Goal: Task Accomplishment & Management: Manage account settings

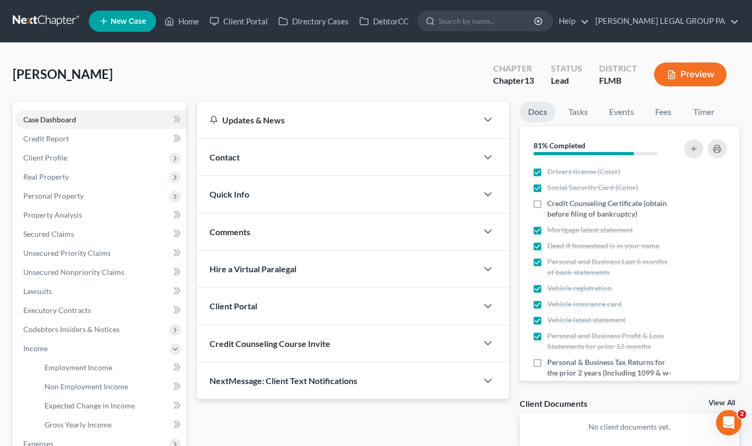
click at [182, 71] on div "[PERSON_NAME] Upgraded Chapter Chapter 13 Status Lead District FLMB Preview" at bounding box center [376, 79] width 727 height 46
click at [192, 19] on link "Home" at bounding box center [181, 21] width 45 height 19
click at [188, 20] on link "Home" at bounding box center [181, 21] width 45 height 19
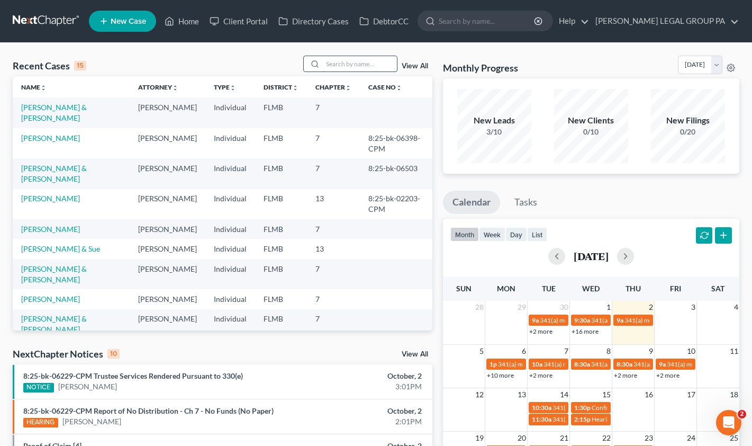
click at [352, 66] on input "search" at bounding box center [360, 63] width 74 height 15
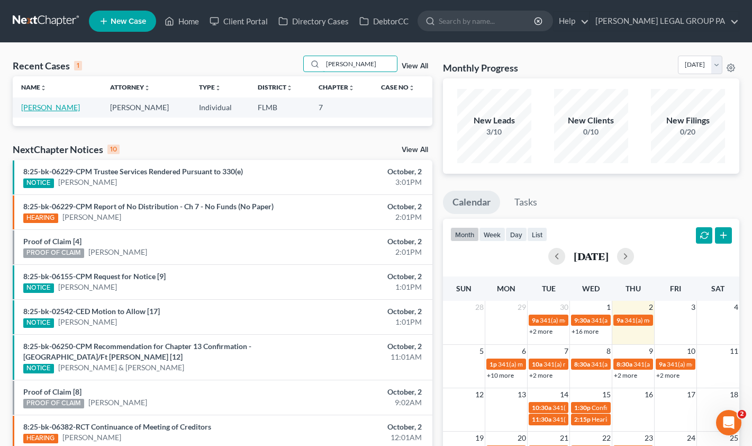
type input "[PERSON_NAME]"
click at [52, 110] on link "[PERSON_NAME]" at bounding box center [50, 107] width 59 height 9
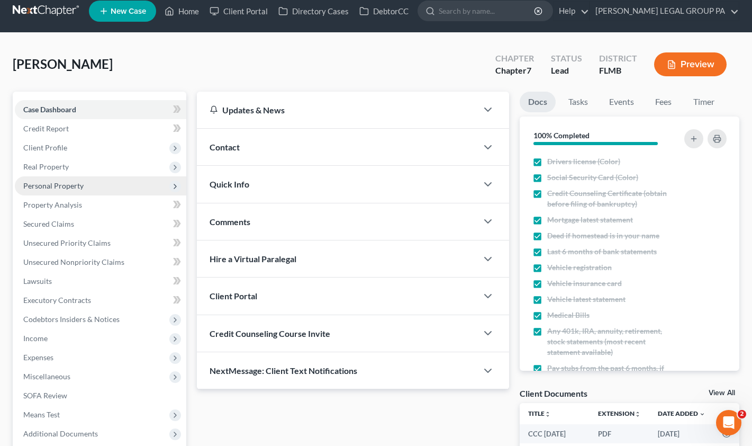
scroll to position [17, 0]
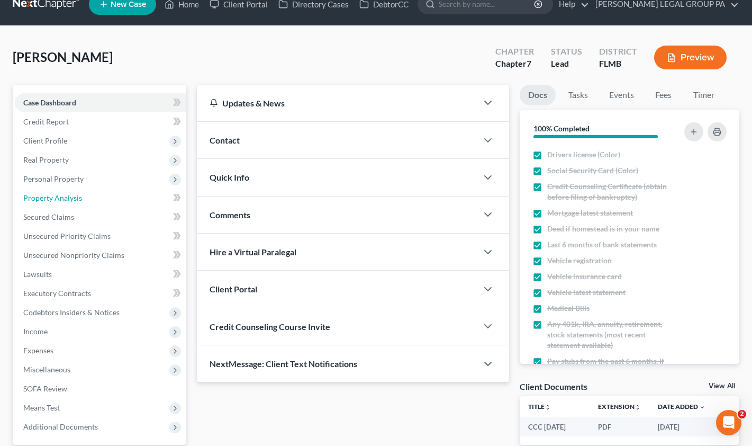
drag, startPoint x: 62, startPoint y: 198, endPoint x: 348, endPoint y: 220, distance: 286.6
click at [63, 198] on span "Property Analysis" at bounding box center [52, 197] width 59 height 9
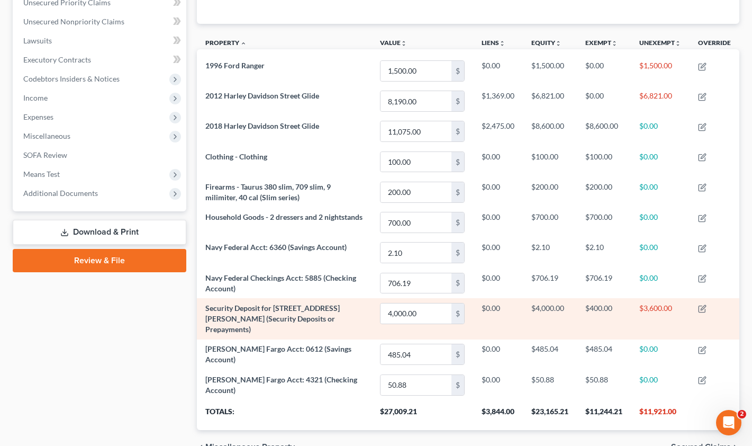
scroll to position [248, 0]
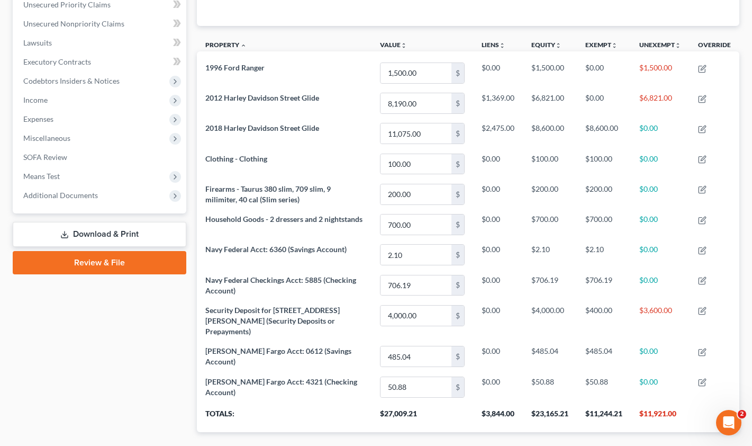
click at [102, 264] on link "Review & File" at bounding box center [100, 262] width 174 height 23
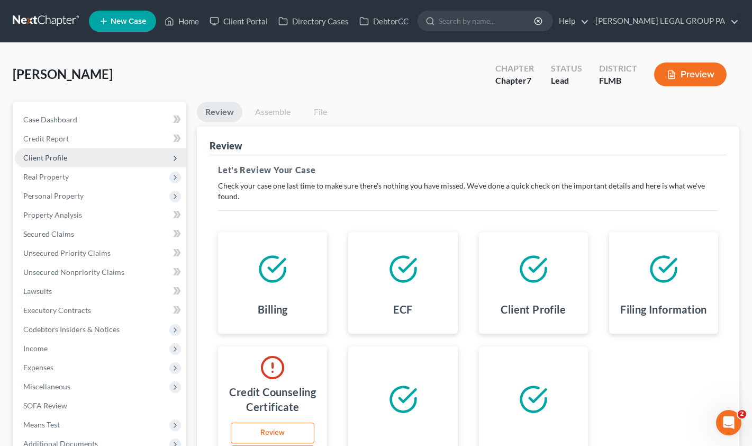
click at [51, 156] on span "Client Profile" at bounding box center [45, 157] width 44 height 9
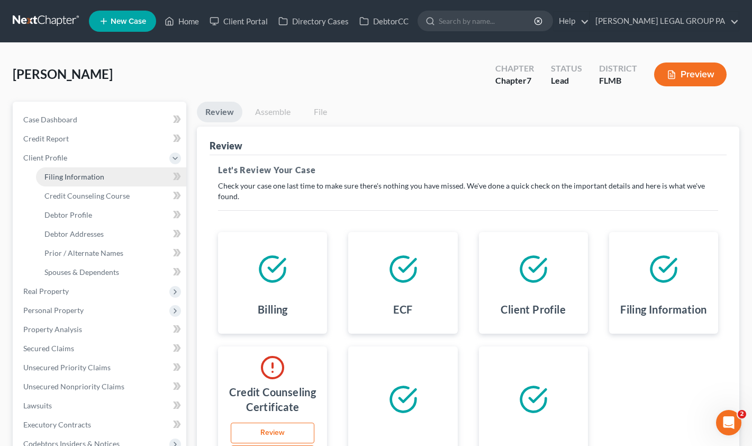
click at [51, 178] on span "Filing Information" at bounding box center [74, 176] width 60 height 9
select select "1"
select select "0"
select select "15"
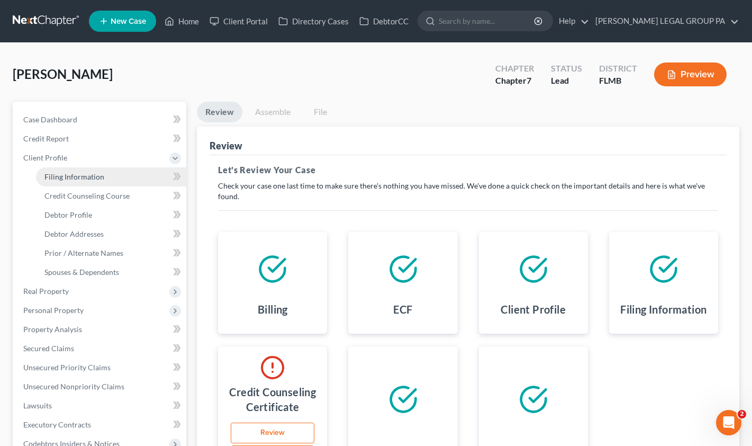
select select "0"
select select "9"
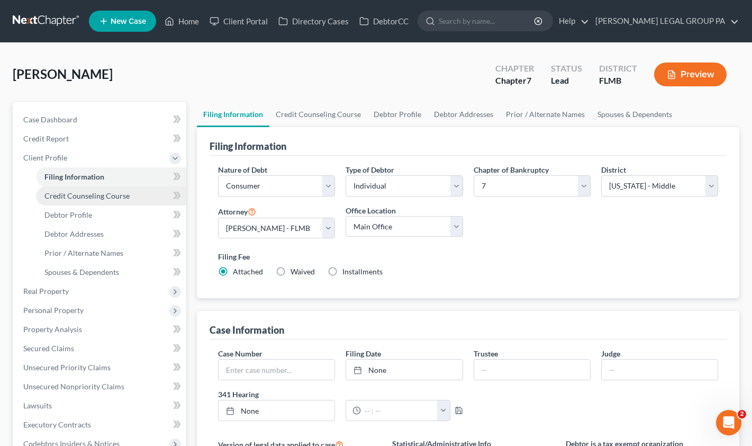
click at [59, 193] on span "Credit Counseling Course" at bounding box center [86, 195] width 85 height 9
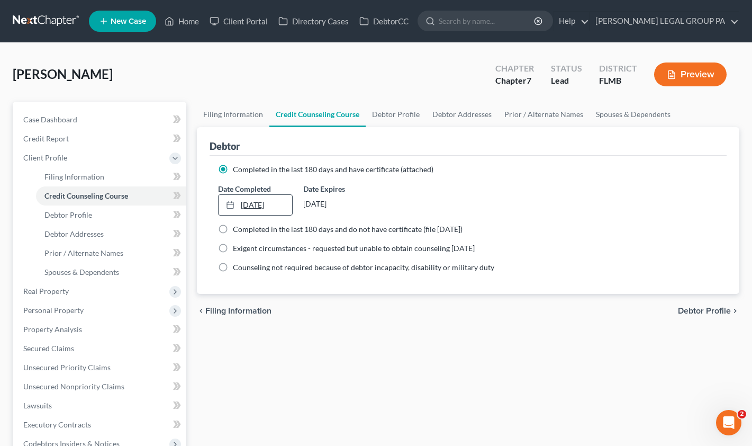
click at [252, 203] on link "[DATE]" at bounding box center [256, 205] width 74 height 20
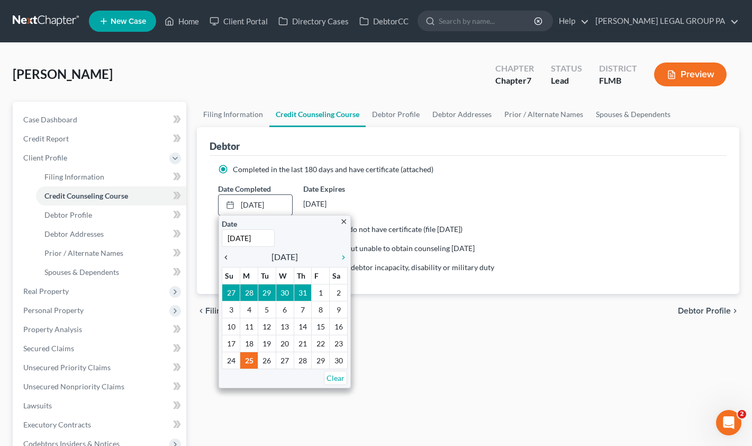
click at [227, 253] on icon "chevron_left" at bounding box center [229, 257] width 14 height 8
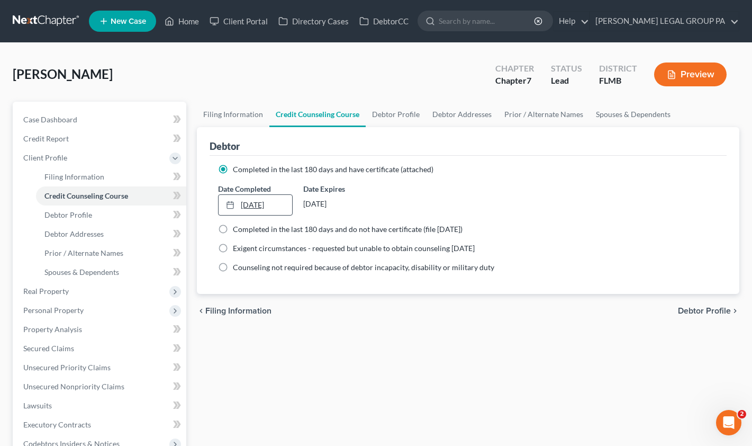
click at [256, 203] on link "[DATE]" at bounding box center [256, 205] width 74 height 20
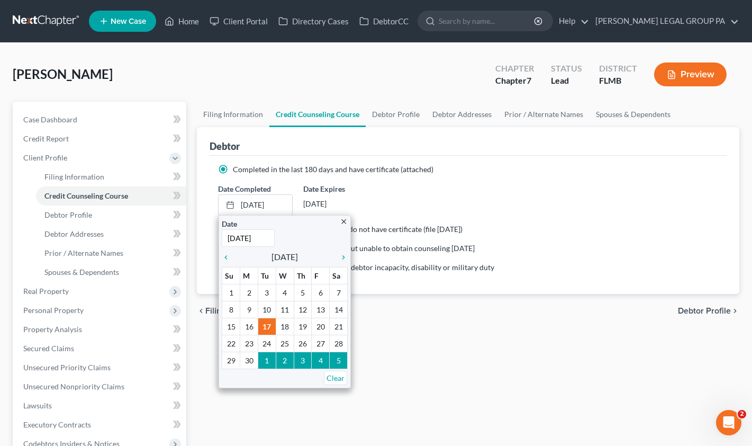
click at [266, 239] on input "[DATE]" at bounding box center [248, 237] width 53 height 17
type input "[DATE]"
click at [436, 328] on div "Filing Information Credit Counseling Course Debtor Profile Debtor Addresses Pri…" at bounding box center [468, 369] width 553 height 535
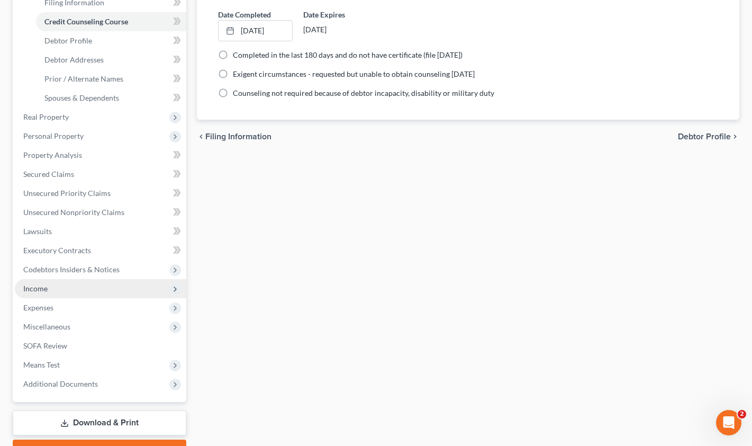
scroll to position [231, 0]
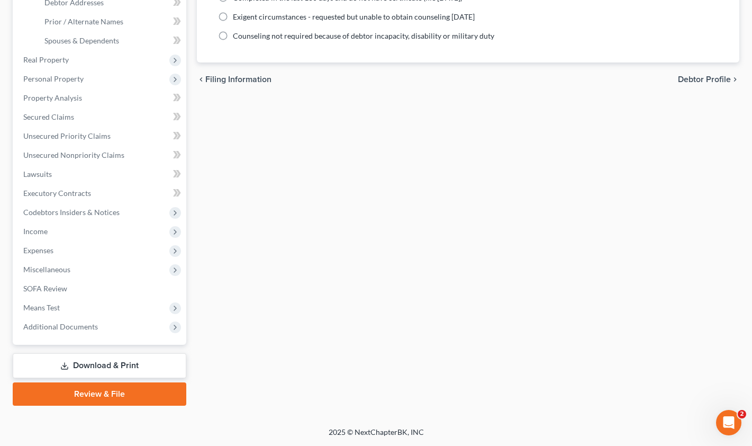
drag, startPoint x: 85, startPoint y: 398, endPoint x: 155, endPoint y: 361, distance: 79.1
click at [85, 397] on link "Review & File" at bounding box center [100, 393] width 174 height 23
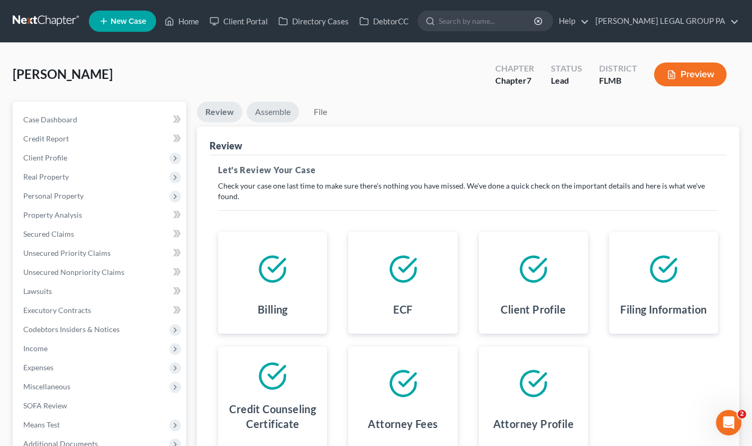
click at [279, 115] on link "Assemble" at bounding box center [273, 112] width 52 height 21
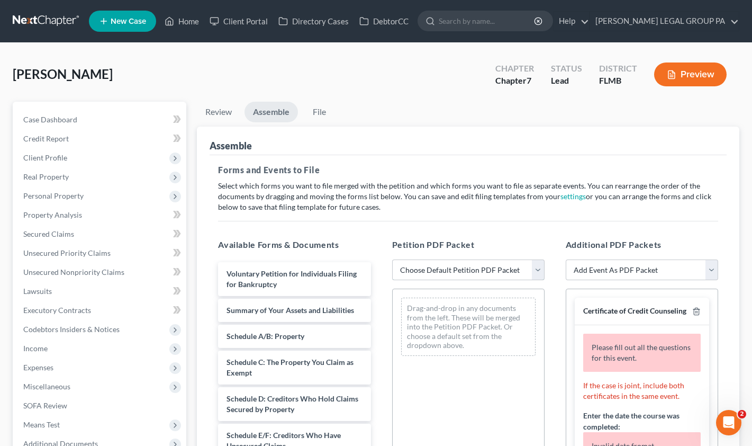
click at [447, 266] on select "Choose Default Petition PDF Packet Complete Bankruptcy Petition (all forms and …" at bounding box center [468, 269] width 152 height 21
select select "0"
click at [392, 259] on select "Choose Default Petition PDF Packet Complete Bankruptcy Petition (all forms and …" at bounding box center [468, 269] width 152 height 21
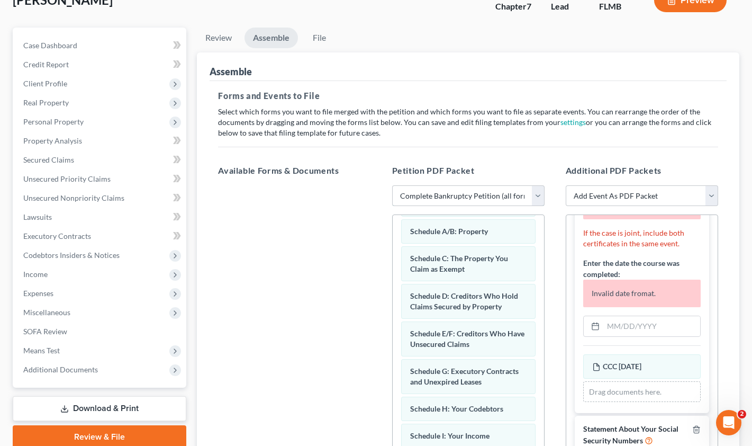
scroll to position [209, 0]
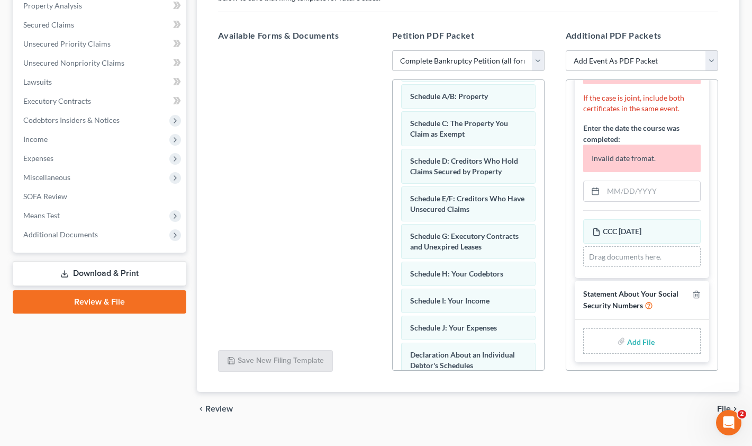
type input "C:\fakepath\Form 121 (5).pdf"
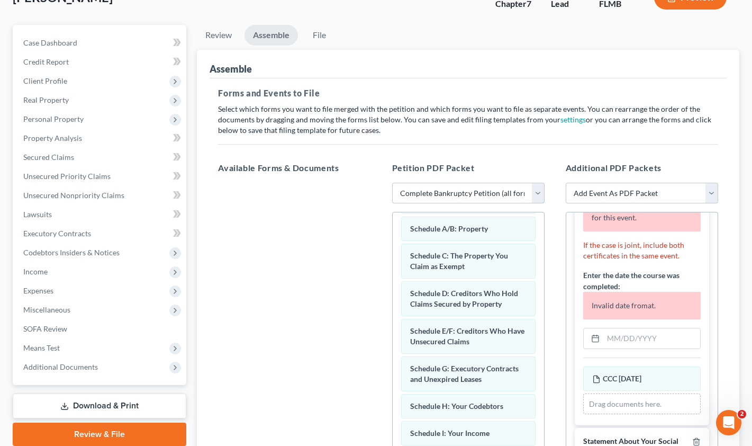
scroll to position [0, 0]
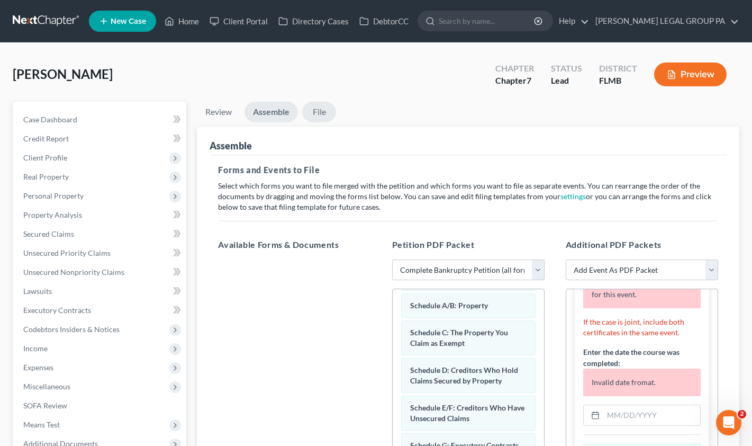
click at [314, 114] on link "File" at bounding box center [319, 112] width 34 height 21
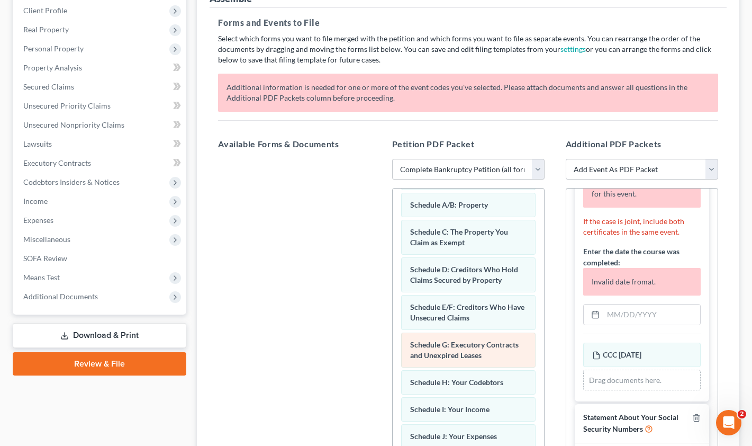
scroll to position [276, 0]
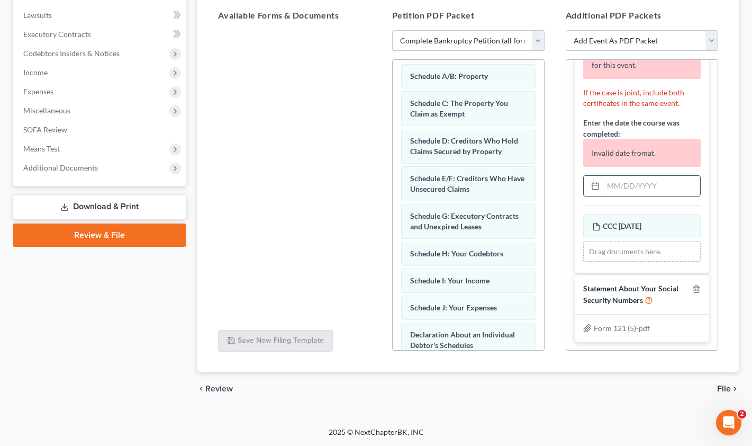
click at [615, 189] on input "text" at bounding box center [651, 186] width 97 height 20
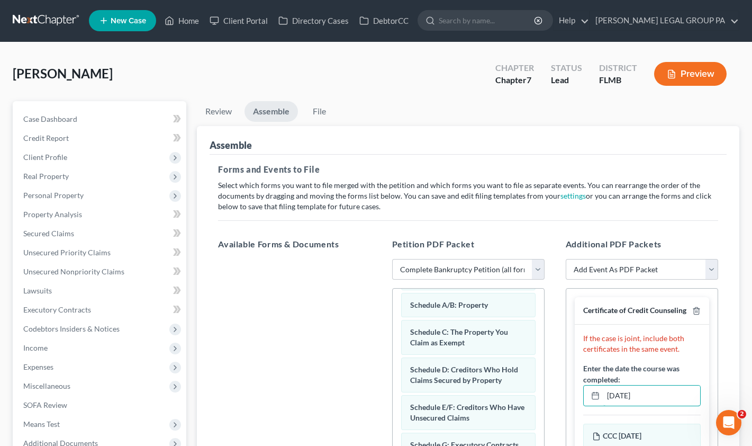
scroll to position [0, 0]
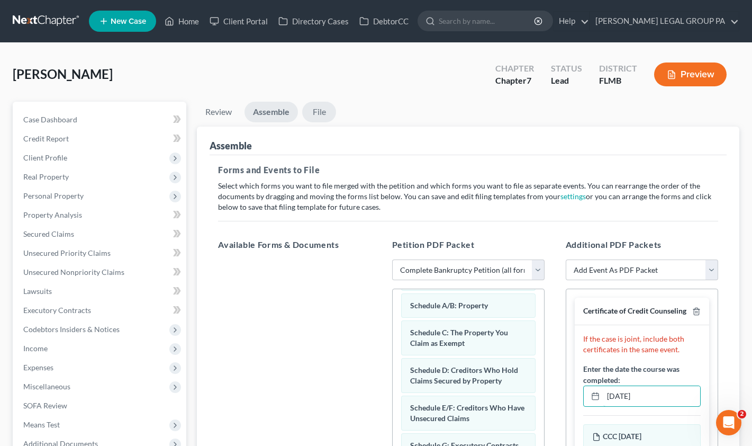
type input "[DATE]"
click at [319, 114] on link "File" at bounding box center [319, 112] width 34 height 21
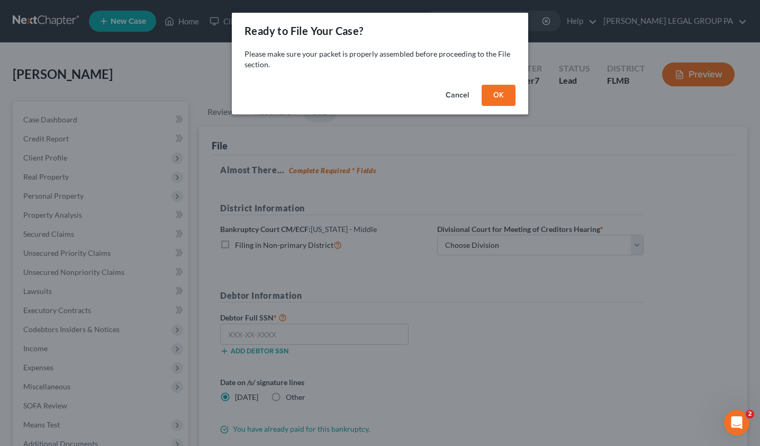
click at [496, 95] on button "OK" at bounding box center [499, 95] width 34 height 21
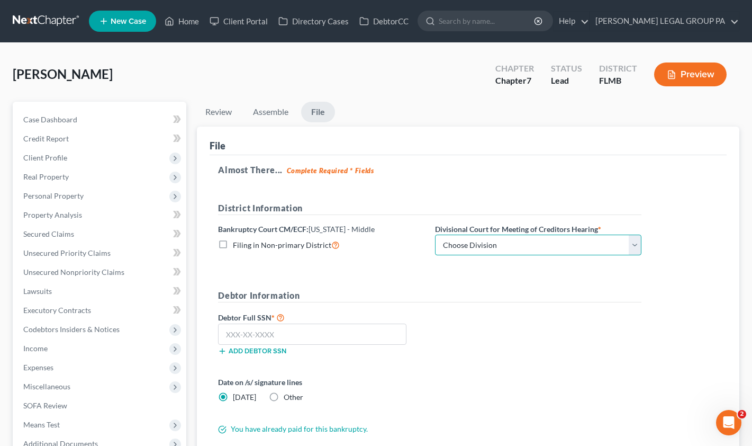
click at [485, 245] on select "Choose Division [GEOGRAPHIC_DATA][PERSON_NAME] [GEOGRAPHIC_DATA] [GEOGRAPHIC_DA…" at bounding box center [538, 244] width 206 height 21
select select "3"
click at [435, 234] on select "Choose Division [GEOGRAPHIC_DATA][PERSON_NAME] [GEOGRAPHIC_DATA] [GEOGRAPHIC_DA…" at bounding box center [538, 244] width 206 height 21
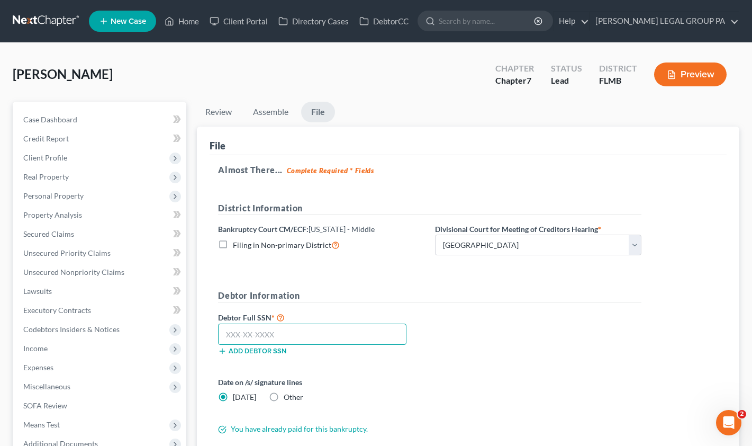
click at [262, 340] on input "text" at bounding box center [312, 333] width 188 height 21
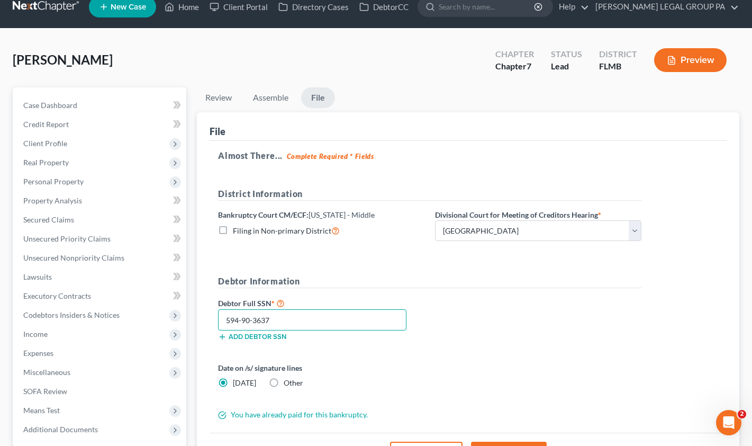
scroll to position [99, 0]
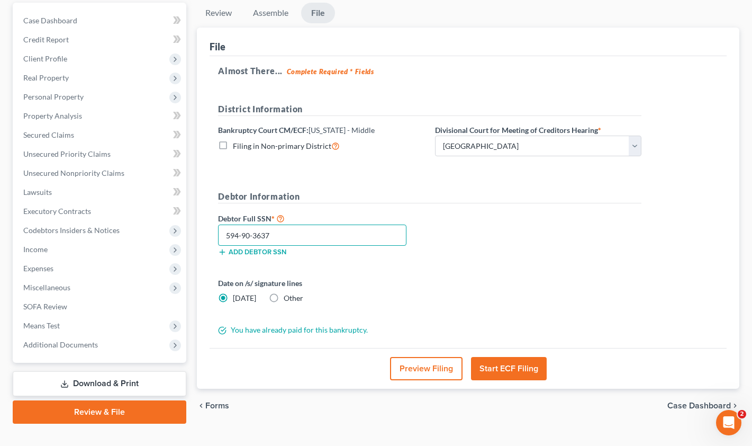
type input "594-90-3637"
click at [519, 376] on button "Start ECF Filing" at bounding box center [509, 368] width 76 height 23
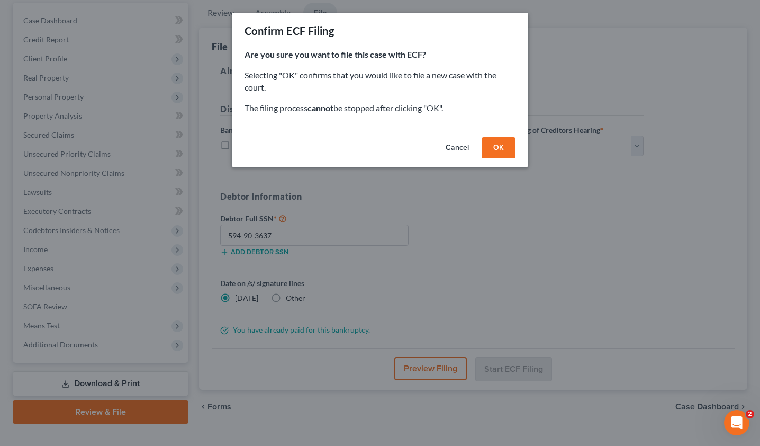
click at [504, 149] on button "OK" at bounding box center [499, 147] width 34 height 21
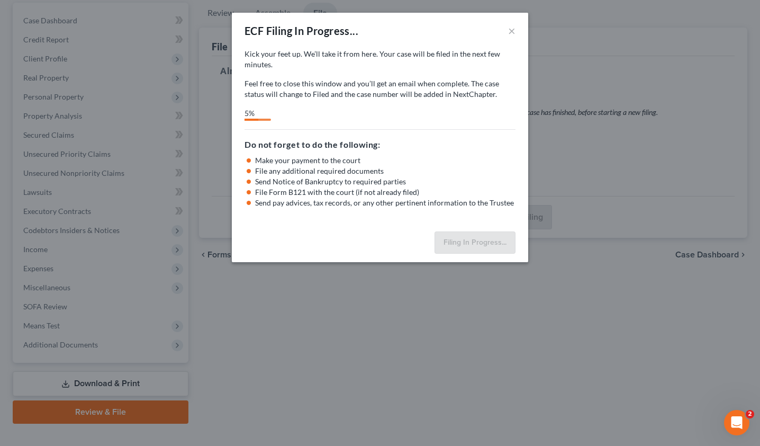
select select "3"
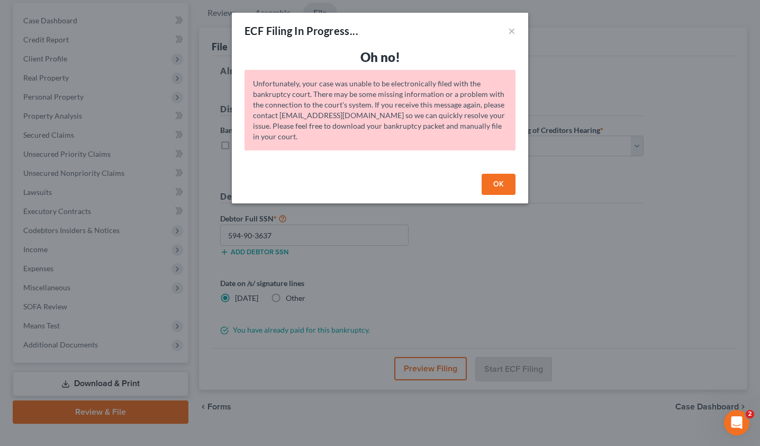
click at [497, 188] on button "OK" at bounding box center [499, 184] width 34 height 21
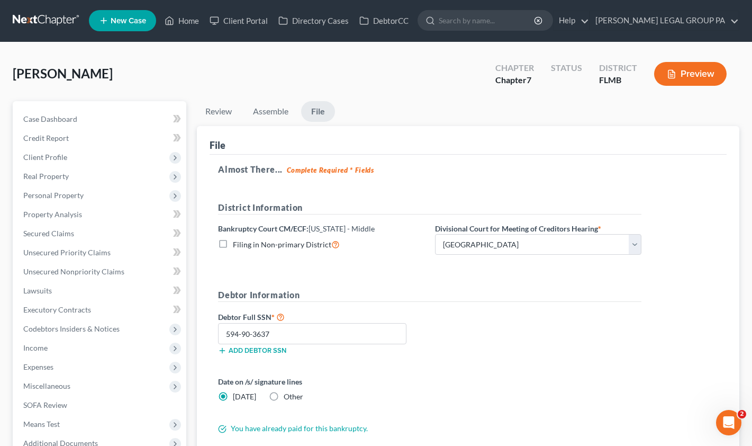
scroll to position [0, 0]
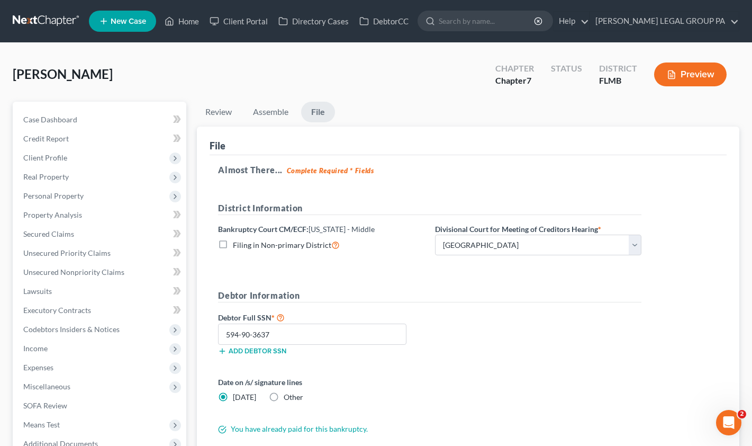
click at [360, 266] on form "District Information Bankruptcy Court CM/ECF: [US_STATE] - Middle Filing in Non…" at bounding box center [429, 318] width 423 height 233
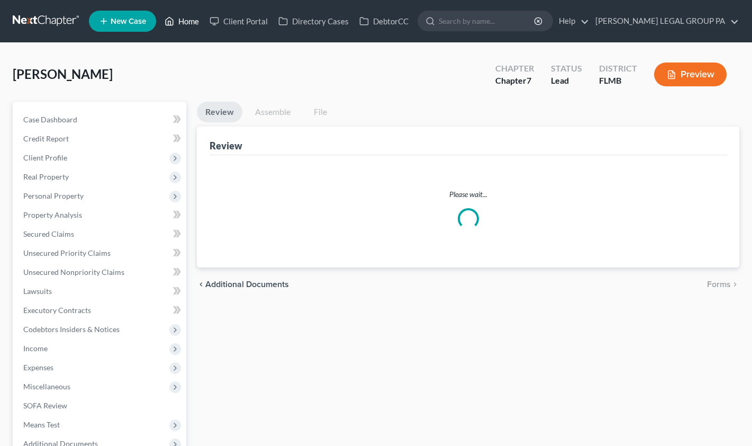
click at [180, 22] on link "Home" at bounding box center [181, 21] width 45 height 19
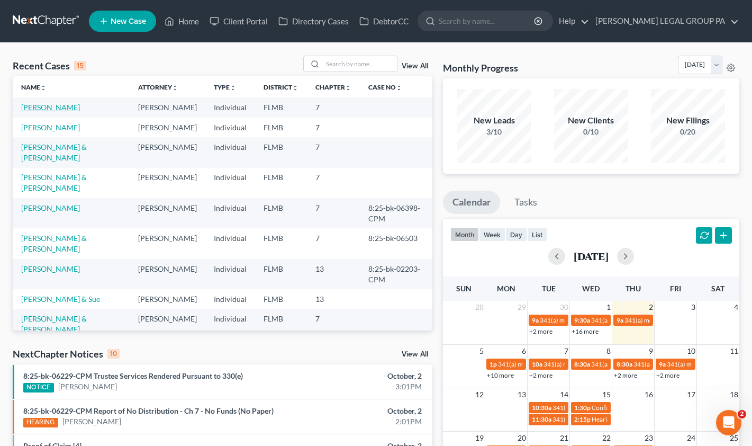
click at [47, 109] on link "[PERSON_NAME]" at bounding box center [50, 107] width 59 height 9
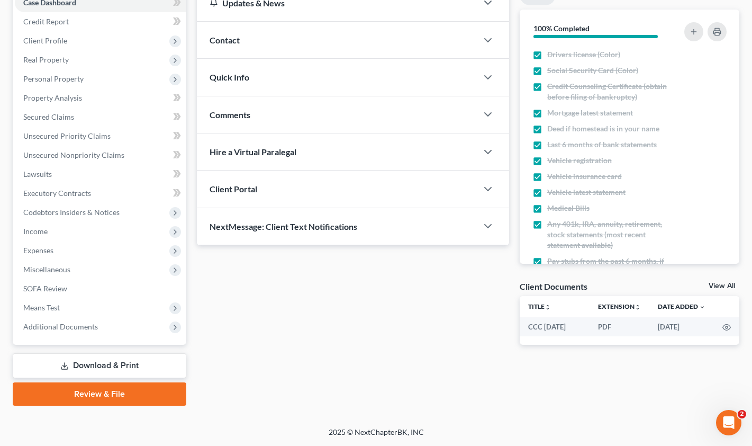
click at [105, 391] on link "Review & File" at bounding box center [100, 393] width 174 height 23
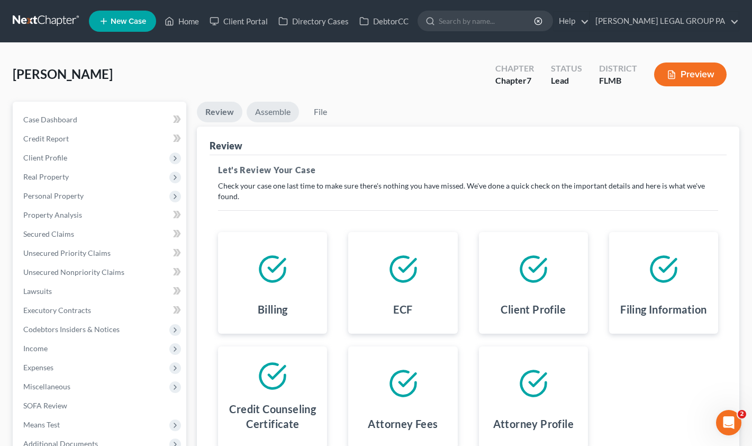
click at [280, 119] on link "Assemble" at bounding box center [273, 112] width 52 height 21
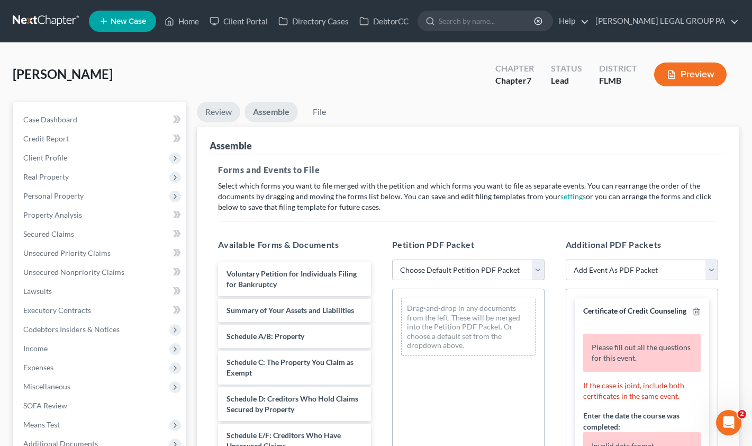
click at [231, 118] on link "Review" at bounding box center [218, 112] width 43 height 21
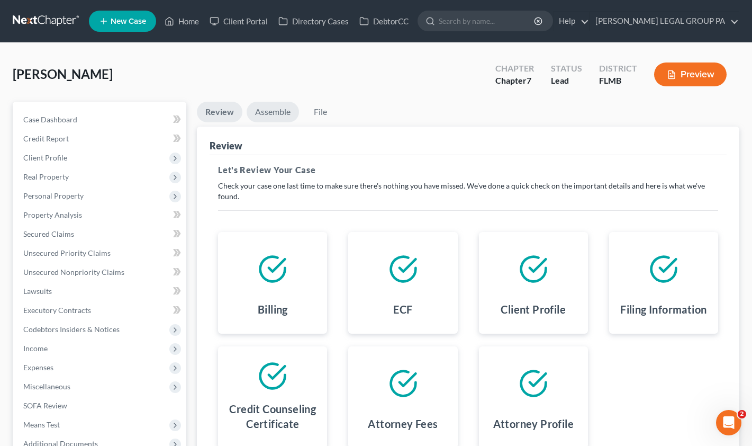
click at [271, 115] on link "Assemble" at bounding box center [273, 112] width 52 height 21
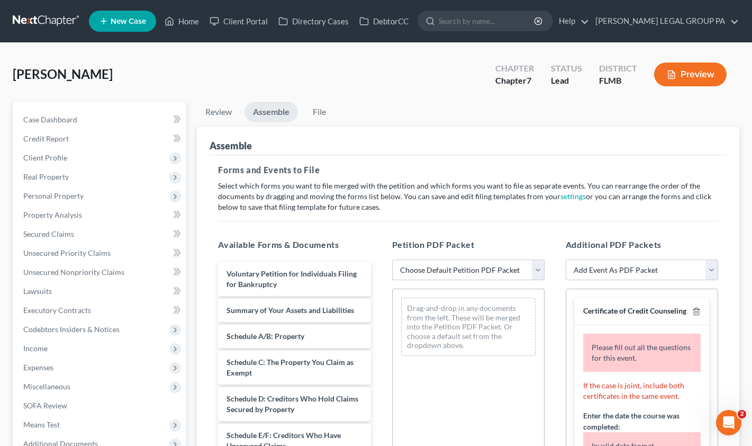
click at [440, 269] on select "Choose Default Petition PDF Packet Complete Bankruptcy Petition (all forms and …" at bounding box center [468, 269] width 152 height 21
select select "0"
click at [392, 259] on select "Choose Default Petition PDF Packet Complete Bankruptcy Petition (all forms and …" at bounding box center [468, 269] width 152 height 21
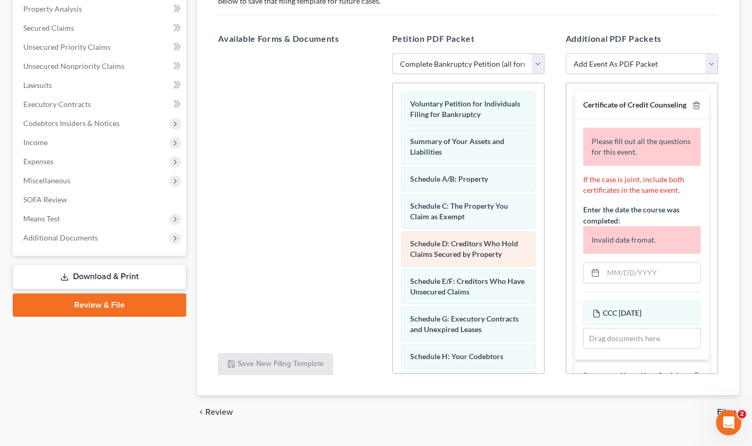
scroll to position [211, 0]
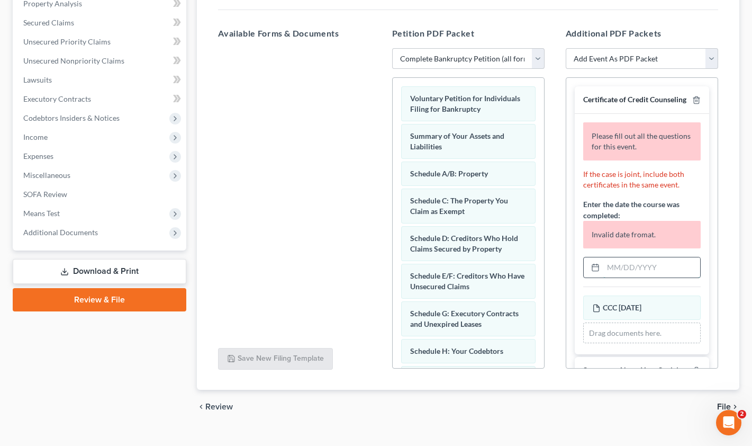
click at [622, 277] on input "text" at bounding box center [651, 267] width 97 height 20
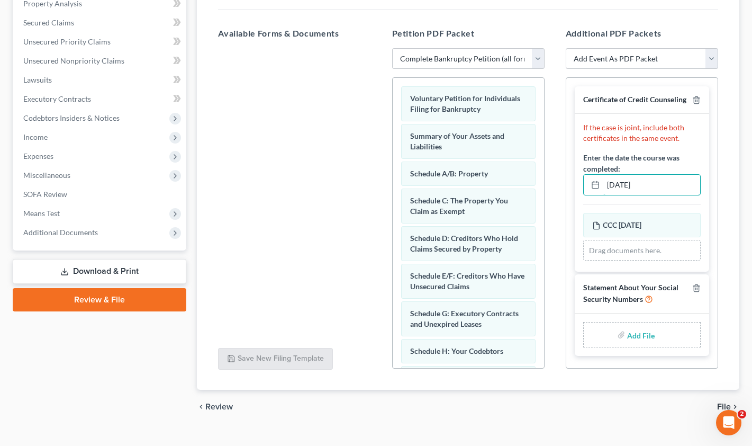
type input "[DATE]"
type input "C:\fakepath\Form 121 (5).pdf"
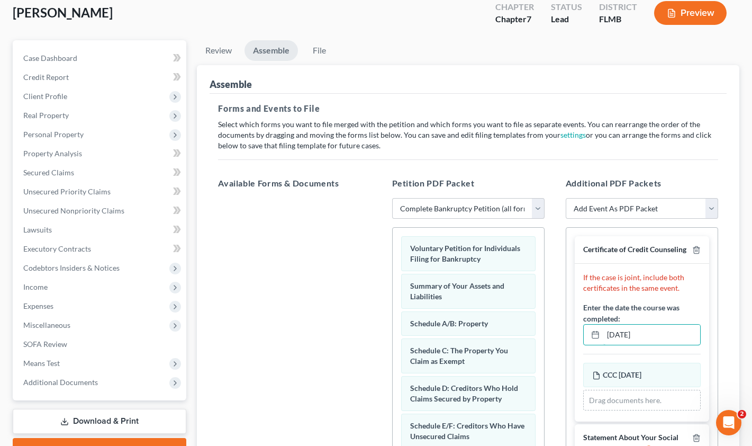
scroll to position [0, 0]
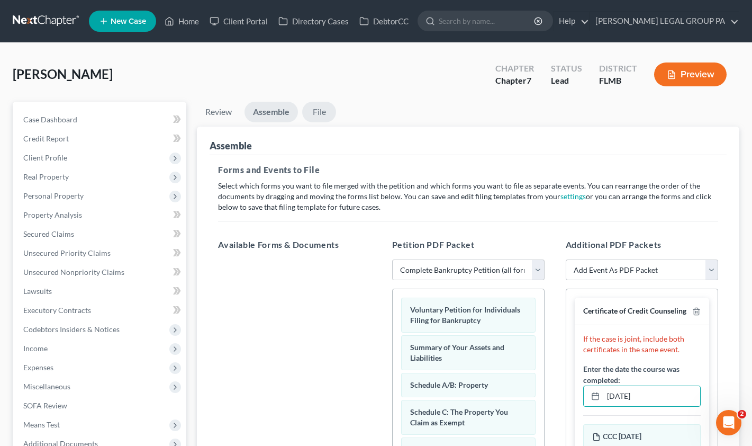
click at [326, 110] on link "File" at bounding box center [319, 112] width 34 height 21
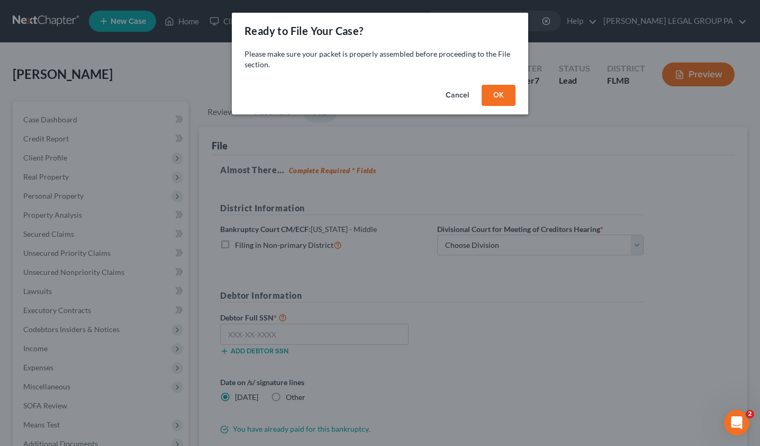
click at [495, 96] on button "OK" at bounding box center [499, 95] width 34 height 21
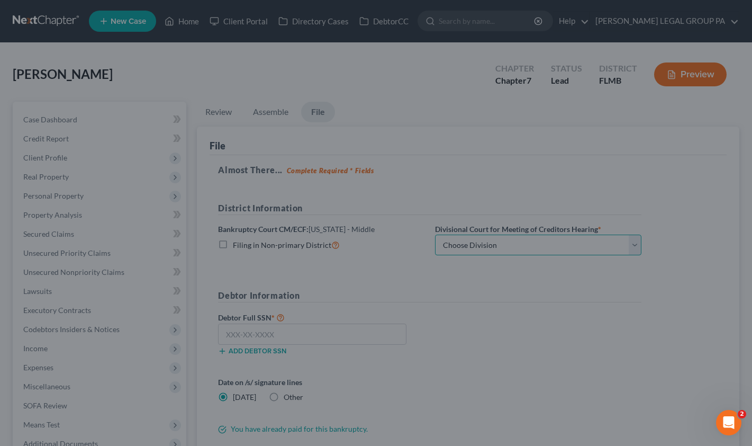
click at [496, 238] on select "Choose Division [GEOGRAPHIC_DATA][PERSON_NAME] [GEOGRAPHIC_DATA] [GEOGRAPHIC_DA…" at bounding box center [538, 244] width 206 height 21
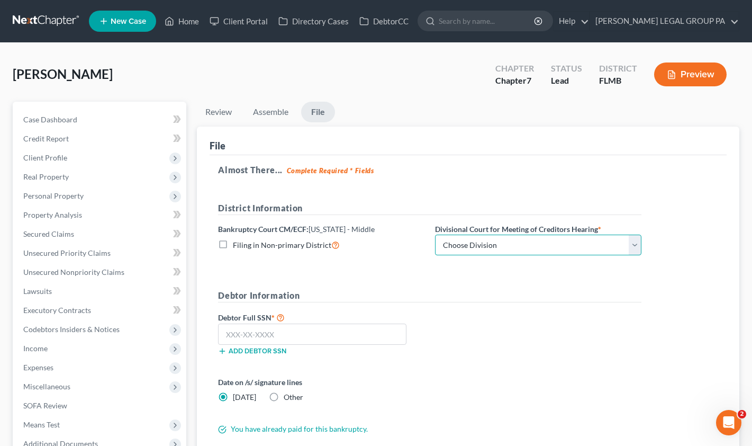
select select "3"
click at [435, 234] on select "Choose Division [GEOGRAPHIC_DATA][PERSON_NAME] [GEOGRAPHIC_DATA] [GEOGRAPHIC_DA…" at bounding box center [538, 244] width 206 height 21
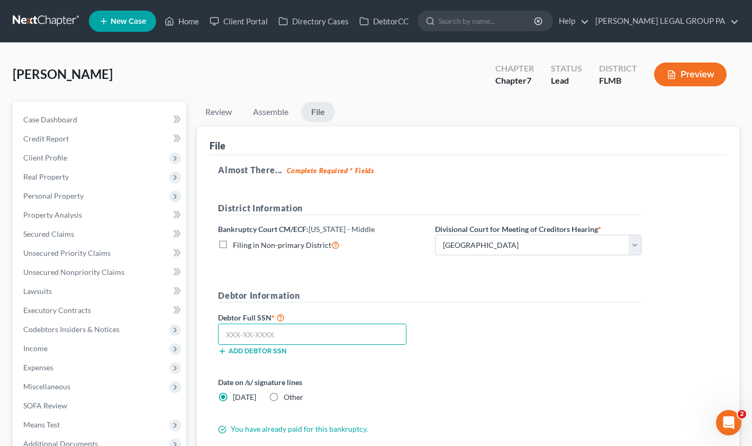
click at [268, 331] on input "text" at bounding box center [312, 333] width 188 height 21
type input "594-90-3637"
click at [469, 356] on div "Debtor Full SSN * 594-90-3637 Add debtor SSN" at bounding box center [430, 337] width 434 height 53
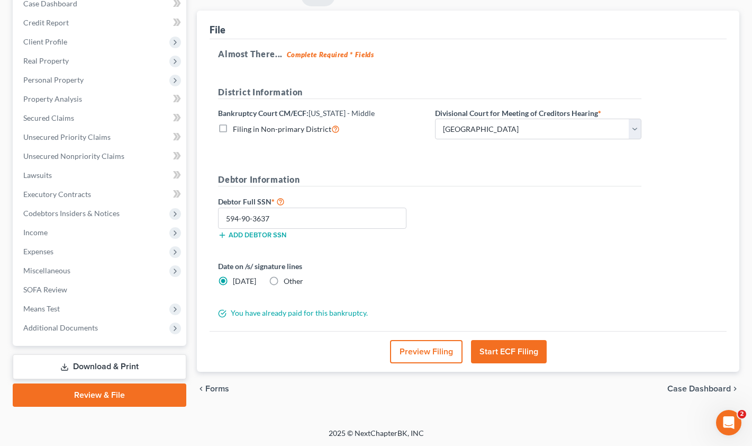
scroll to position [117, 0]
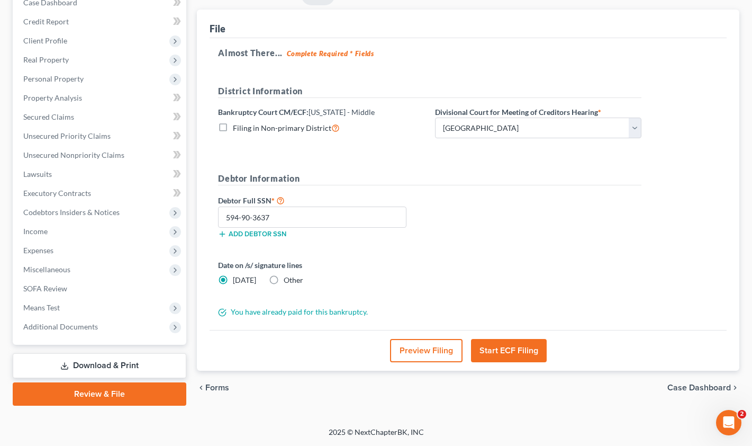
click at [505, 353] on button "Start ECF Filing" at bounding box center [509, 350] width 76 height 23
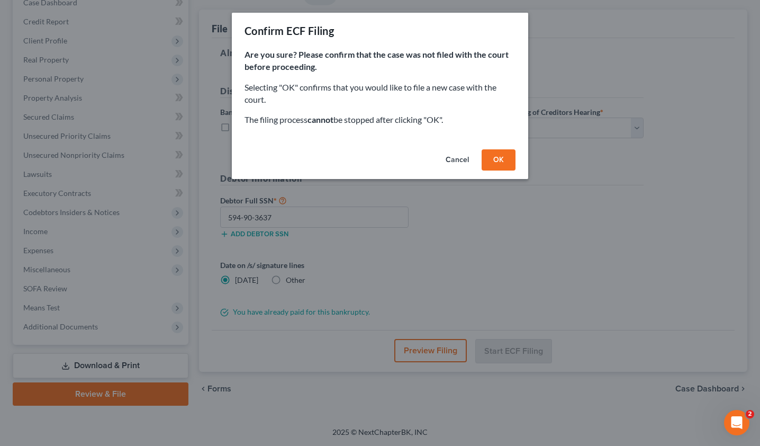
click at [494, 156] on button "OK" at bounding box center [499, 159] width 34 height 21
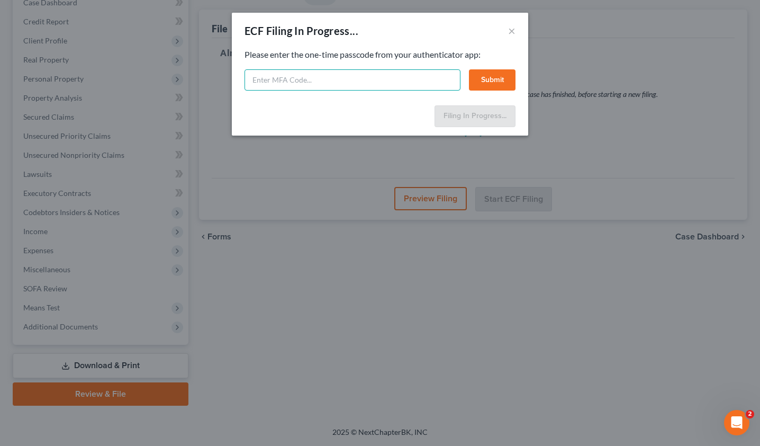
click at [300, 79] on input "text" at bounding box center [352, 79] width 216 height 21
type input "046665"
click at [502, 80] on button "Submit" at bounding box center [492, 79] width 47 height 21
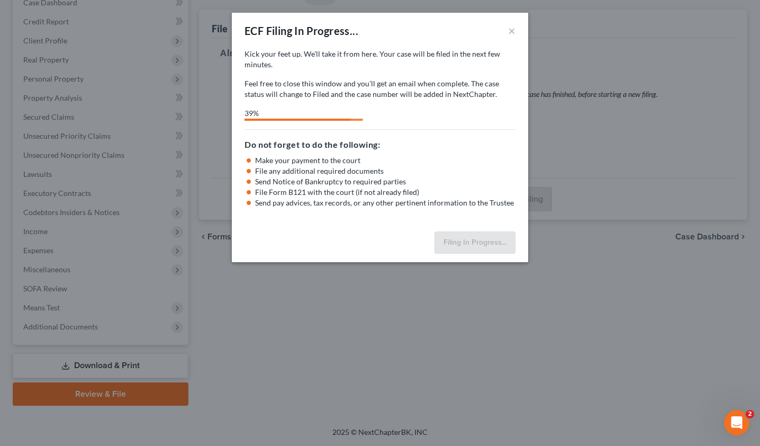
select select "3"
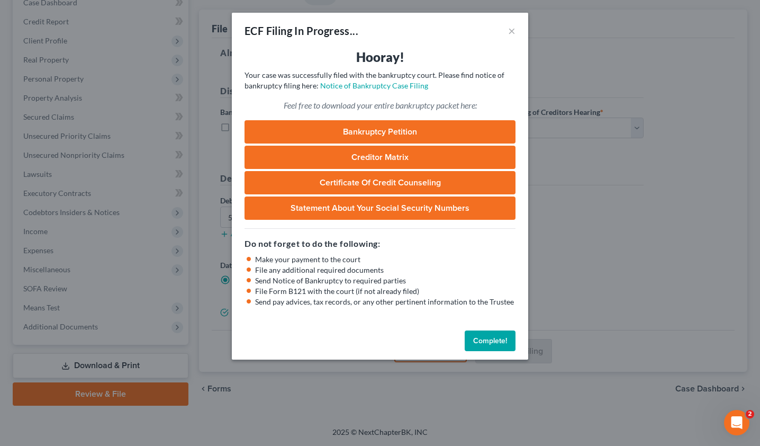
click at [490, 347] on button "Complete!" at bounding box center [490, 340] width 51 height 21
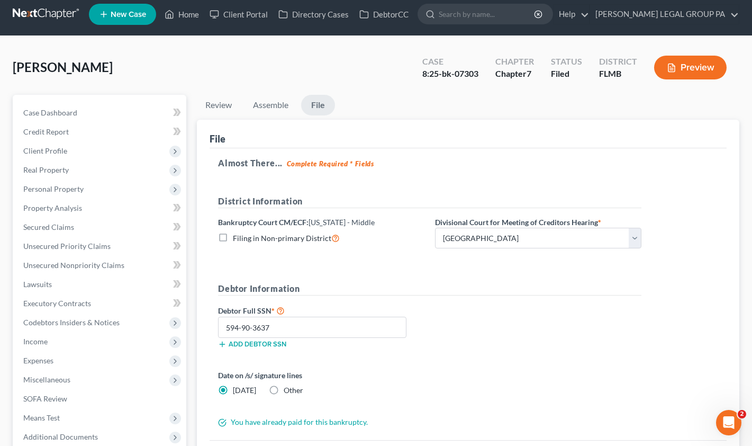
scroll to position [0, 0]
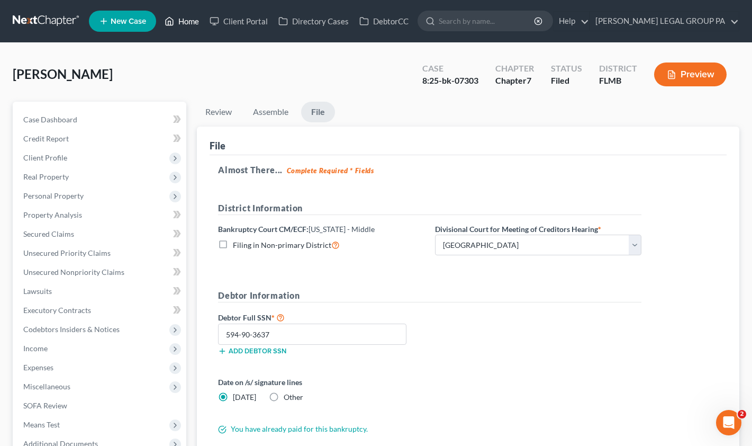
drag, startPoint x: 162, startPoint y: 21, endPoint x: 186, endPoint y: 22, distance: 23.3
click at [163, 21] on link "Home" at bounding box center [181, 21] width 45 height 19
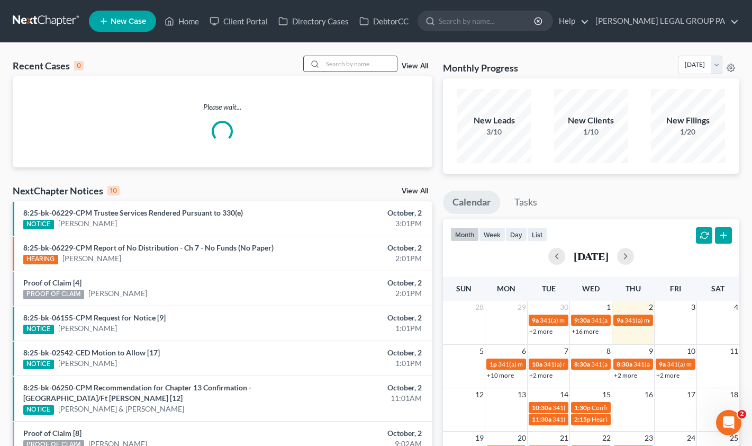
click at [372, 64] on input "search" at bounding box center [360, 63] width 74 height 15
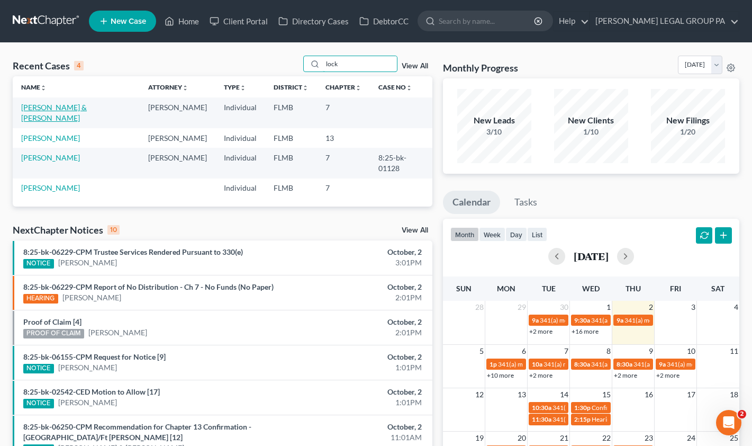
type input "lock"
click at [55, 109] on link "[PERSON_NAME] & [PERSON_NAME]" at bounding box center [54, 113] width 66 height 20
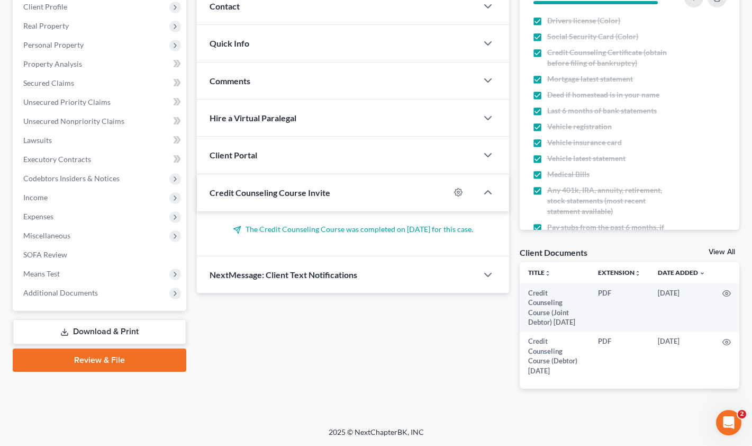
scroll to position [161, 0]
click at [69, 74] on link "Secured Claims" at bounding box center [100, 83] width 171 height 19
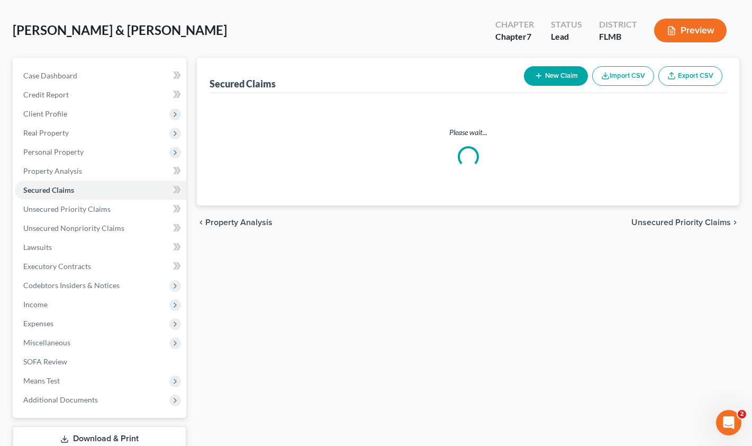
scroll to position [5, 0]
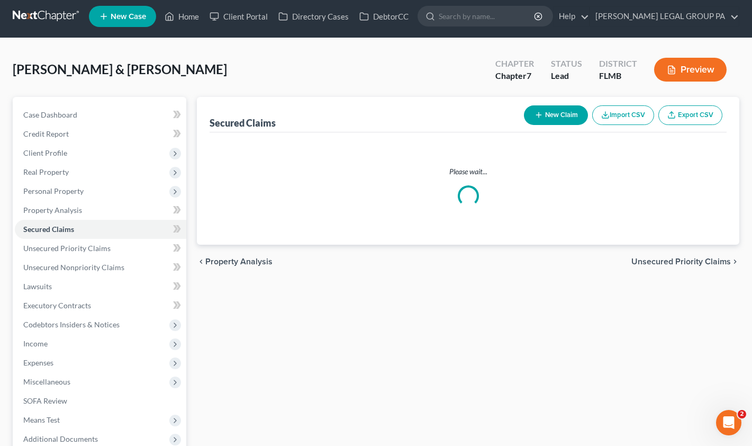
click at [71, 57] on div "Lockward, Ronald & Theresa Upgraded Chapter Chapter 7 Status Lead District FLMB…" at bounding box center [376, 74] width 727 height 46
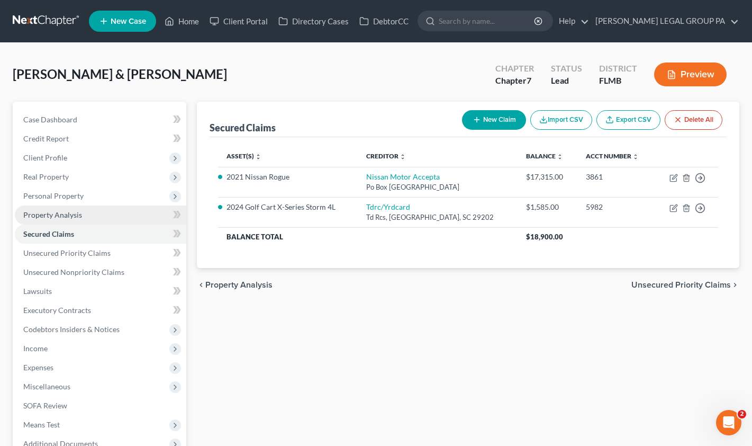
click at [65, 216] on span "Property Analysis" at bounding box center [52, 214] width 59 height 9
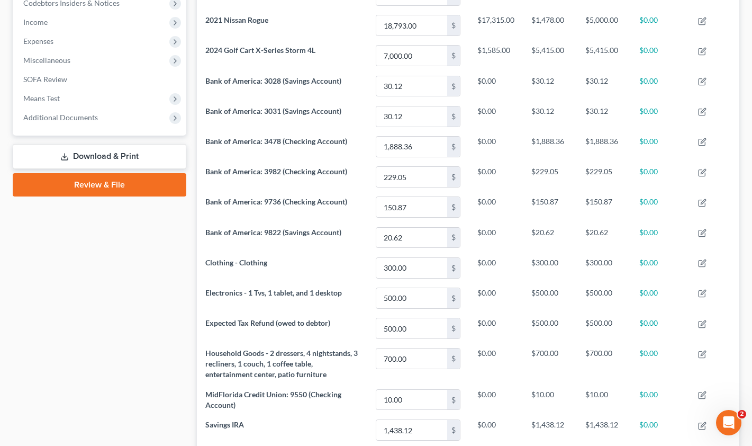
scroll to position [429, 0]
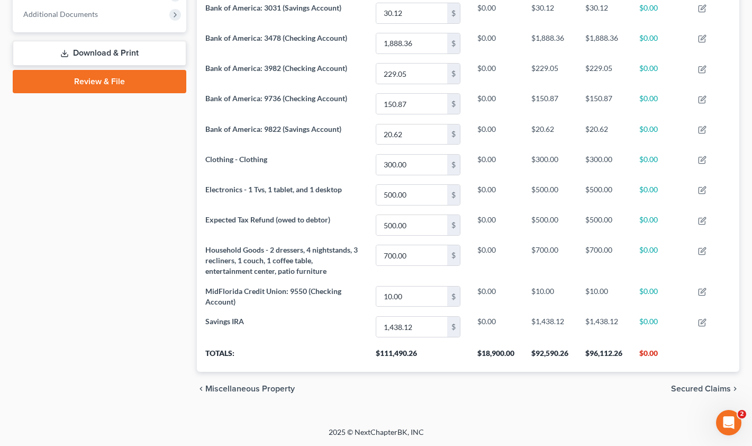
click at [86, 77] on link "Review & File" at bounding box center [100, 81] width 174 height 23
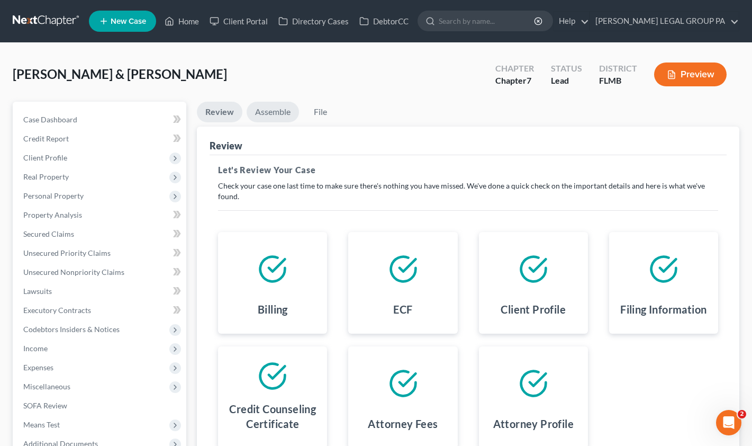
click at [276, 115] on link "Assemble" at bounding box center [273, 112] width 52 height 21
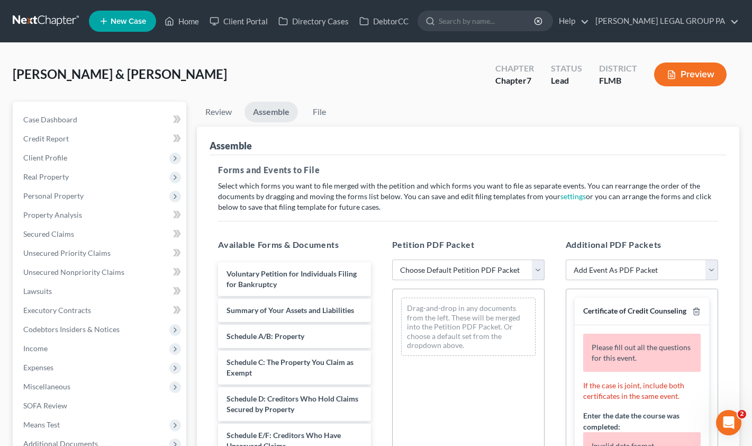
click at [440, 274] on select "Choose Default Petition PDF Packet Complete Bankruptcy Petition (all forms and …" at bounding box center [468, 269] width 152 height 21
select select "0"
click at [392, 259] on select "Choose Default Petition PDF Packet Complete Bankruptcy Petition (all forms and …" at bounding box center [468, 269] width 152 height 21
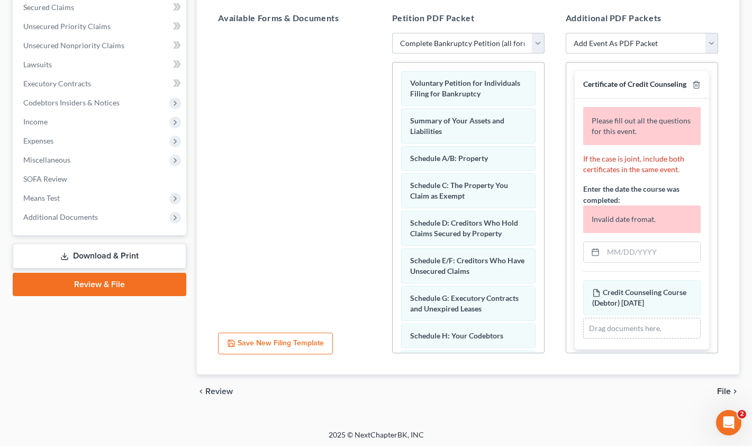
scroll to position [229, 0]
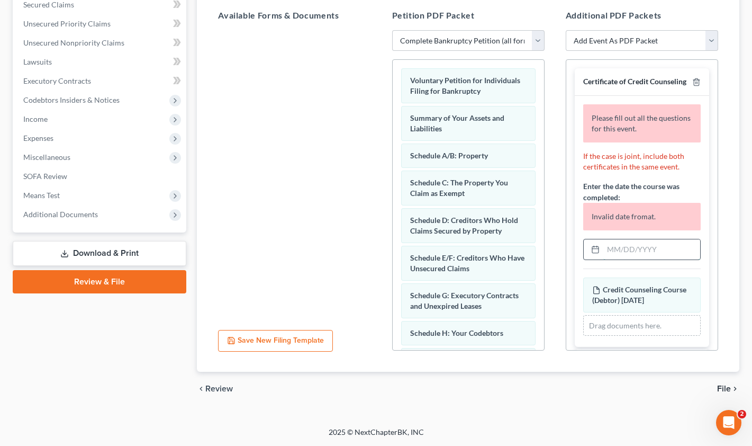
click at [640, 259] on input "text" at bounding box center [651, 249] width 97 height 20
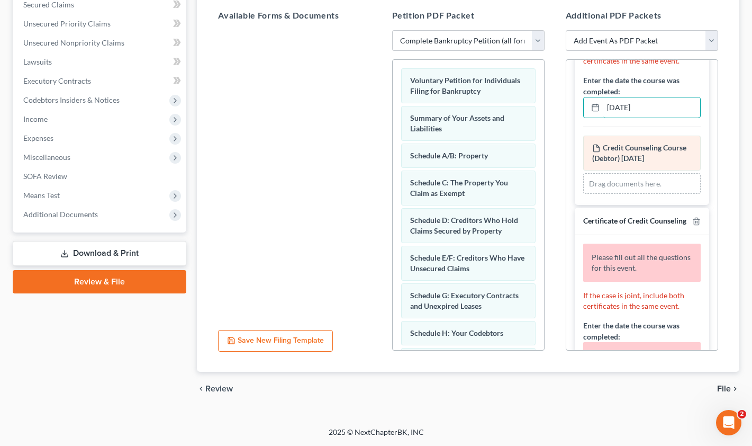
scroll to position [13, 0]
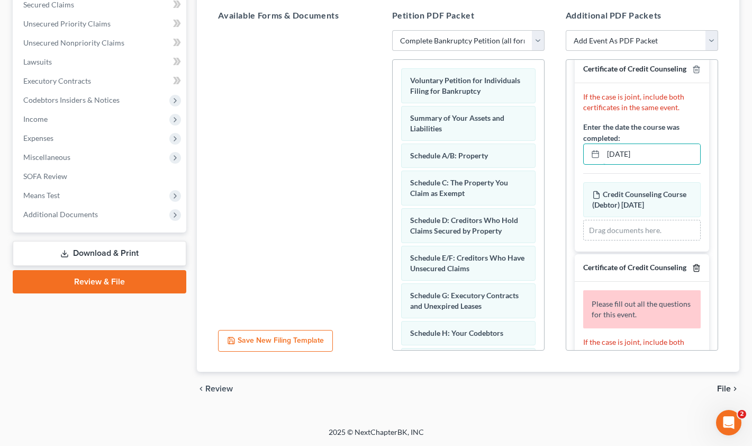
type input "09/09/2025"
click at [692, 272] on icon "button" at bounding box center [696, 268] width 8 height 8
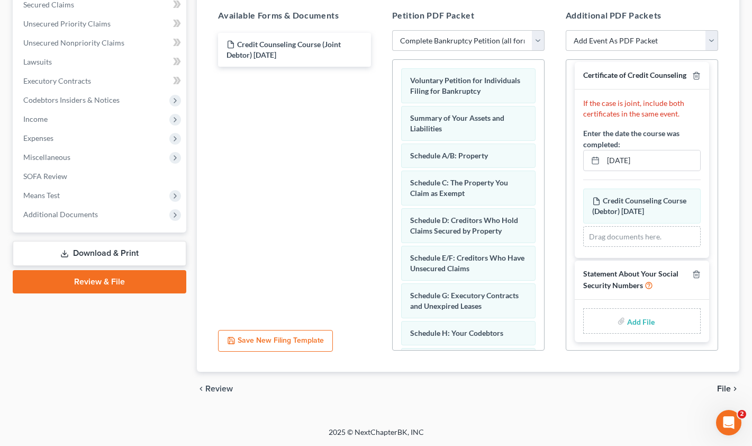
scroll to position [0, 0]
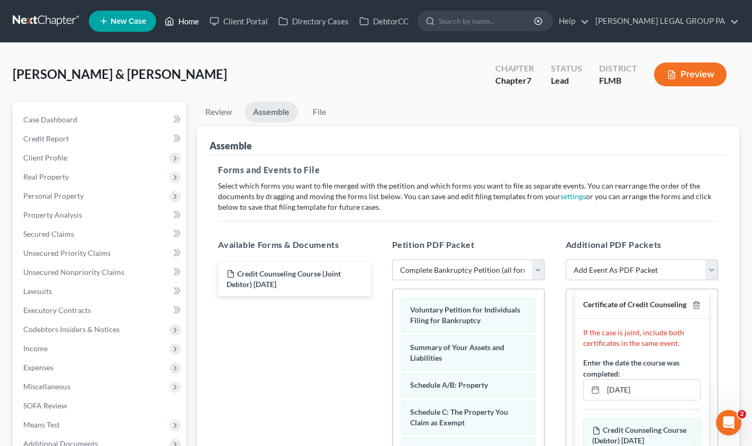
click at [191, 25] on link "Home" at bounding box center [181, 21] width 45 height 19
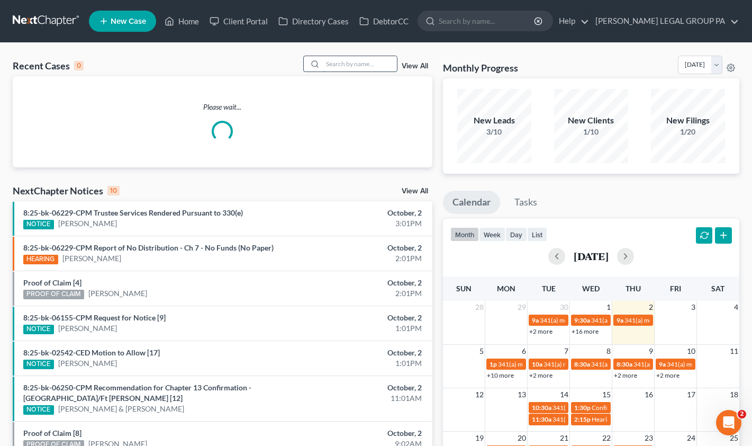
click at [343, 67] on input "search" at bounding box center [360, 63] width 74 height 15
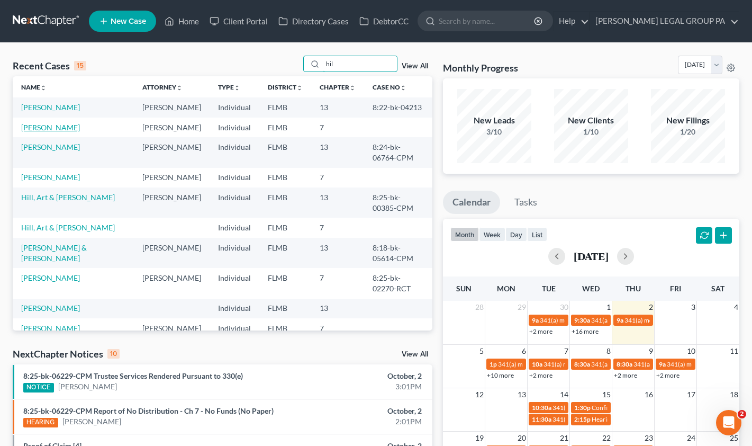
type input "hil"
click at [44, 129] on link "Hilton, John" at bounding box center [50, 127] width 59 height 9
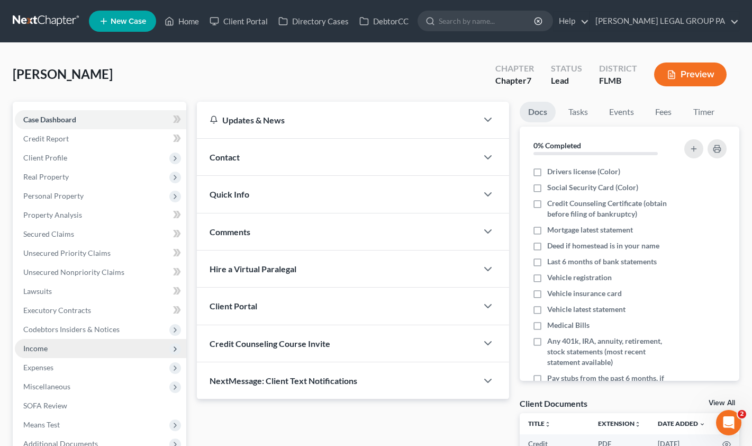
click at [49, 350] on span "Income" at bounding box center [100, 348] width 171 height 19
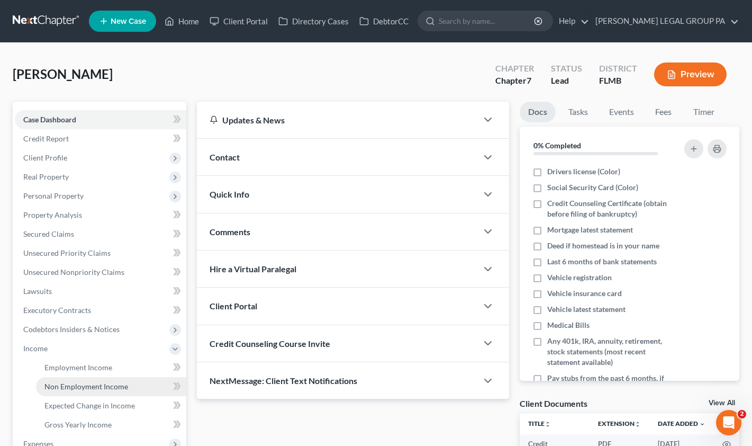
click at [76, 383] on span "Non Employment Income" at bounding box center [86, 386] width 84 height 9
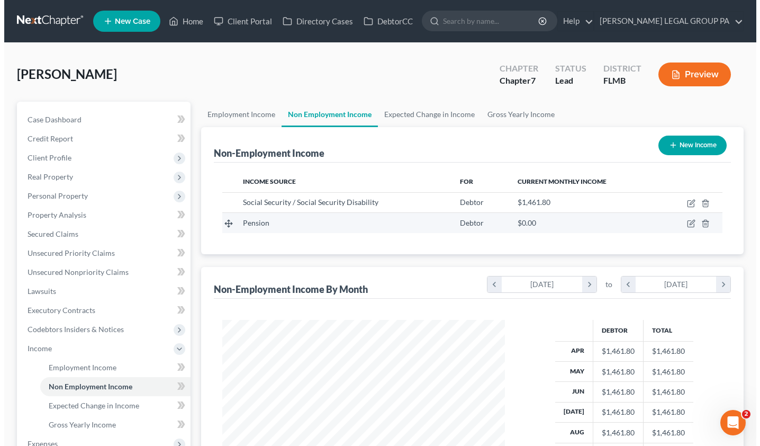
scroll to position [190, 304]
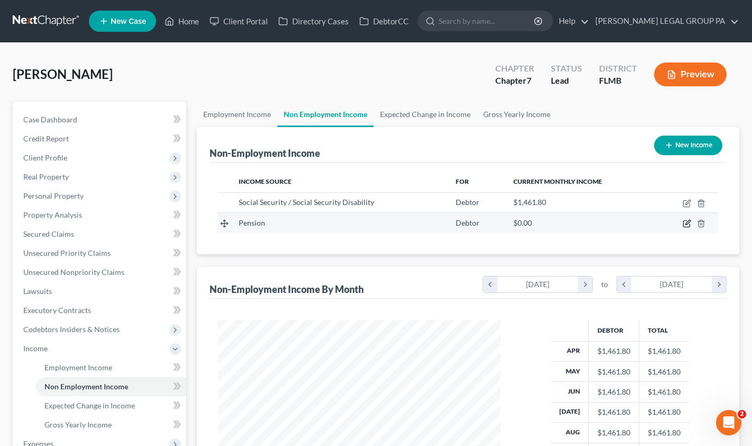
click at [687, 224] on icon "button" at bounding box center [687, 222] width 5 height 5
select select "2"
select select "0"
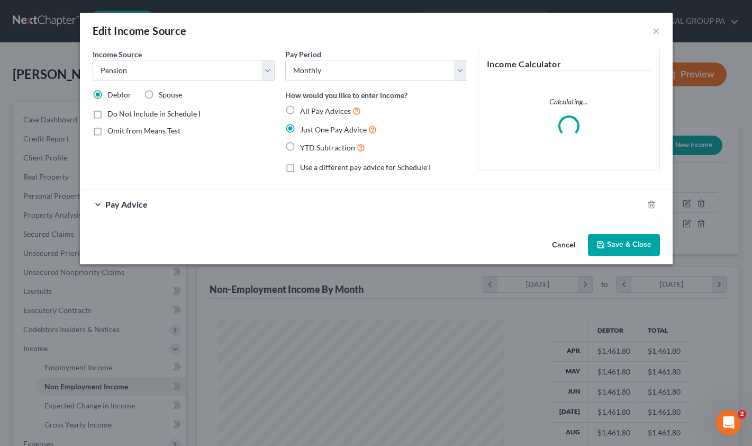
scroll to position [190, 307]
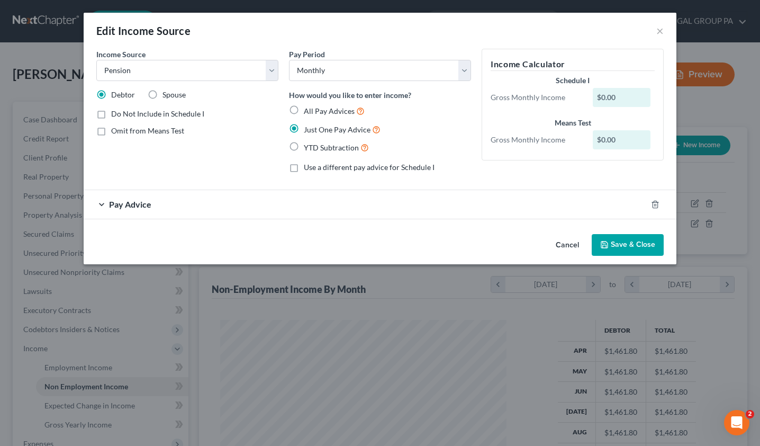
click at [225, 196] on div "Pay Advice" at bounding box center [365, 204] width 563 height 28
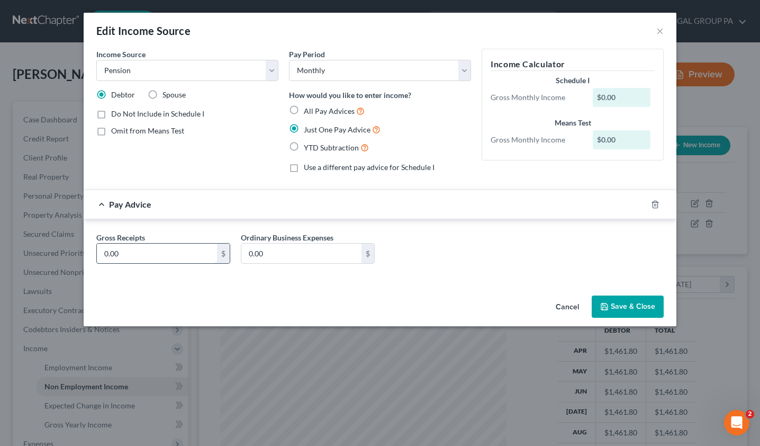
click at [162, 258] on input "0.00" at bounding box center [157, 253] width 120 height 20
type input "324.71"
click at [642, 304] on button "Save & Close" at bounding box center [628, 306] width 72 height 22
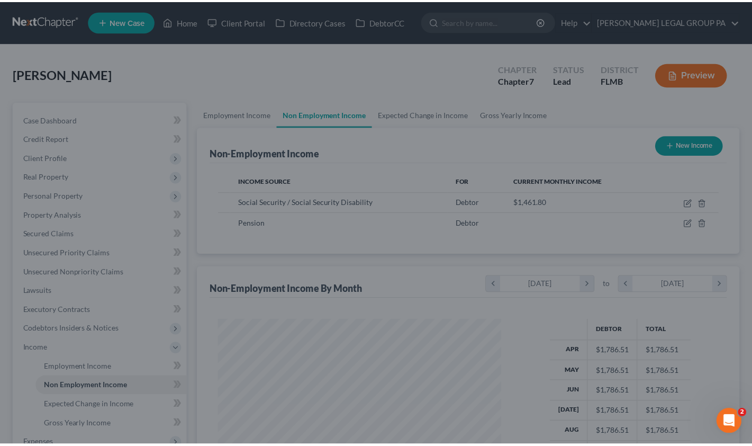
scroll to position [529009, 528895]
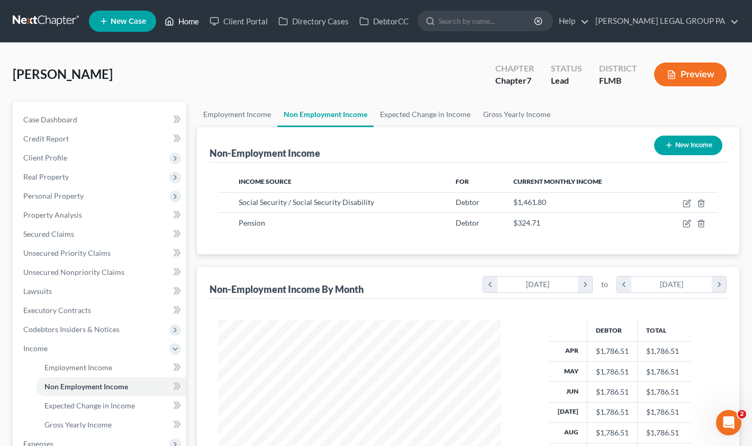
click at [180, 20] on link "Home" at bounding box center [181, 21] width 45 height 19
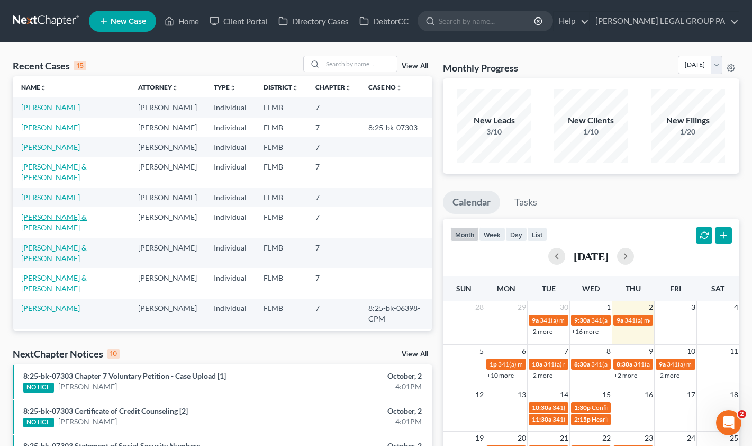
click at [78, 212] on link "[PERSON_NAME] & [PERSON_NAME]" at bounding box center [54, 222] width 66 height 20
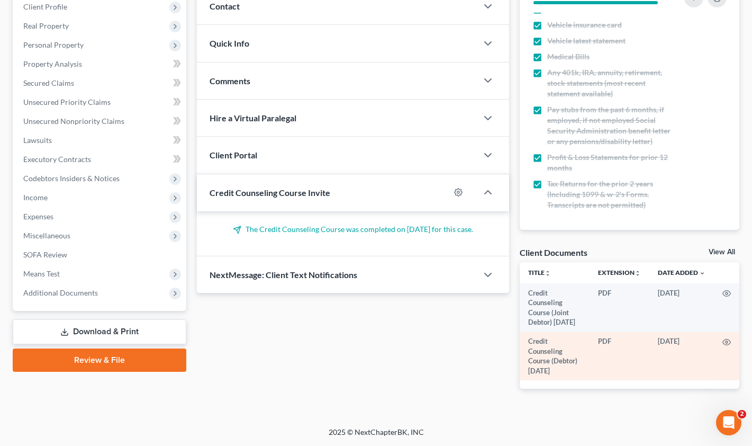
scroll to position [161, 0]
click at [729, 341] on icon "button" at bounding box center [726, 342] width 8 height 8
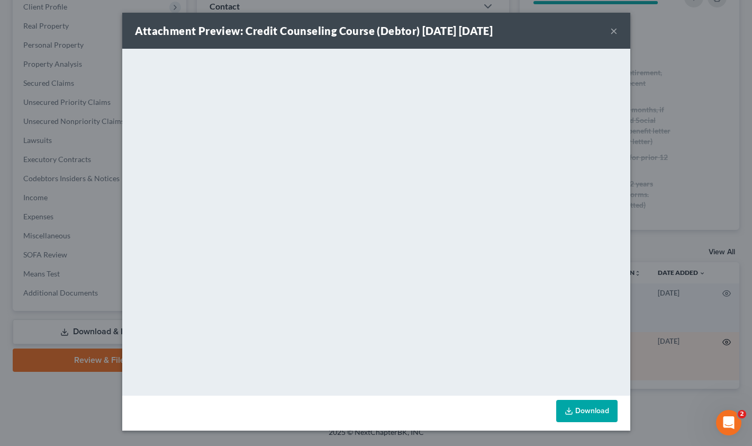
scroll to position [141, 0]
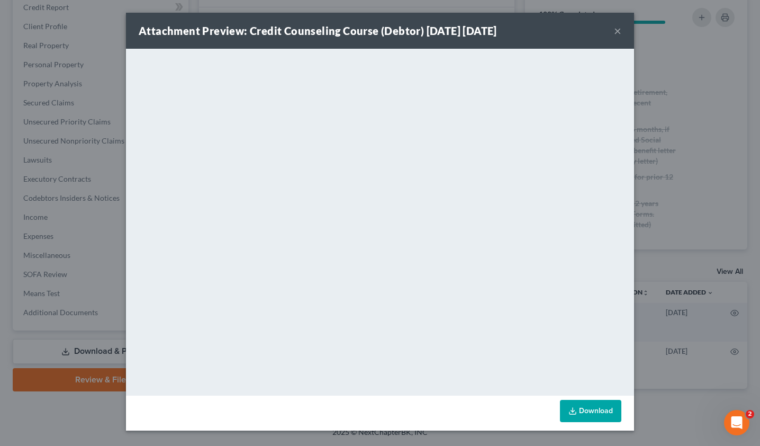
click at [615, 30] on button "×" at bounding box center [617, 30] width 7 height 13
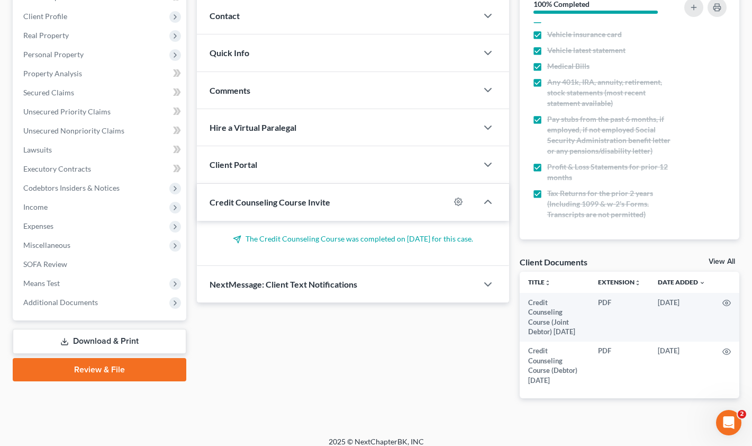
click at [726, 258] on link "View All" at bounding box center [722, 261] width 26 height 7
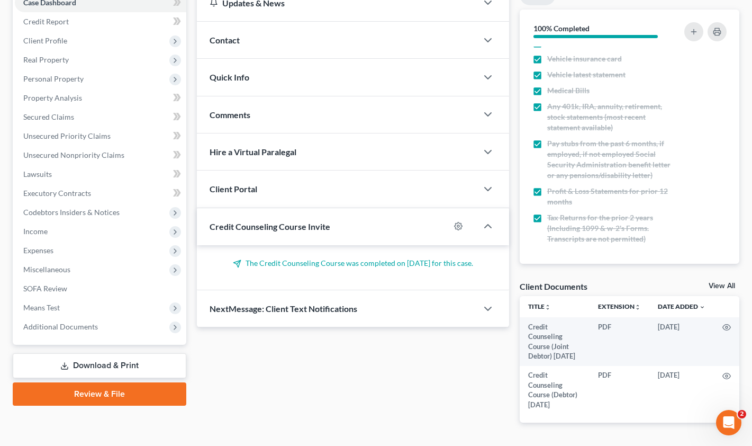
select select "9"
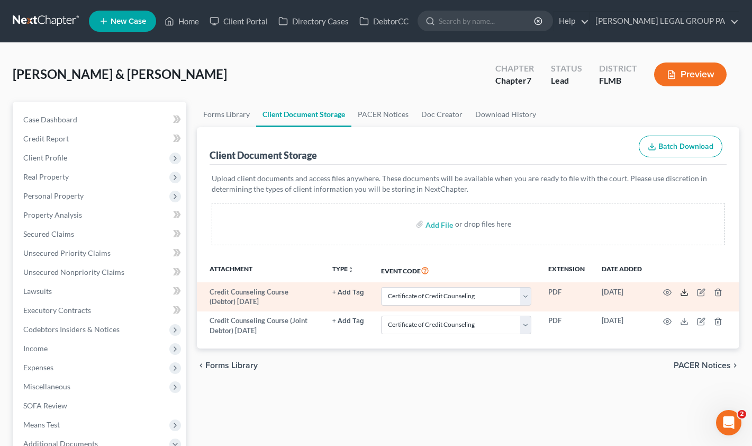
click at [682, 291] on icon at bounding box center [684, 292] width 8 height 8
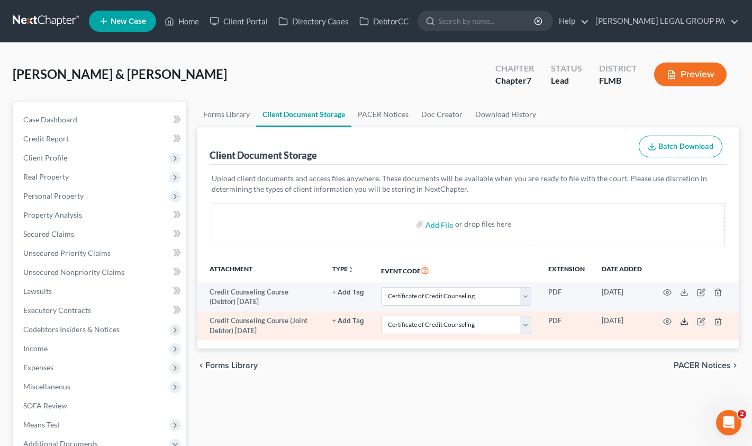
click at [682, 321] on icon at bounding box center [684, 321] width 8 height 8
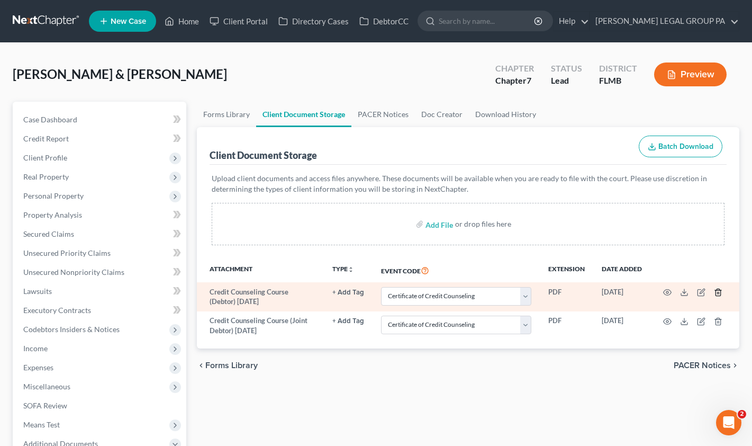
click at [719, 292] on icon "button" at bounding box center [718, 292] width 8 height 8
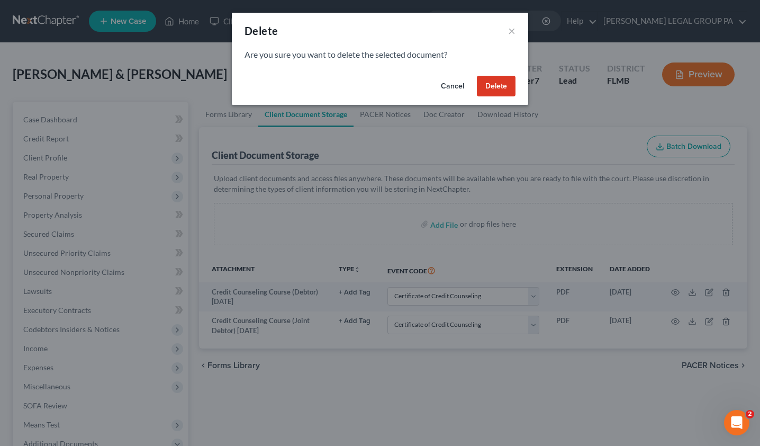
click at [499, 83] on button "Delete" at bounding box center [496, 86] width 39 height 21
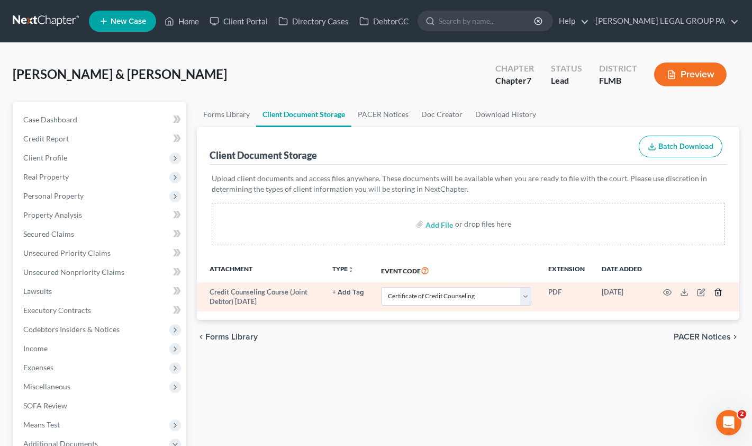
click at [718, 291] on icon "button" at bounding box center [718, 292] width 8 height 8
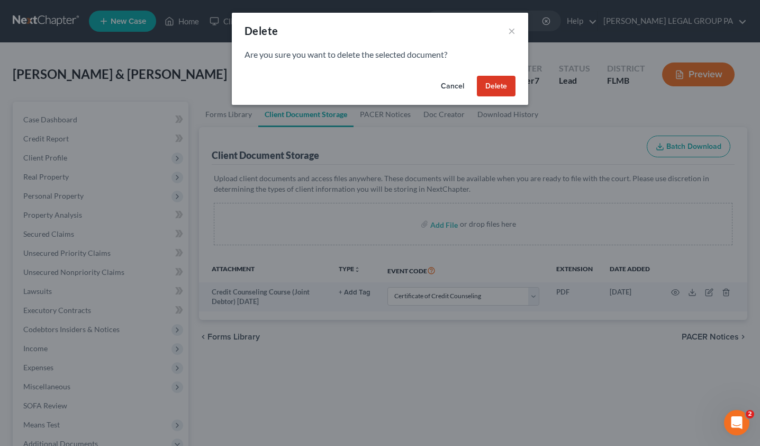
click at [511, 86] on button "Delete" at bounding box center [496, 86] width 39 height 21
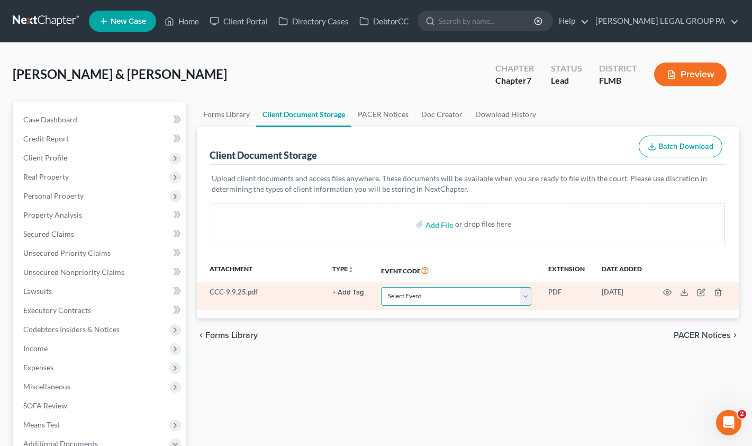
click at [455, 299] on select "Select Event 20 Largest Unsecured Creditors Amended Chapter 13 Plan Amended Cre…" at bounding box center [456, 296] width 150 height 19
select select "9"
click at [381, 287] on select "Select Event 20 Largest Unsecured Creditors Amended Chapter 13 Plan Amended Cre…" at bounding box center [456, 296] width 150 height 19
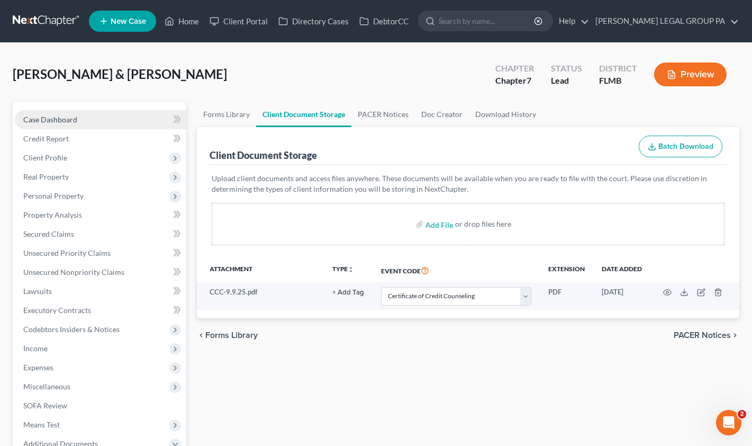
click at [64, 115] on span "Case Dashboard" at bounding box center [50, 119] width 54 height 9
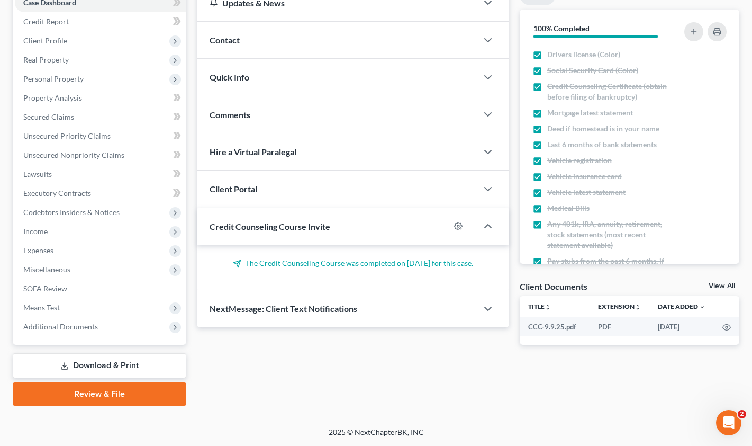
scroll to position [115, 0]
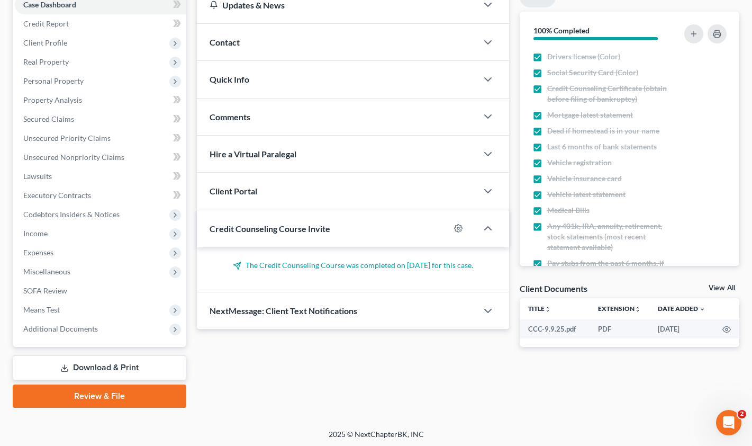
drag, startPoint x: 100, startPoint y: 398, endPoint x: 142, endPoint y: 387, distance: 43.6
click at [100, 398] on link "Review & File" at bounding box center [100, 395] width 174 height 23
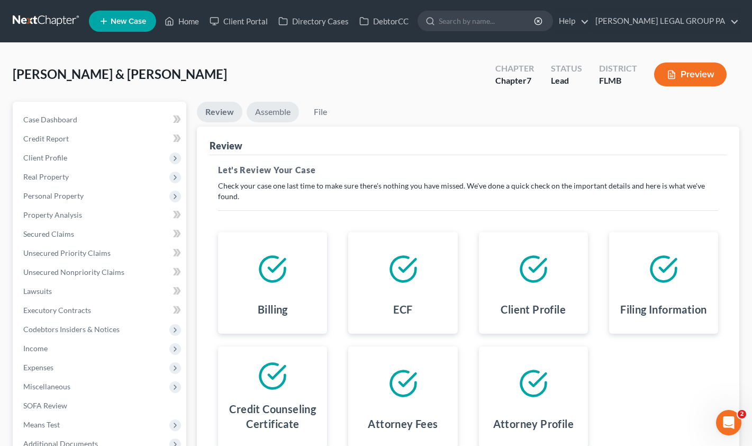
click at [270, 115] on link "Assemble" at bounding box center [273, 112] width 52 height 21
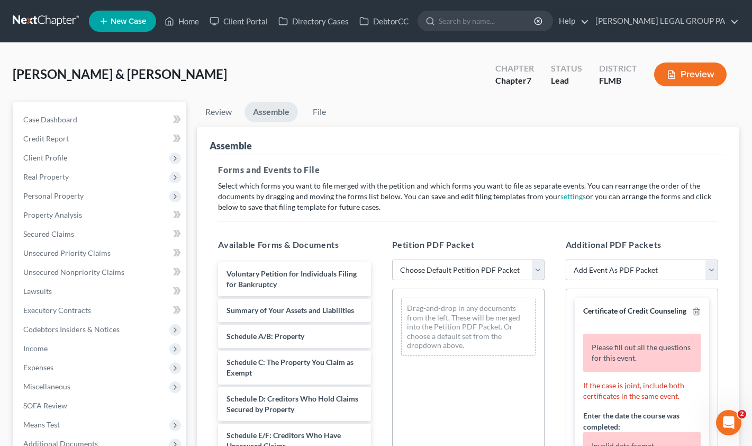
click at [460, 273] on select "Choose Default Petition PDF Packet Complete Bankruptcy Petition (all forms and …" at bounding box center [468, 269] width 152 height 21
select select "0"
click at [392, 259] on select "Choose Default Petition PDF Packet Complete Bankruptcy Petition (all forms and …" at bounding box center [468, 269] width 152 height 21
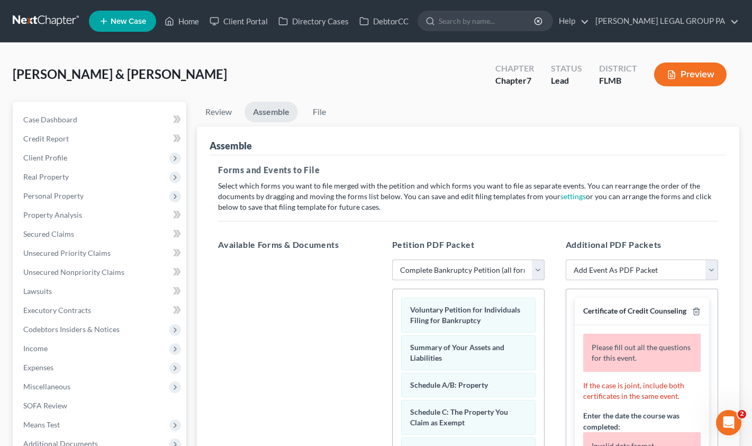
scroll to position [195, 0]
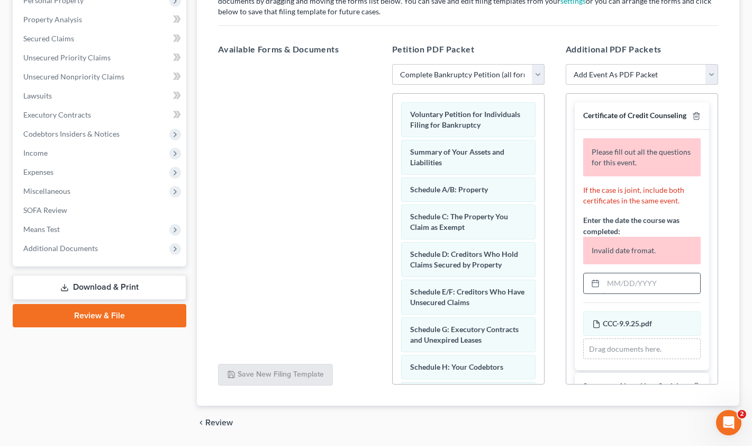
click at [630, 293] on input "text" at bounding box center [651, 283] width 97 height 20
type input "09/09/2025"
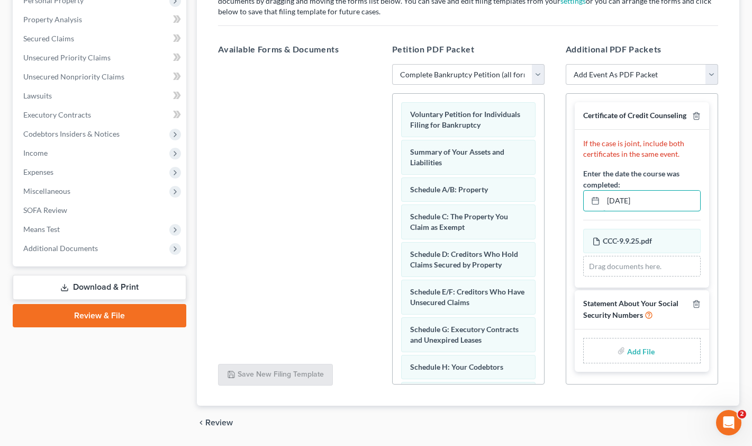
type input "C:\fakepath\SS121.Form.pdf"
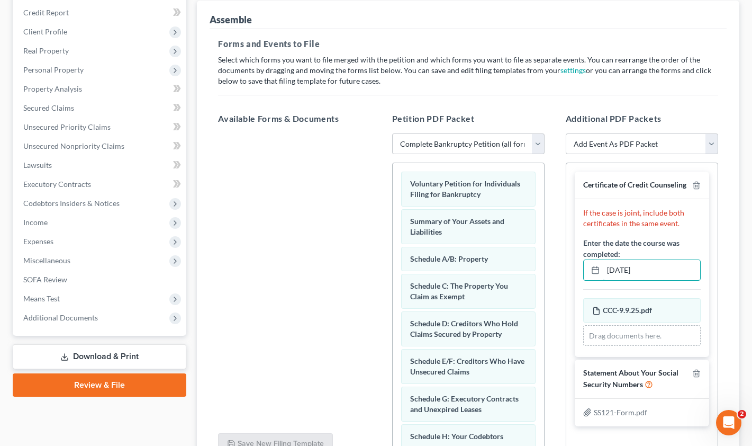
scroll to position [94, 0]
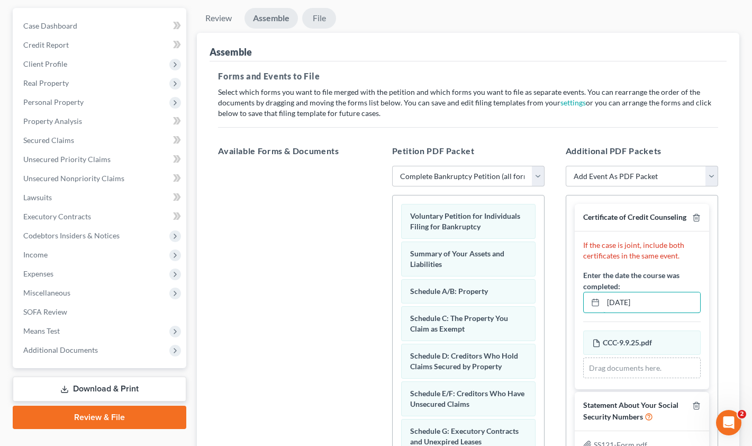
type input "09/09/2025"
click at [324, 23] on link "File" at bounding box center [319, 18] width 34 height 21
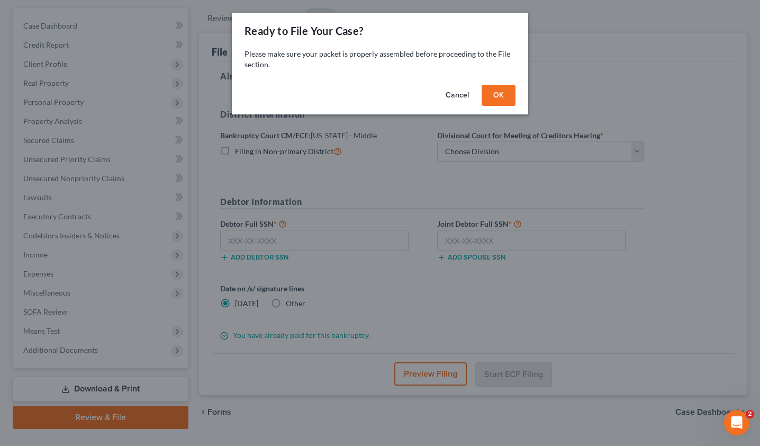
click at [505, 91] on button "OK" at bounding box center [499, 95] width 34 height 21
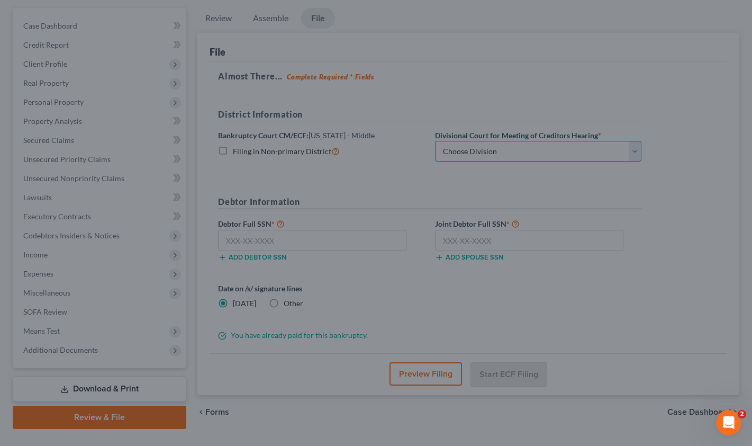
click at [526, 150] on select "Choose Division [GEOGRAPHIC_DATA][PERSON_NAME] [GEOGRAPHIC_DATA] [GEOGRAPHIC_DA…" at bounding box center [538, 151] width 206 height 21
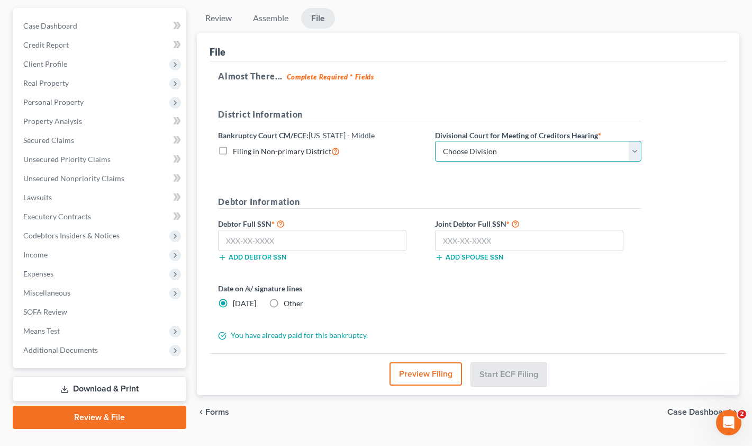
select select "3"
click at [435, 141] on select "Choose Division [GEOGRAPHIC_DATA][PERSON_NAME] [GEOGRAPHIC_DATA] [GEOGRAPHIC_DA…" at bounding box center [538, 151] width 206 height 21
click at [299, 246] on input "text" at bounding box center [312, 240] width 188 height 21
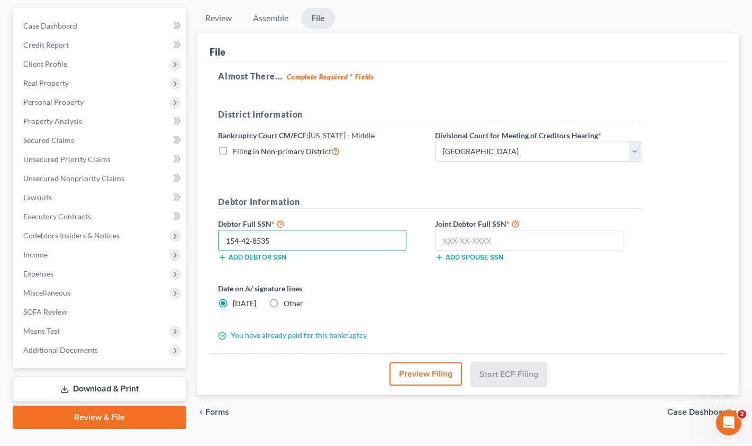
type input "154-42-8535"
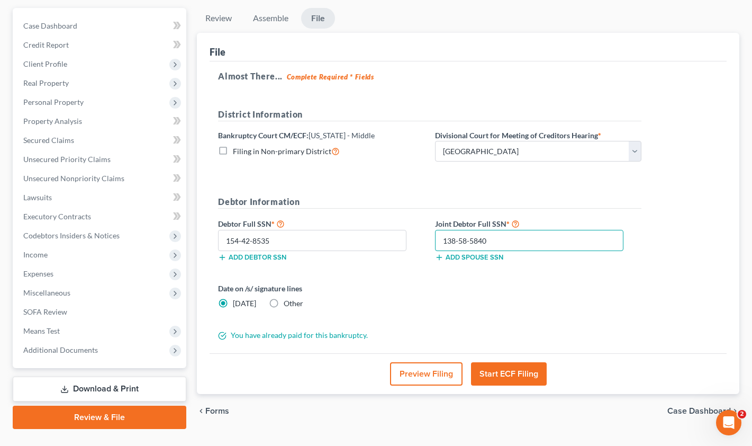
type input "138-58-5840"
click at [526, 369] on button "Start ECF Filing" at bounding box center [509, 373] width 76 height 23
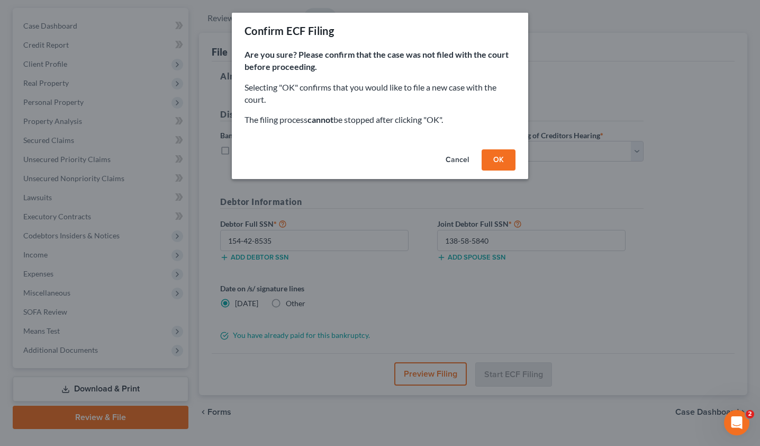
click at [497, 160] on button "OK" at bounding box center [499, 159] width 34 height 21
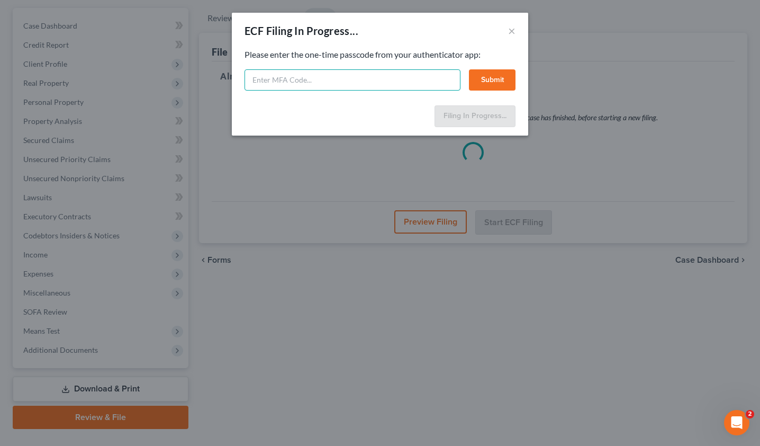
click at [293, 87] on input "text" at bounding box center [352, 79] width 216 height 21
click at [277, 78] on input "text" at bounding box center [352, 79] width 216 height 21
type input "971033"
click at [503, 77] on button "Submit" at bounding box center [492, 79] width 47 height 21
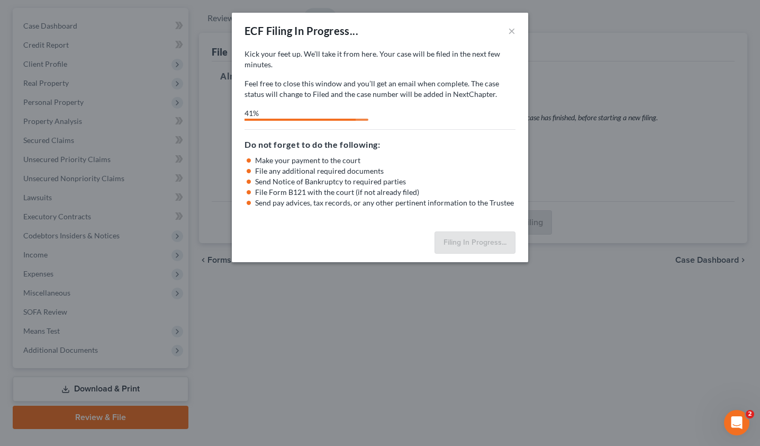
select select "3"
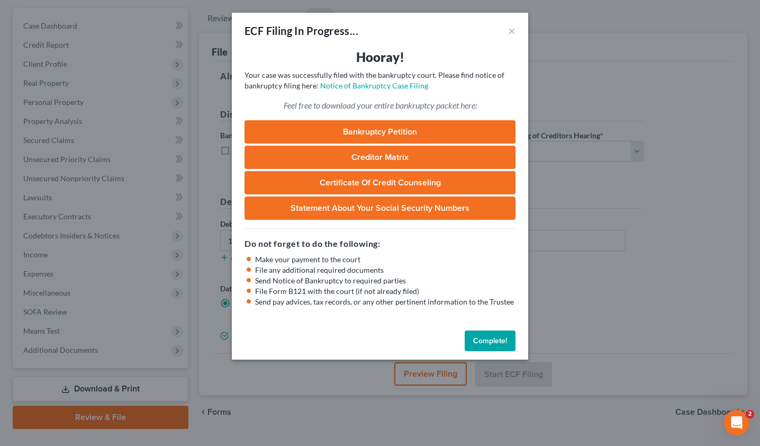
click at [502, 341] on button "Complete!" at bounding box center [490, 340] width 51 height 21
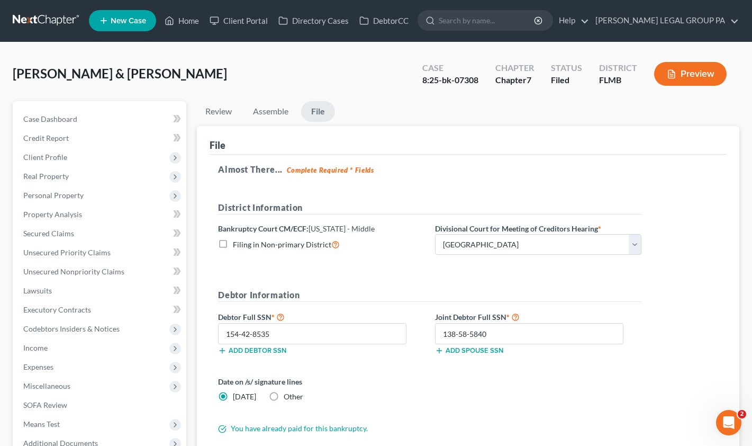
scroll to position [0, 0]
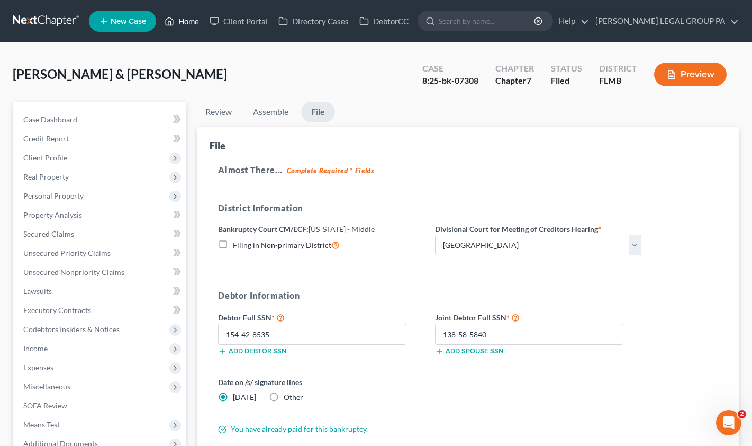
click at [179, 24] on link "Home" at bounding box center [181, 21] width 45 height 19
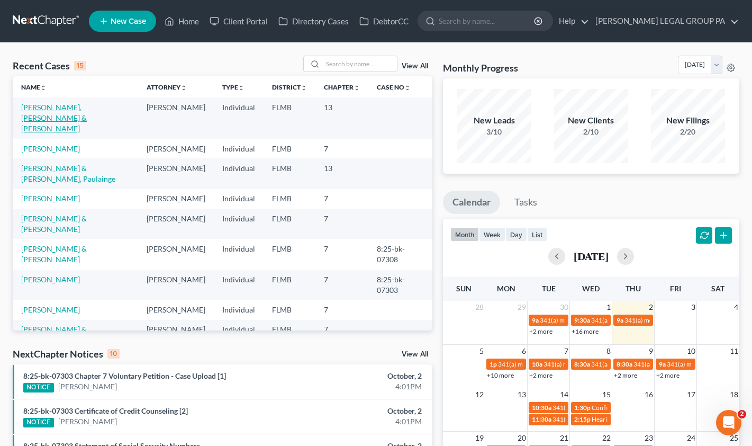
click at [27, 107] on link "Urso Jr, Thomas & Urso, Deborah" at bounding box center [54, 118] width 66 height 30
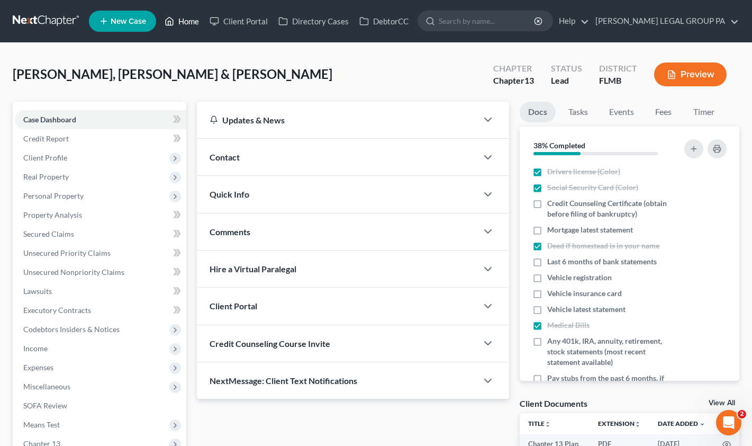
click at [186, 25] on link "Home" at bounding box center [181, 21] width 45 height 19
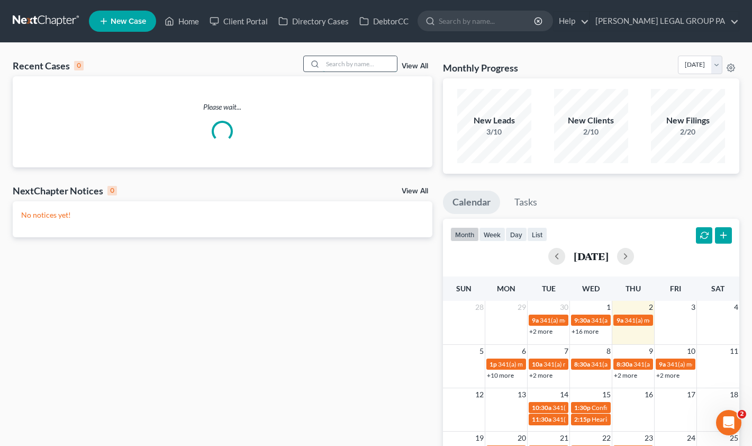
click at [349, 63] on input "search" at bounding box center [360, 63] width 74 height 15
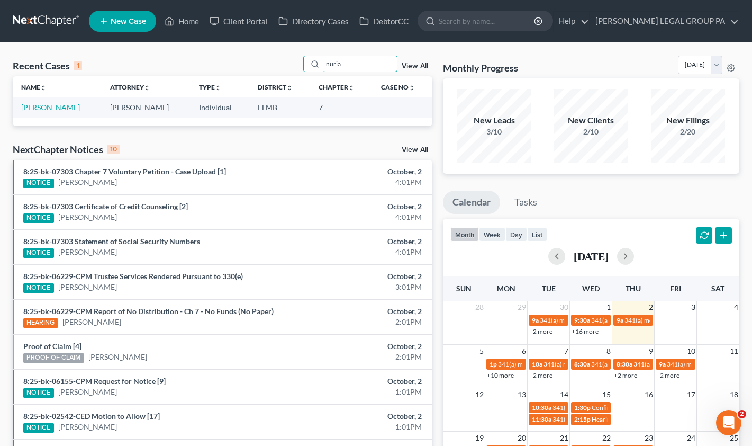
type input "nuria"
click at [55, 104] on link "Sanchez, Nuria" at bounding box center [50, 107] width 59 height 9
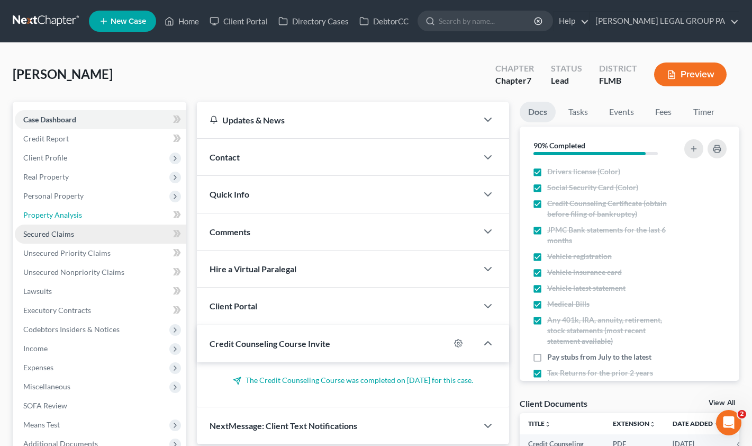
drag, startPoint x: 67, startPoint y: 212, endPoint x: 122, endPoint y: 237, distance: 60.4
click at [67, 212] on span "Property Analysis" at bounding box center [52, 214] width 59 height 9
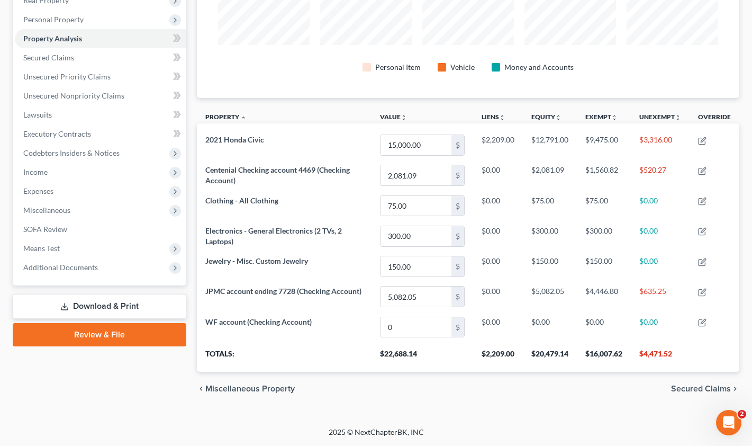
click at [93, 332] on link "Review & File" at bounding box center [100, 334] width 174 height 23
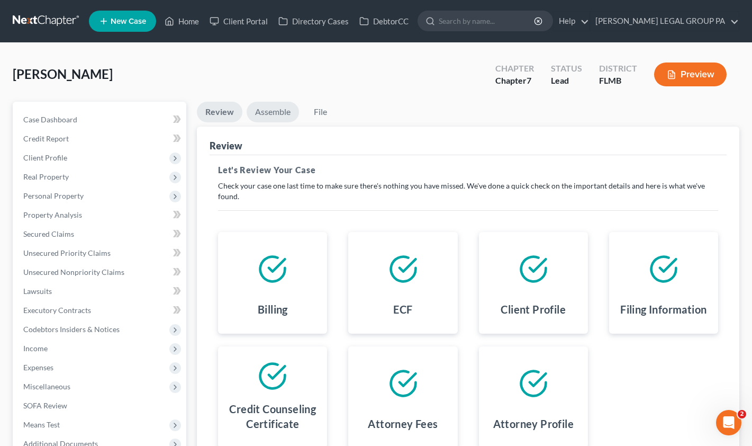
click at [279, 115] on link "Assemble" at bounding box center [273, 112] width 52 height 21
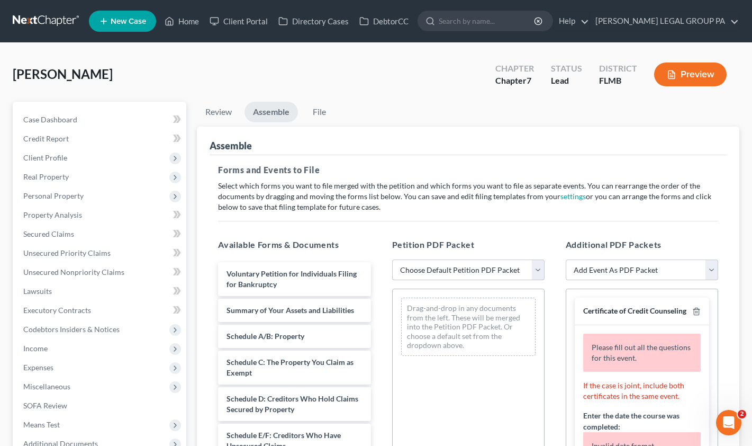
click at [452, 269] on select "Choose Default Petition PDF Packet Complete Bankruptcy Petition (all forms and …" at bounding box center [468, 269] width 152 height 21
select select "0"
click at [392, 259] on select "Choose Default Petition PDF Packet Complete Bankruptcy Petition (all forms and …" at bounding box center [468, 269] width 152 height 21
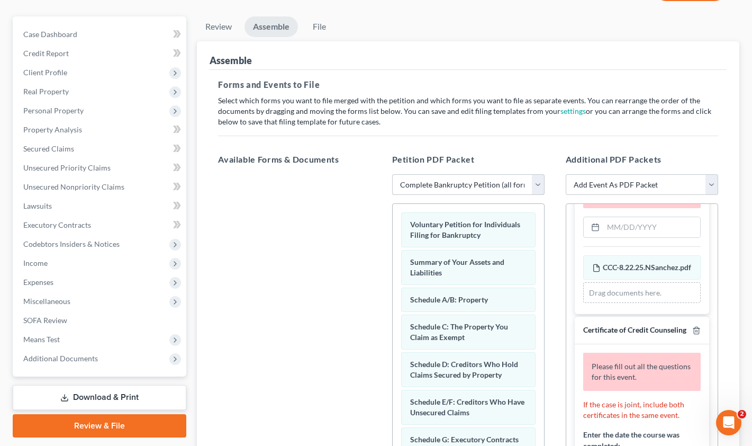
scroll to position [143, 0]
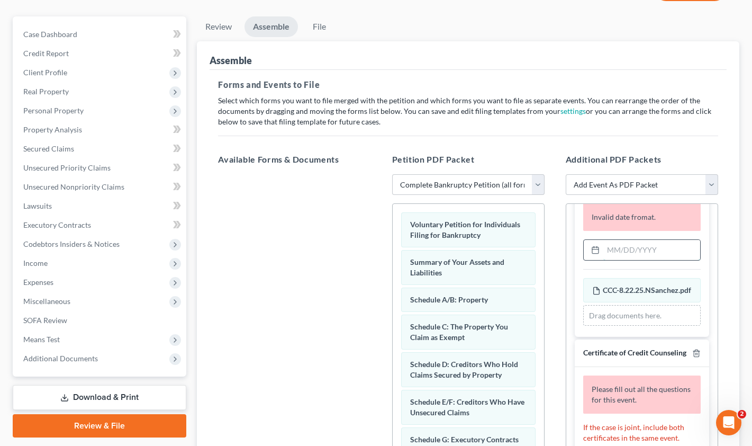
click at [625, 256] on input "text" at bounding box center [651, 250] width 97 height 20
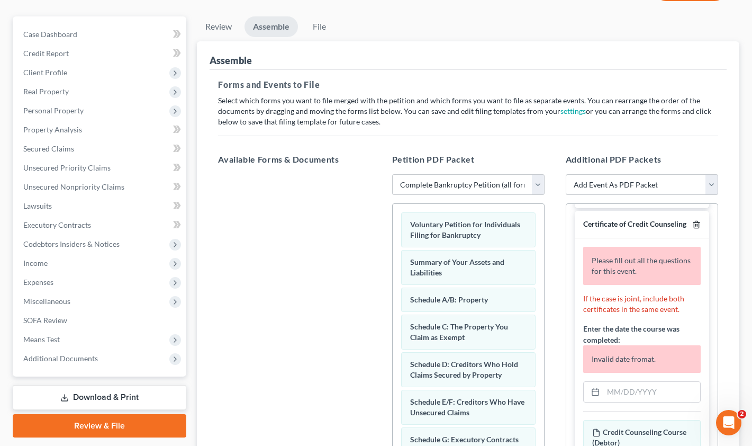
type input "08/22/2025"
click at [692, 229] on icon "button" at bounding box center [696, 224] width 8 height 8
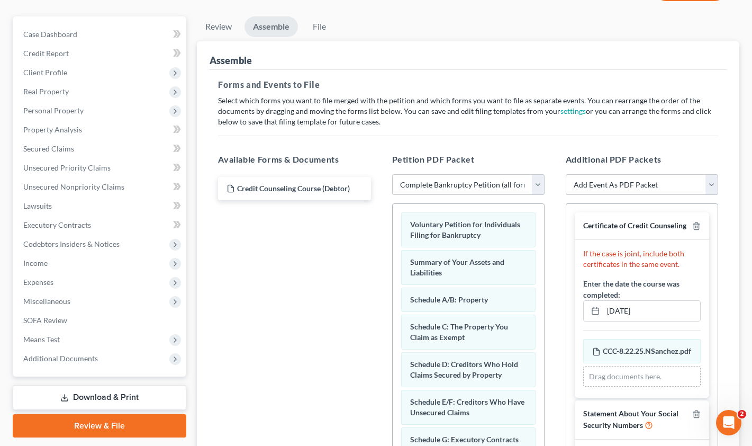
scroll to position [0, 0]
click at [53, 36] on span "Case Dashboard" at bounding box center [50, 34] width 54 height 9
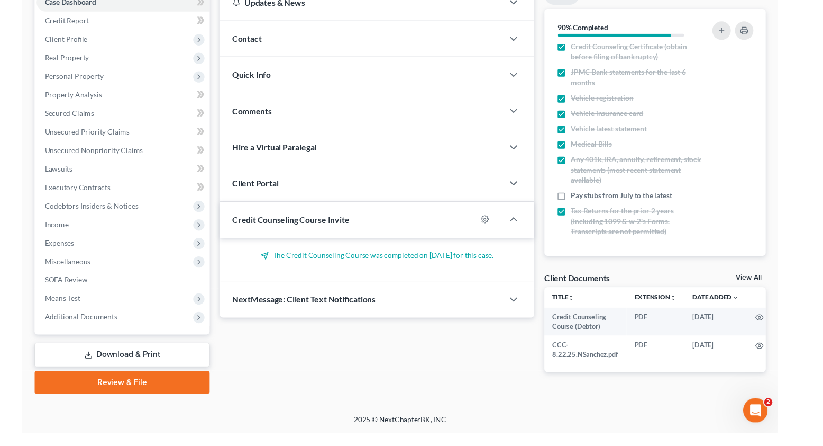
scroll to position [117, 0]
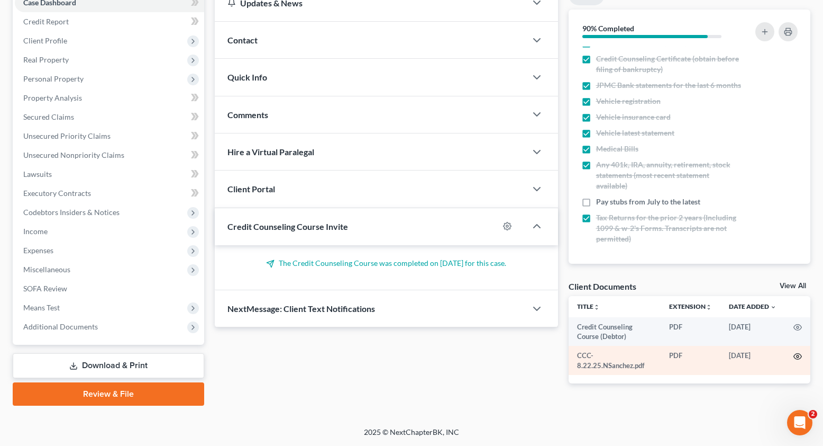
click at [759, 359] on icon "button" at bounding box center [798, 356] width 8 height 8
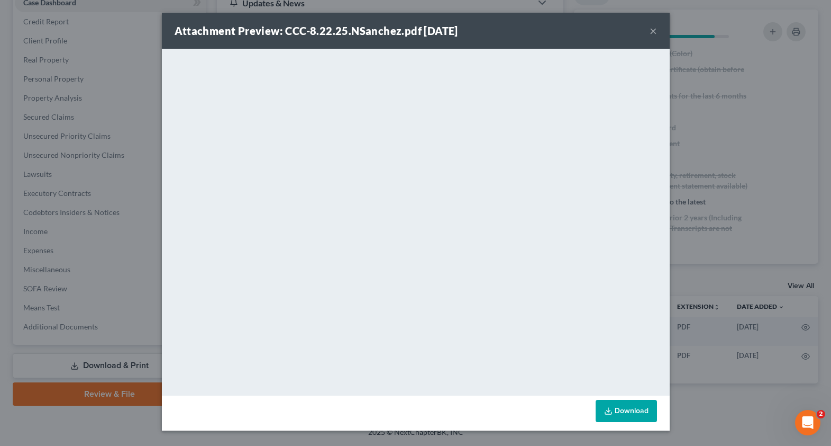
drag, startPoint x: 657, startPoint y: 32, endPoint x: 557, endPoint y: 32, distance: 100.0
click at [656, 32] on button "×" at bounding box center [653, 30] width 7 height 13
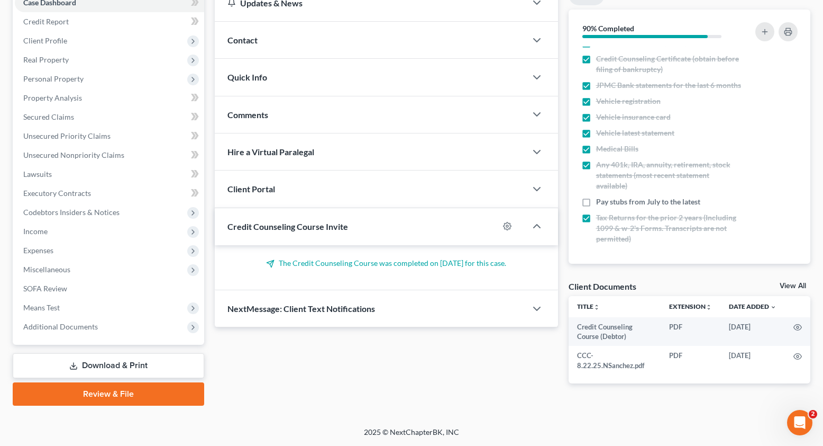
click at [102, 401] on link "Review & File" at bounding box center [109, 393] width 192 height 23
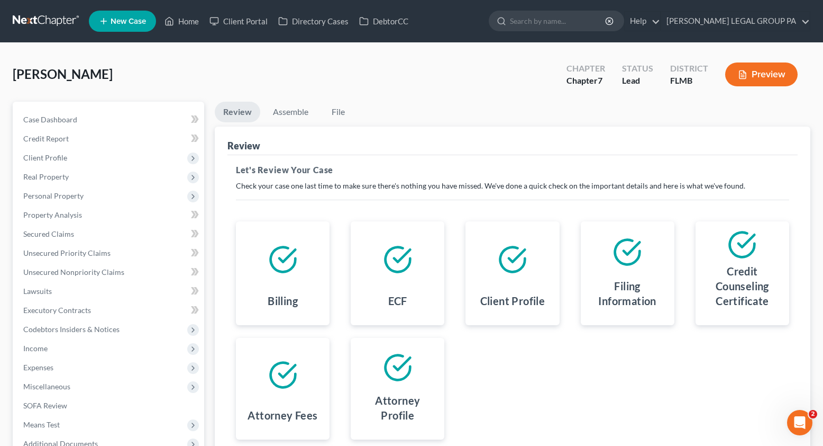
click at [288, 123] on li "Assemble" at bounding box center [291, 114] width 52 height 25
click at [289, 111] on link "Assemble" at bounding box center [291, 112] width 52 height 21
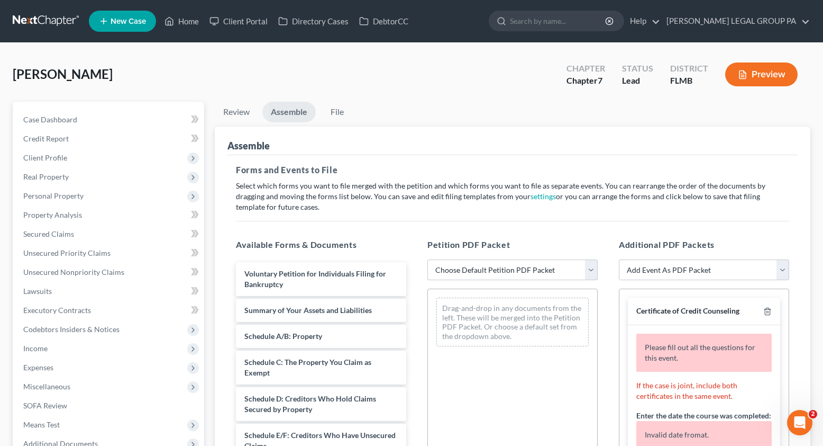
click at [503, 272] on select "Choose Default Petition PDF Packet Complete Bankruptcy Petition (all forms and …" at bounding box center [513, 269] width 170 height 21
select select "0"
click at [428, 259] on select "Choose Default Petition PDF Packet Complete Bankruptcy Petition (all forms and …" at bounding box center [513, 269] width 170 height 21
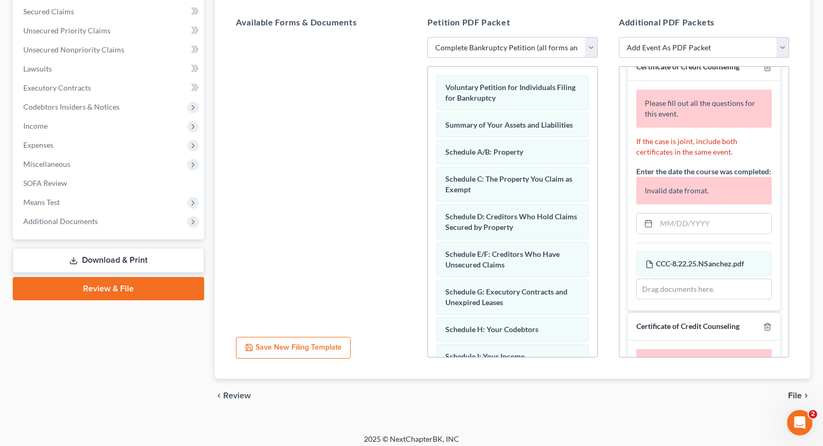
scroll to position [22, 0]
click at [759, 330] on icon "button" at bounding box center [768, 326] width 8 height 8
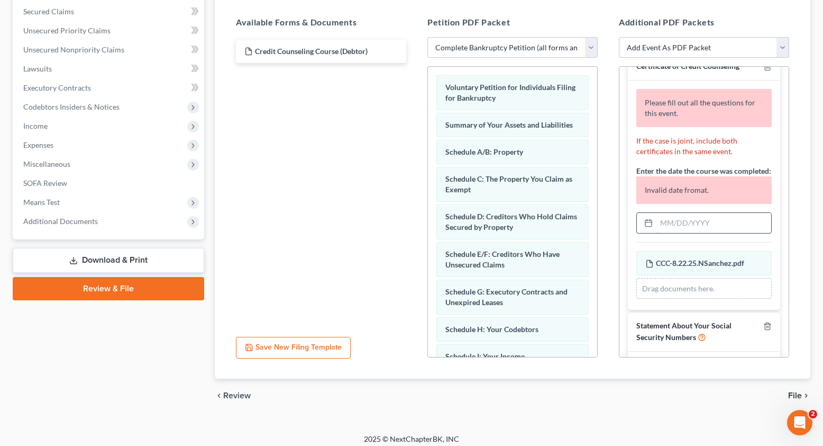
click at [686, 233] on input "text" at bounding box center [714, 223] width 115 height 20
type input "08/22/2025"
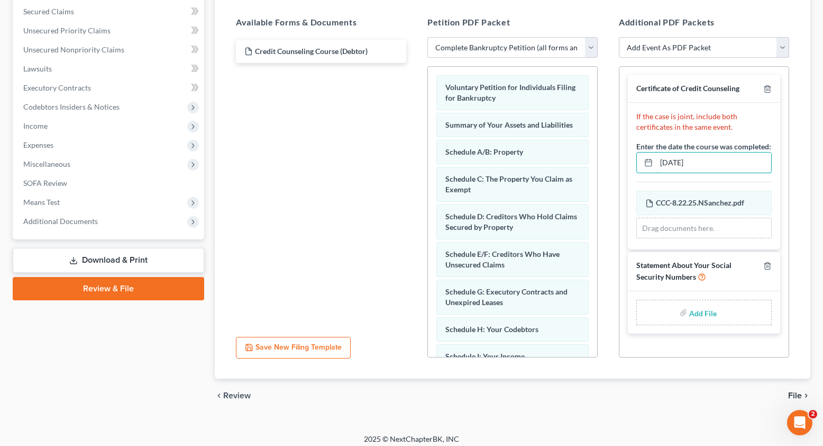
type input "C:\fakepath\Form 121 (5).pdf"
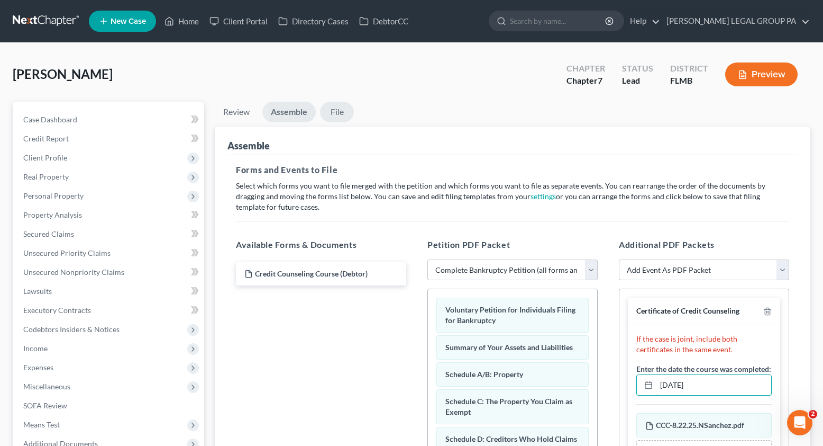
type input "08/22/2025"
click at [339, 110] on link "File" at bounding box center [337, 112] width 34 height 21
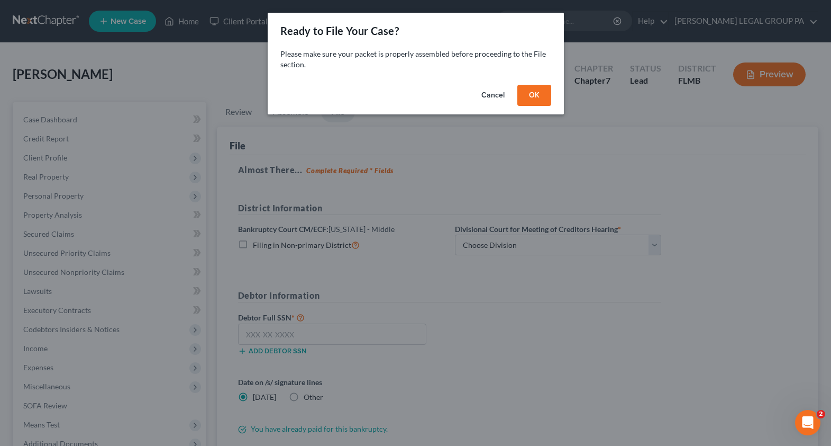
click at [532, 96] on button "OK" at bounding box center [535, 95] width 34 height 21
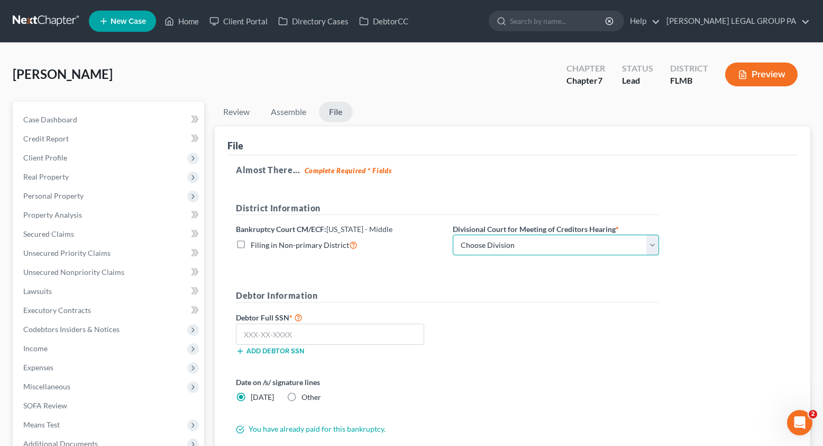
click at [494, 248] on select "Choose Division [GEOGRAPHIC_DATA][PERSON_NAME] [GEOGRAPHIC_DATA] [GEOGRAPHIC_DA…" at bounding box center [556, 244] width 206 height 21
select select "3"
click at [453, 234] on select "Choose Division [GEOGRAPHIC_DATA][PERSON_NAME] [GEOGRAPHIC_DATA] [GEOGRAPHIC_DA…" at bounding box center [556, 244] width 206 height 21
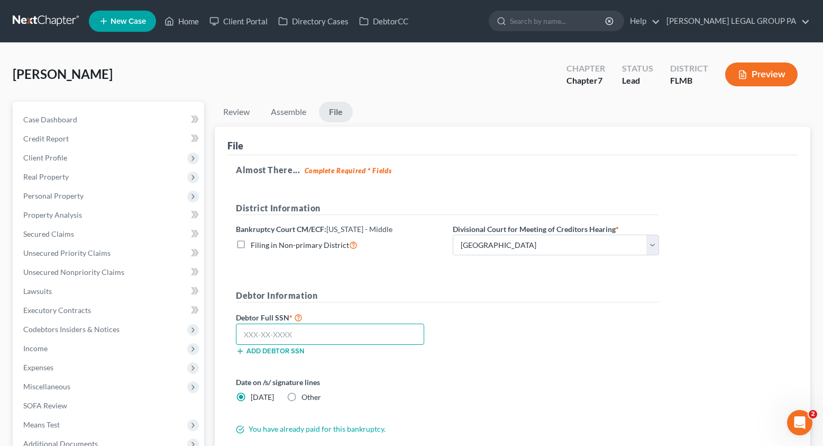
click at [291, 331] on input "text" at bounding box center [330, 333] width 188 height 21
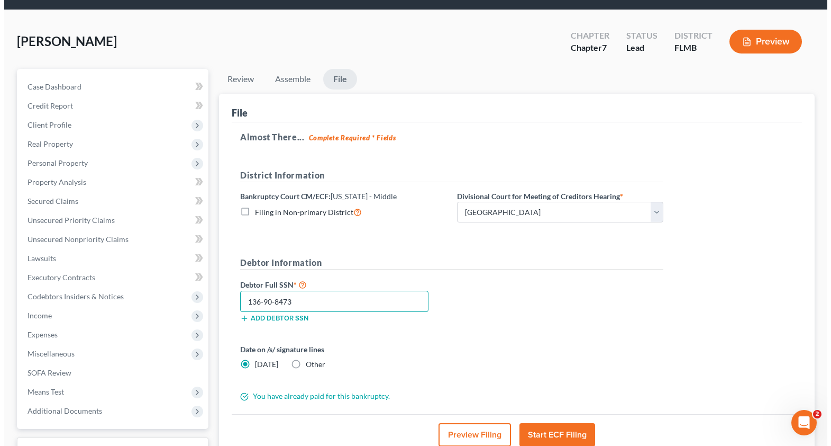
scroll to position [117, 0]
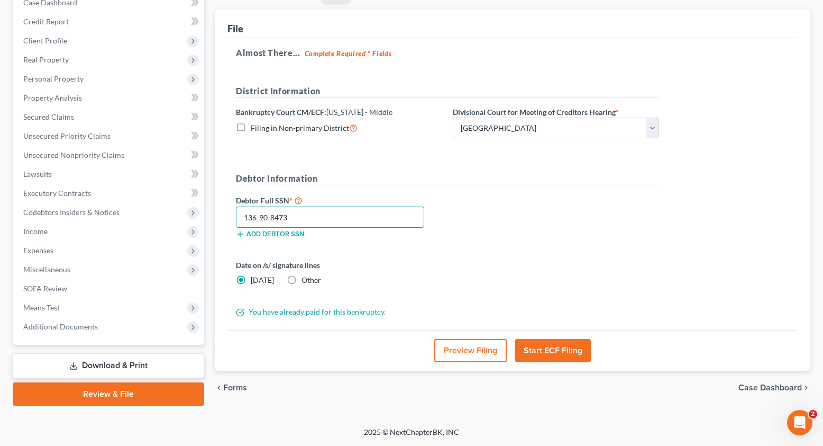
type input "136-90-8473"
click at [557, 353] on button "Start ECF Filing" at bounding box center [553, 350] width 76 height 23
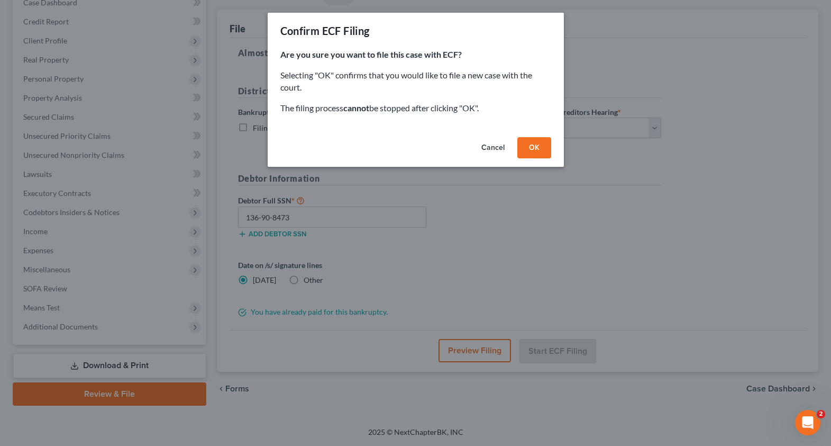
click at [538, 155] on button "OK" at bounding box center [535, 147] width 34 height 21
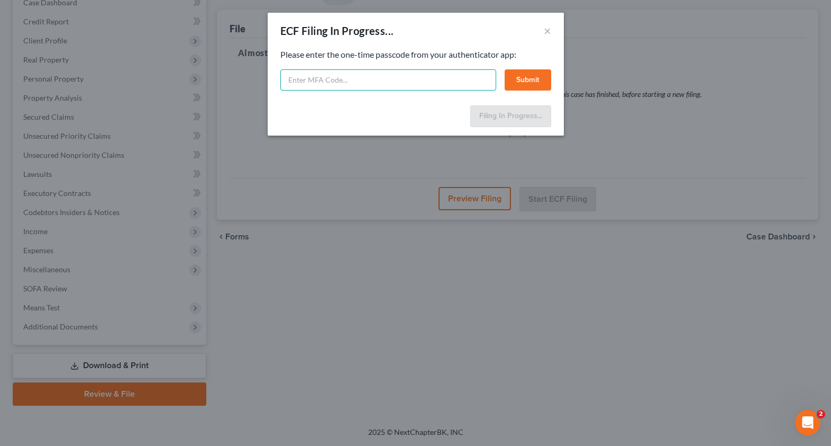
click at [338, 80] on input "text" at bounding box center [388, 79] width 216 height 21
type input "840051"
click at [537, 85] on button "Submit" at bounding box center [528, 79] width 47 height 21
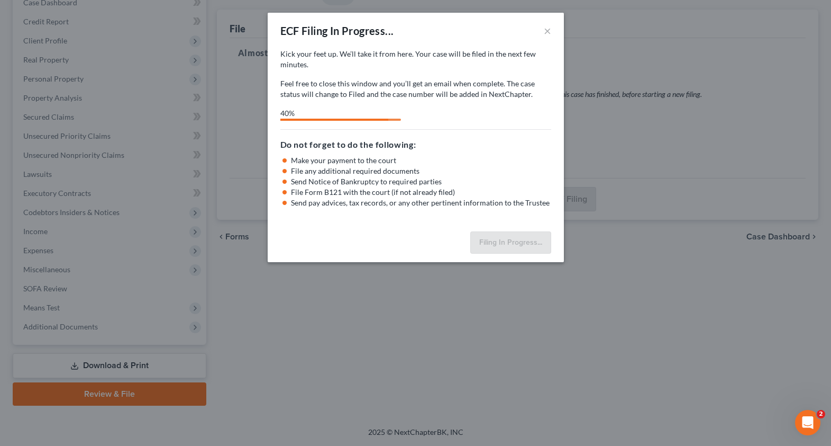
select select "3"
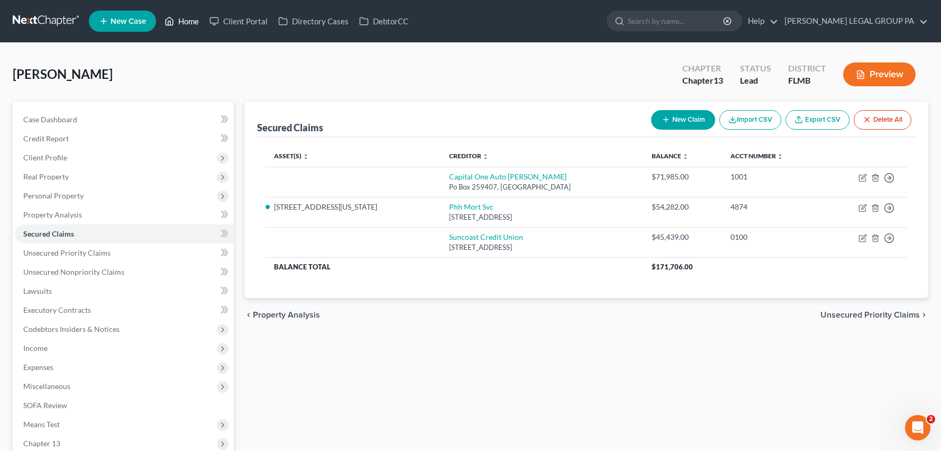
click at [184, 28] on link "Home" at bounding box center [181, 21] width 45 height 19
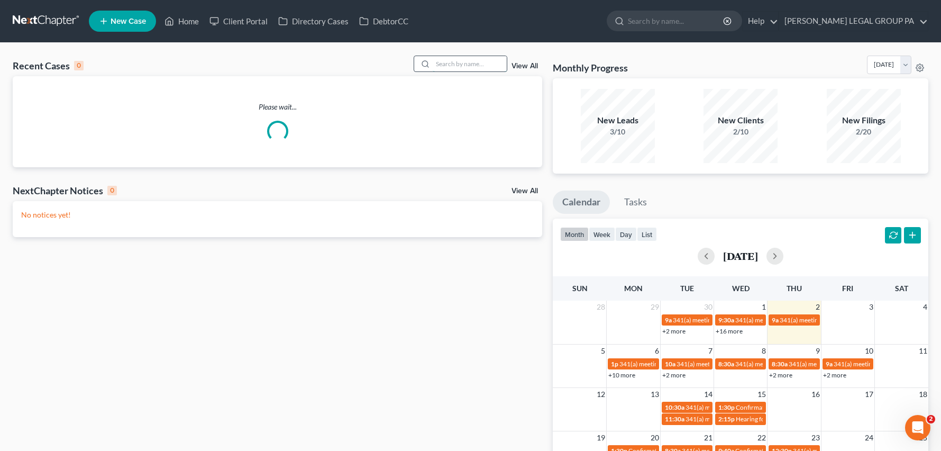
click at [459, 64] on input "search" at bounding box center [470, 63] width 74 height 15
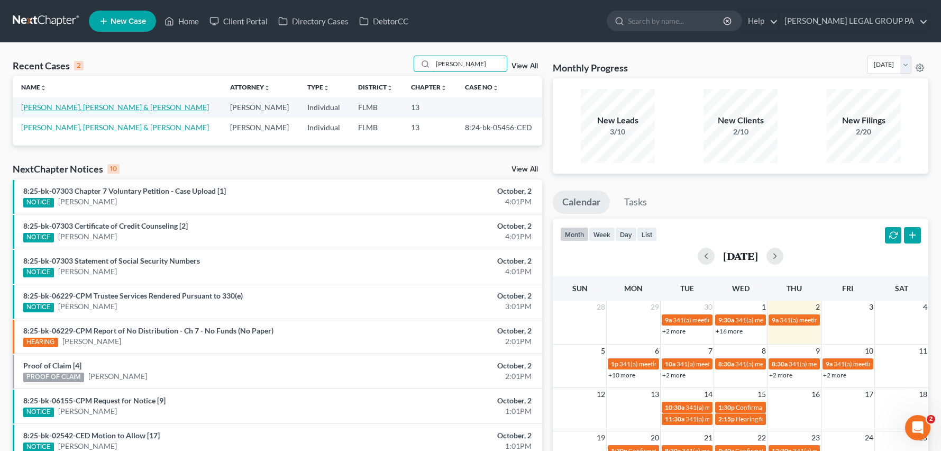
type input "urso"
click at [93, 110] on link "Urso Jr, Thomas & Urso, Deborah" at bounding box center [115, 107] width 188 height 9
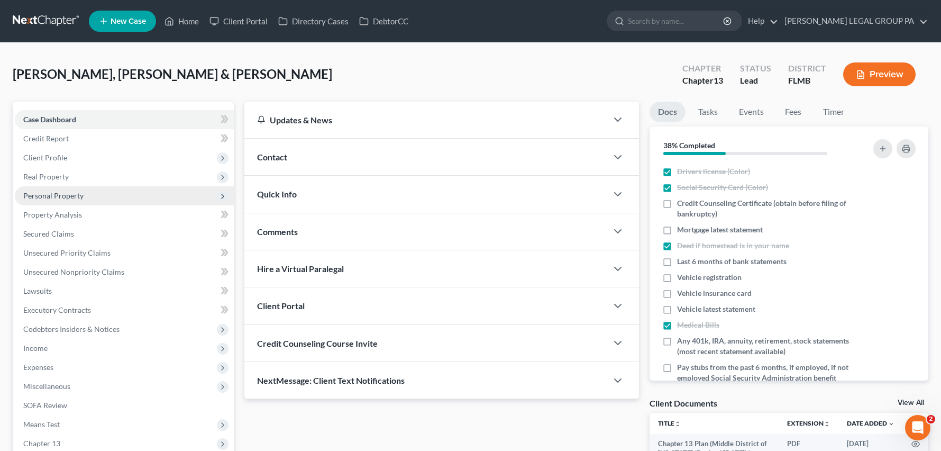
click at [35, 195] on span "Personal Property" at bounding box center [53, 195] width 60 height 9
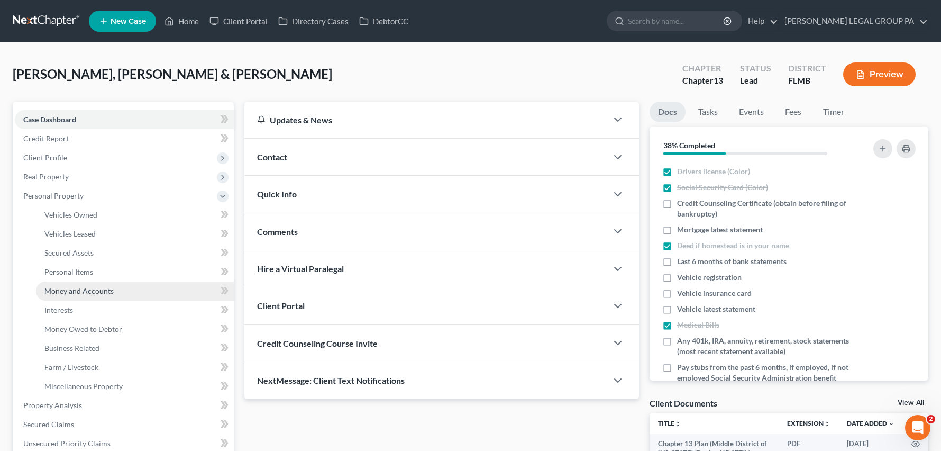
click at [77, 292] on span "Money and Accounts" at bounding box center [78, 290] width 69 height 9
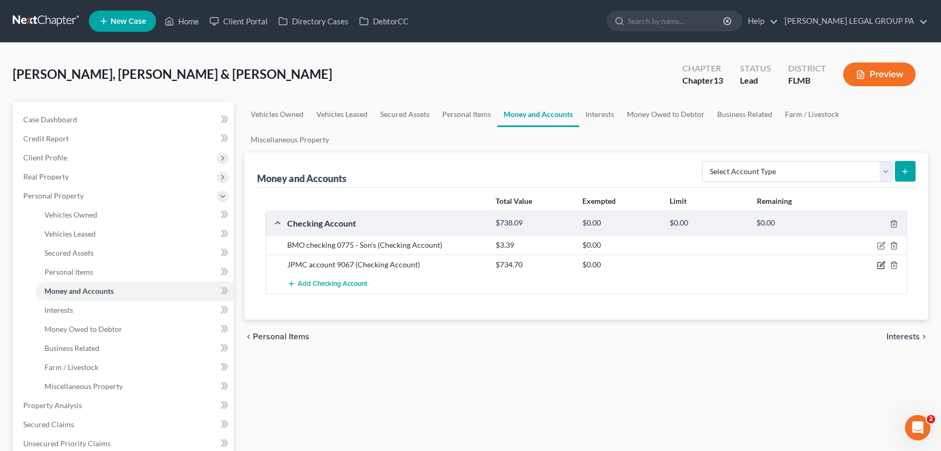
click at [883, 264] on icon "button" at bounding box center [881, 265] width 8 height 8
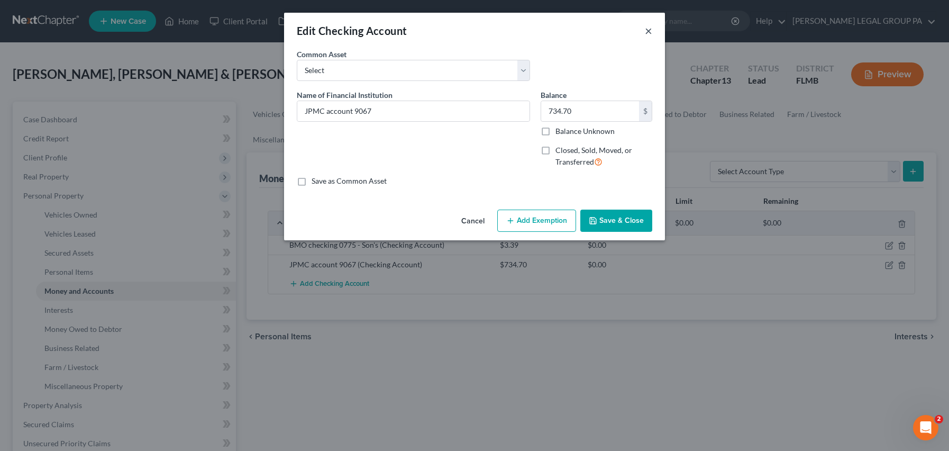
click at [646, 31] on button "×" at bounding box center [648, 30] width 7 height 13
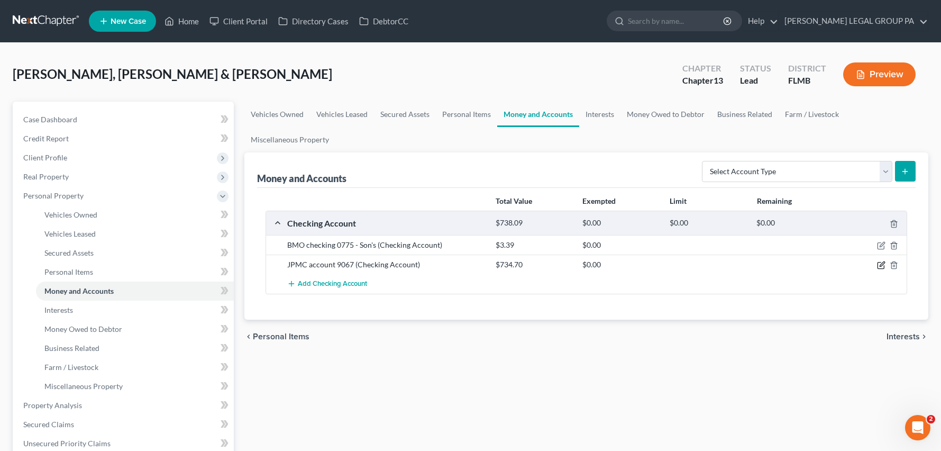
click at [882, 266] on icon "button" at bounding box center [882, 264] width 5 height 5
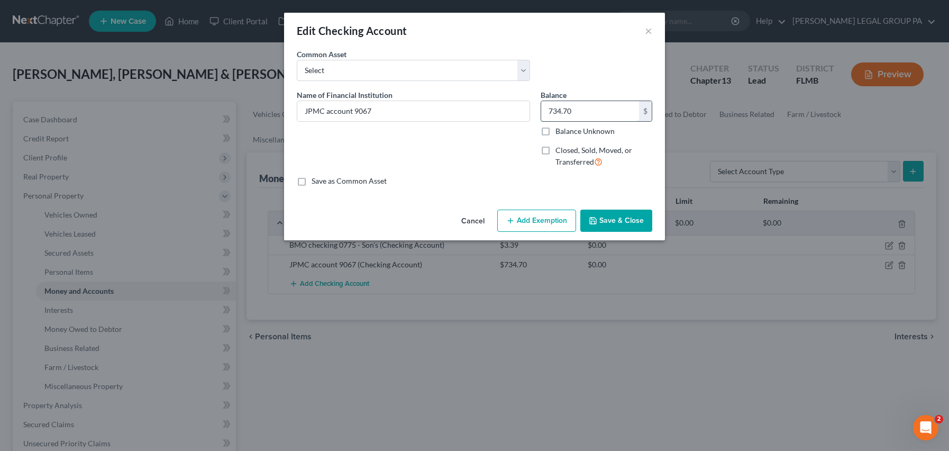
click at [605, 107] on input "734.70" at bounding box center [590, 111] width 98 height 20
type input "661.89"
click at [546, 223] on button "Add Exemption" at bounding box center [536, 221] width 79 height 22
select select "2"
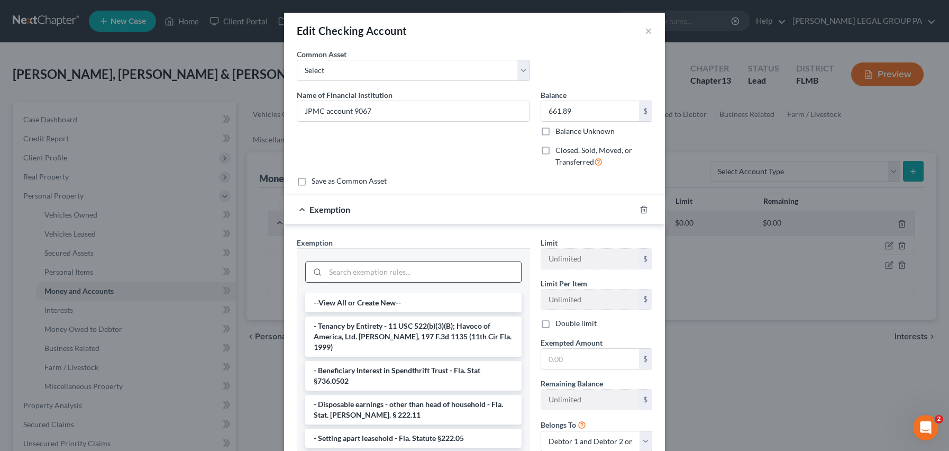
click at [414, 269] on input "search" at bounding box center [423, 272] width 196 height 20
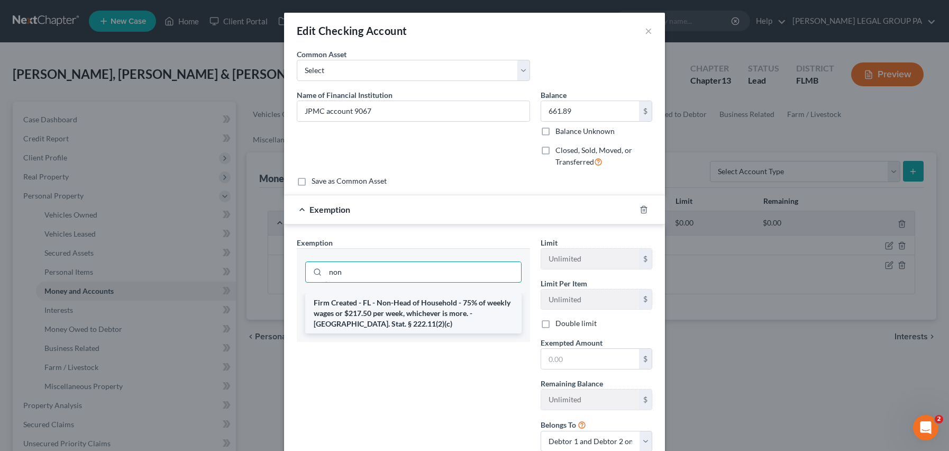
type input "non"
click at [394, 317] on li "Firm Created - FL - Non-Head of Household - 75% of weekly wages or $217.50 per …" at bounding box center [413, 313] width 216 height 40
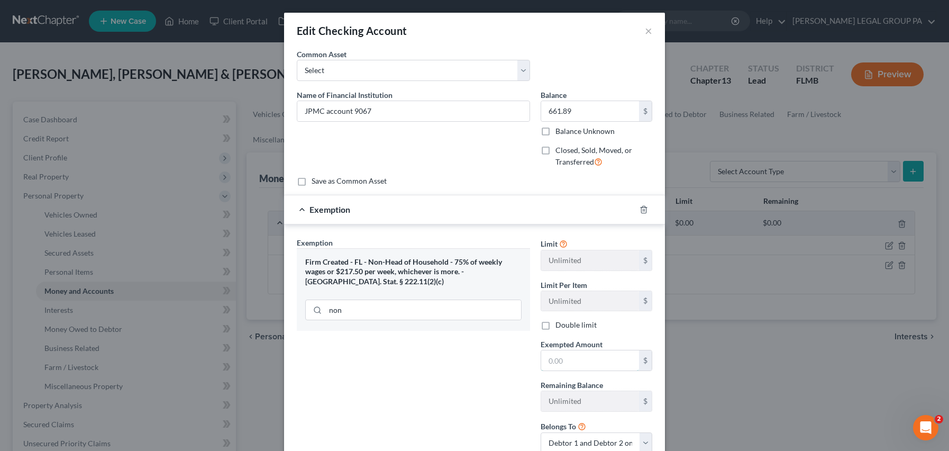
drag, startPoint x: 572, startPoint y: 364, endPoint x: 647, endPoint y: 377, distance: 76.3
click at [572, 365] on input "text" at bounding box center [590, 360] width 98 height 20
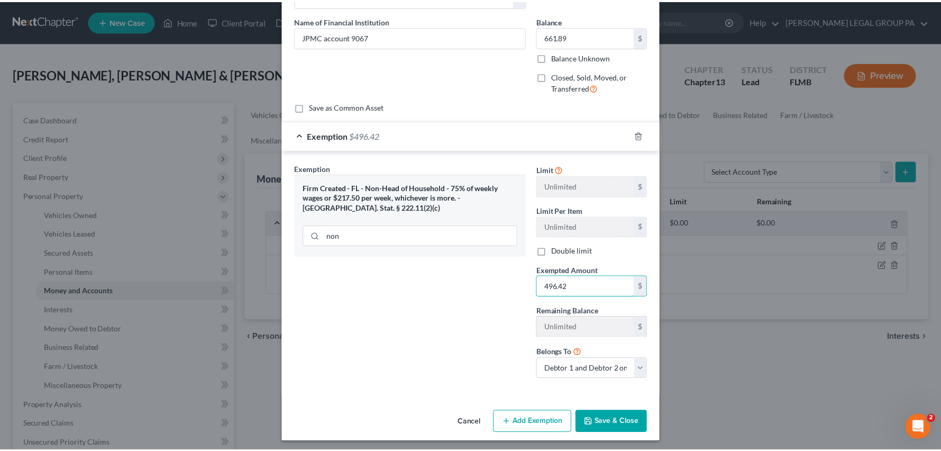
scroll to position [78, 0]
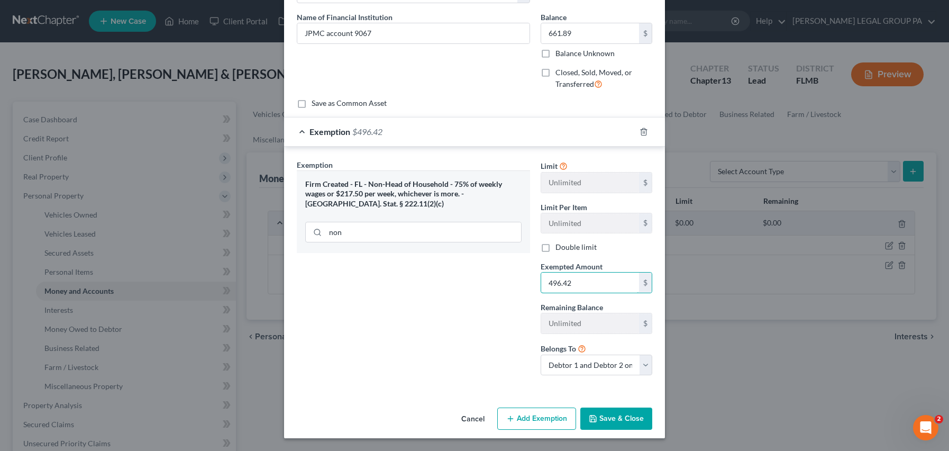
type input "496.42"
click at [613, 418] on button "Save & Close" at bounding box center [617, 418] width 72 height 22
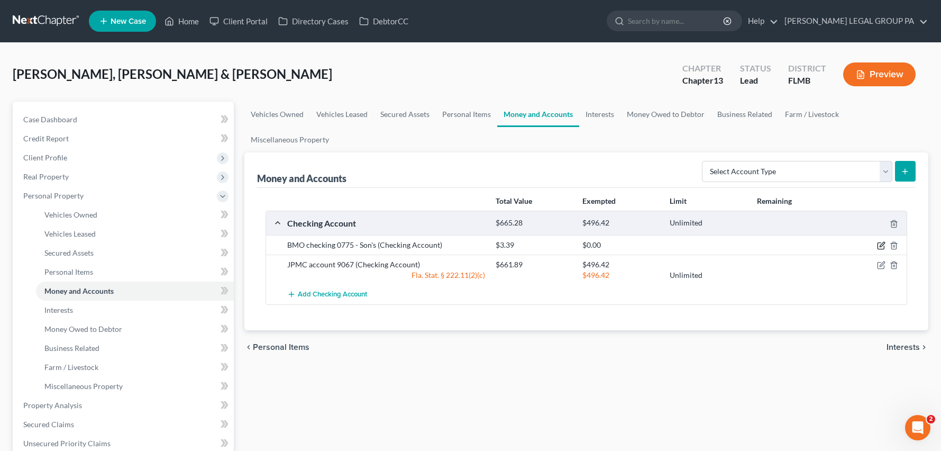
click at [881, 244] on icon "button" at bounding box center [881, 245] width 8 height 8
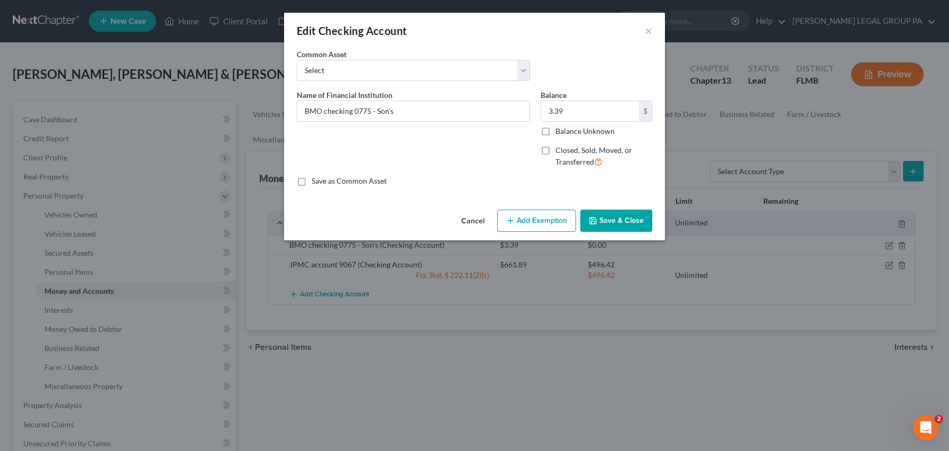
click at [622, 224] on button "Save & Close" at bounding box center [617, 221] width 72 height 22
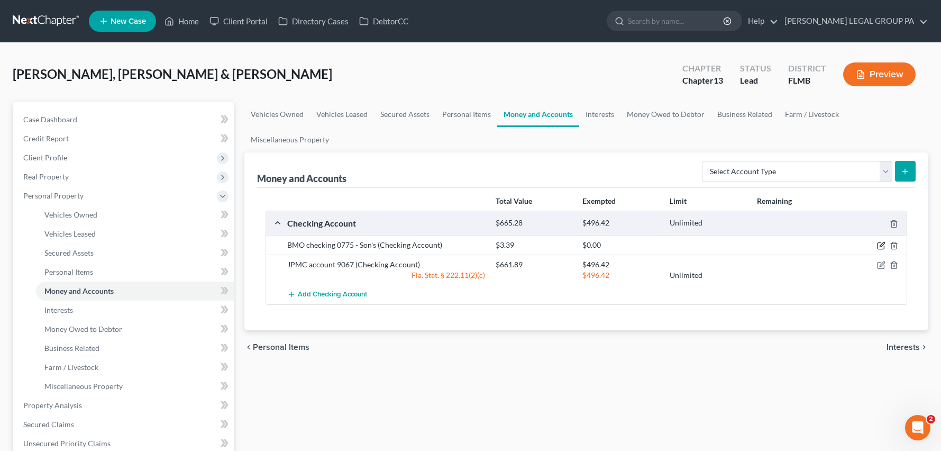
click at [881, 246] on icon "button" at bounding box center [881, 245] width 8 height 8
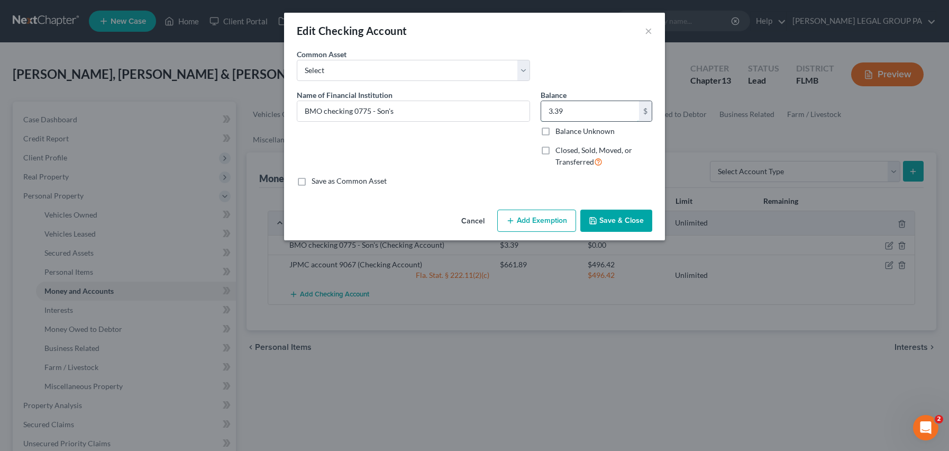
click at [574, 108] on input "3.39" at bounding box center [590, 111] width 98 height 20
type input "0.00"
click at [624, 228] on button "Save & Close" at bounding box center [617, 221] width 72 height 22
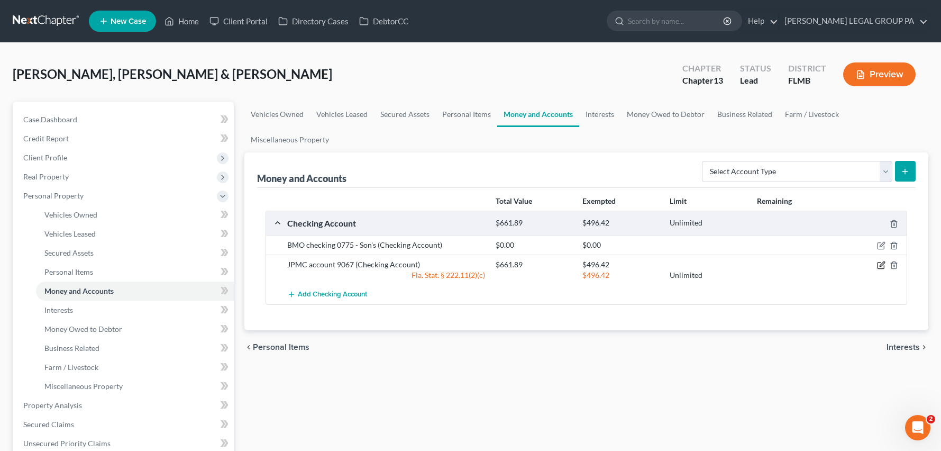
click at [880, 267] on icon "button" at bounding box center [881, 265] width 8 height 8
select select "2"
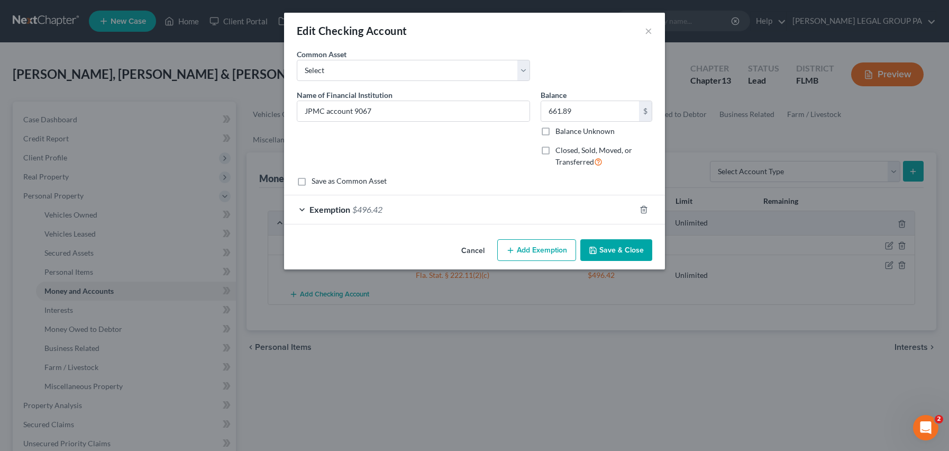
click at [362, 202] on div "Exemption $496.42" at bounding box center [459, 209] width 351 height 28
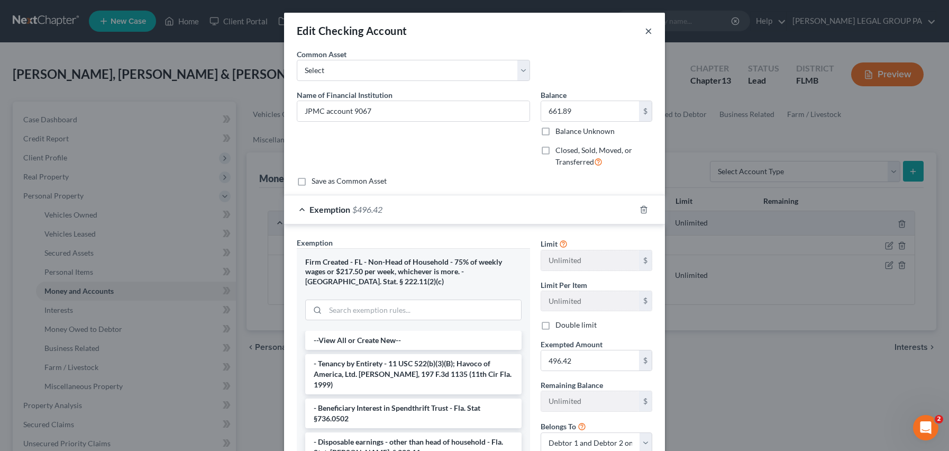
click at [645, 33] on button "×" at bounding box center [648, 30] width 7 height 13
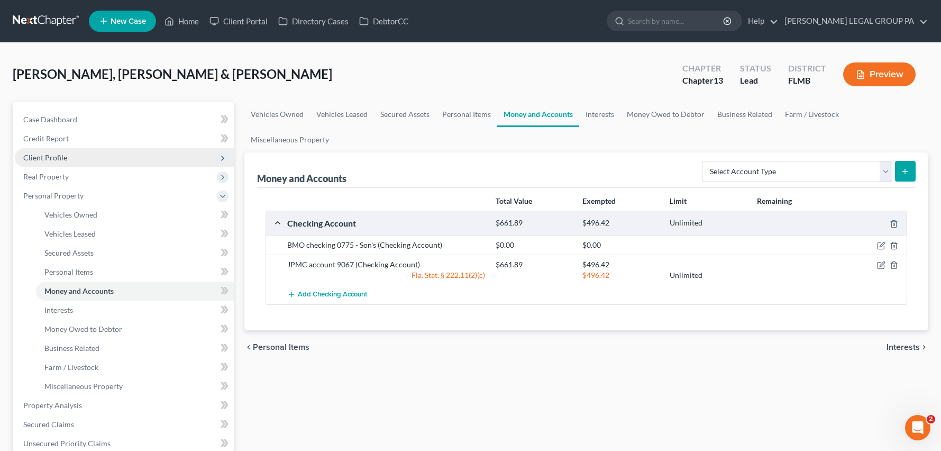
click at [39, 162] on span "Client Profile" at bounding box center [124, 157] width 219 height 19
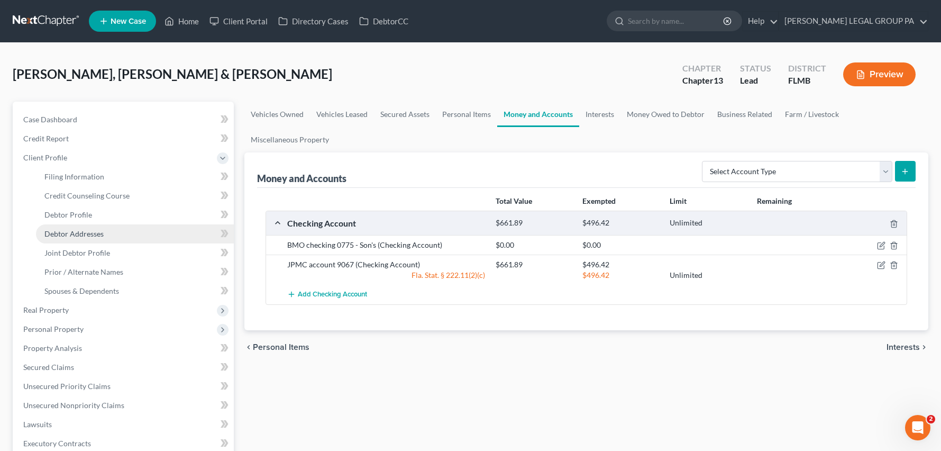
click at [88, 233] on span "Debtor Addresses" at bounding box center [73, 233] width 59 height 9
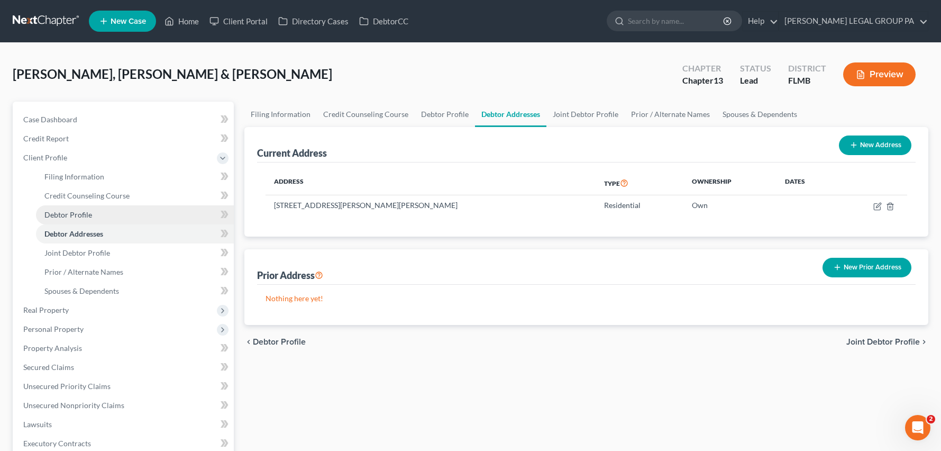
click at [87, 216] on span "Debtor Profile" at bounding box center [68, 214] width 48 height 9
select select "1"
select select "2"
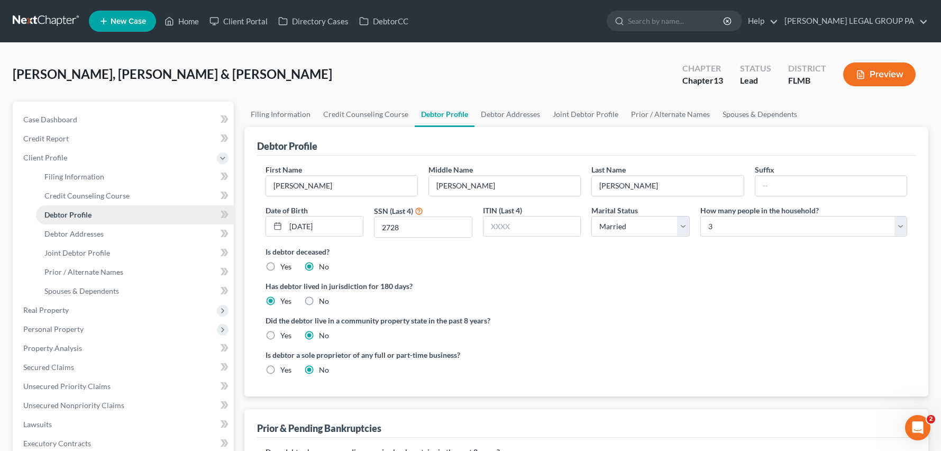
radio input "true"
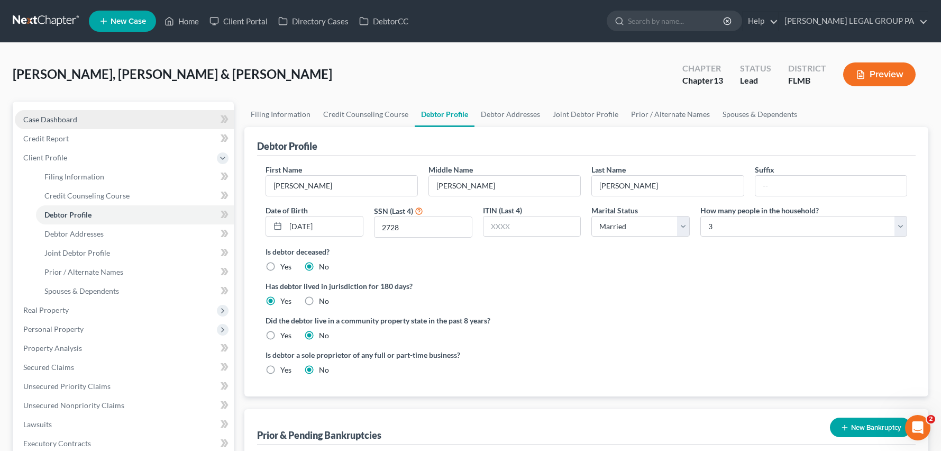
click at [67, 116] on span "Case Dashboard" at bounding box center [50, 119] width 54 height 9
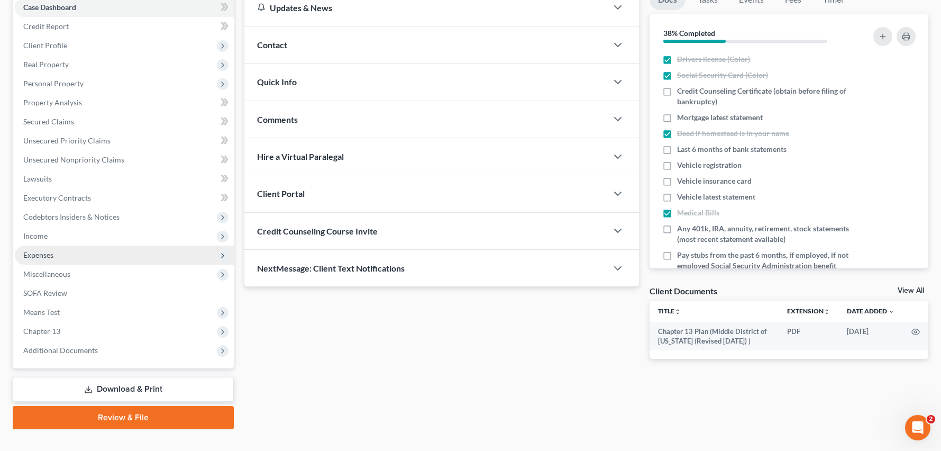
scroll to position [131, 0]
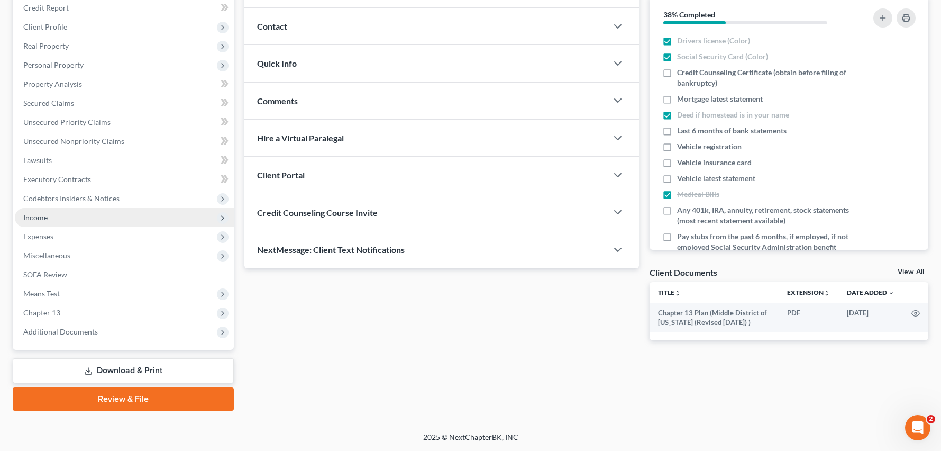
click at [50, 221] on span "Income" at bounding box center [124, 217] width 219 height 19
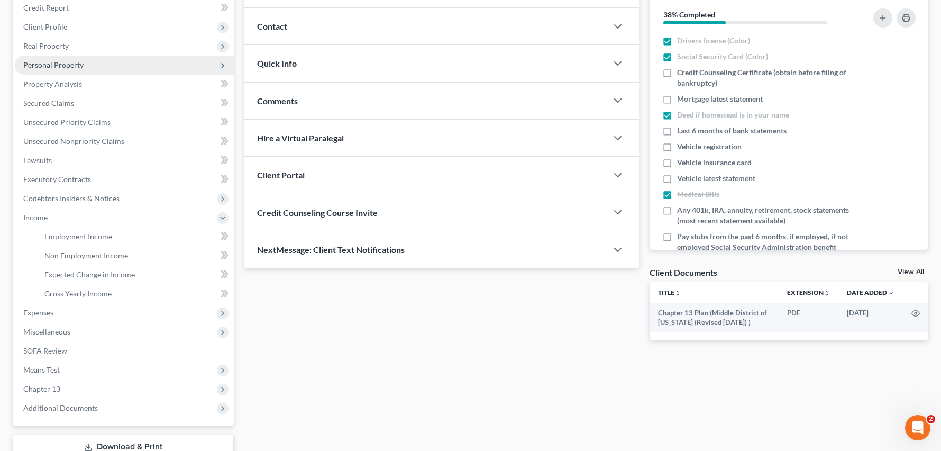
click at [48, 61] on span "Personal Property" at bounding box center [53, 64] width 60 height 9
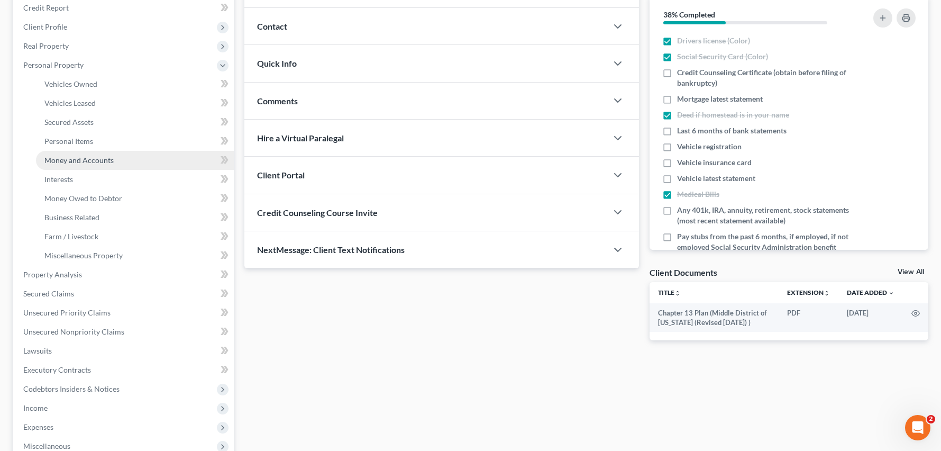
click at [77, 159] on span "Money and Accounts" at bounding box center [78, 160] width 69 height 9
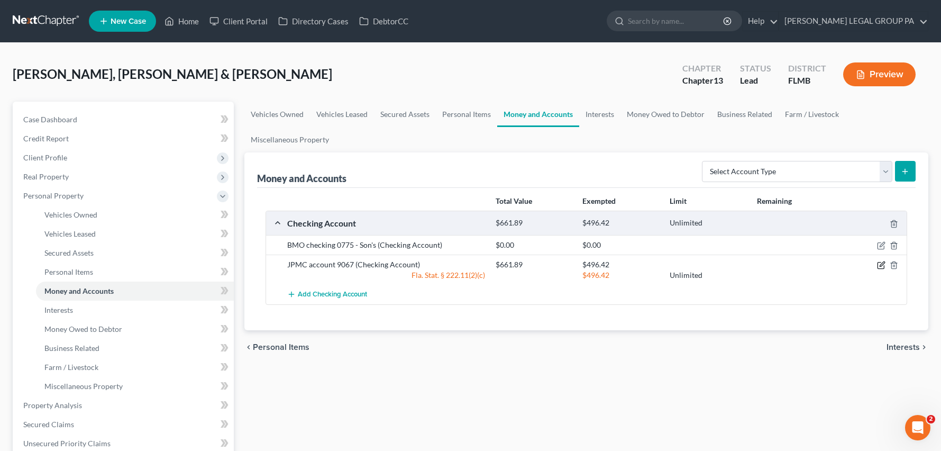
click at [880, 266] on icon "button" at bounding box center [882, 264] width 5 height 5
select select "2"
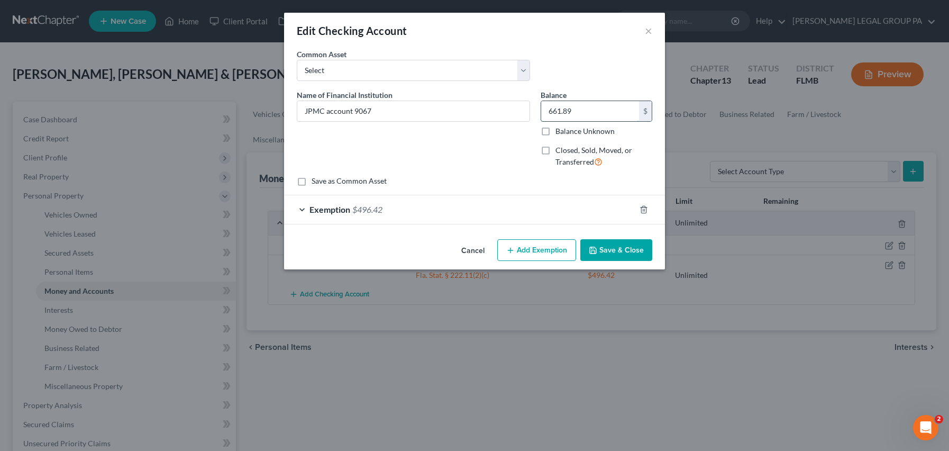
click at [576, 115] on input "661.89" at bounding box center [590, 111] width 98 height 20
click at [427, 218] on div "Exemption $496.42" at bounding box center [459, 209] width 351 height 28
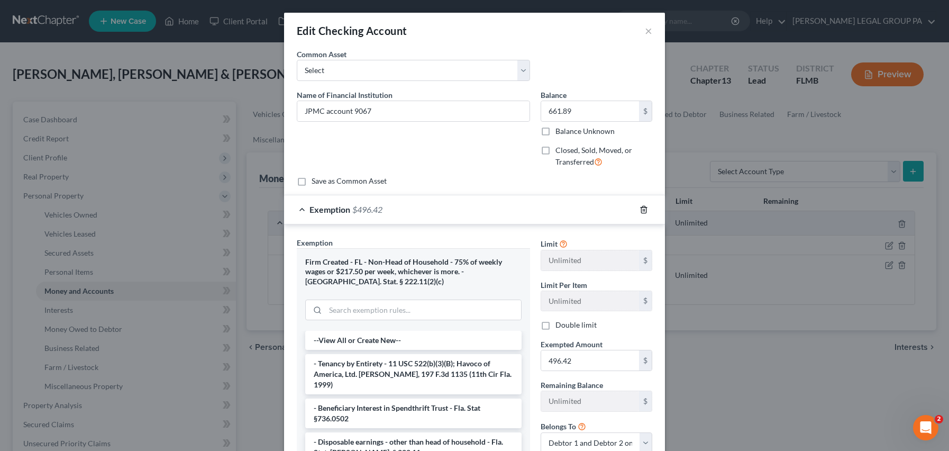
click at [641, 205] on icon "button" at bounding box center [644, 209] width 8 height 8
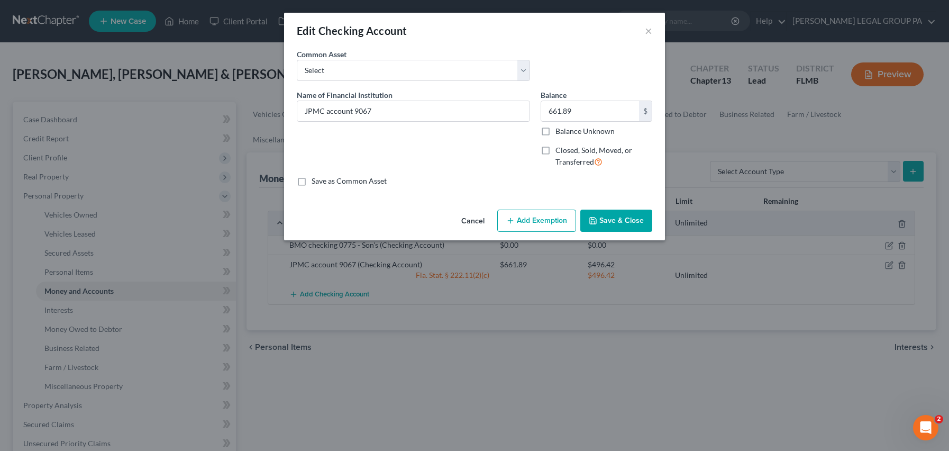
click at [543, 223] on button "Add Exemption" at bounding box center [536, 221] width 79 height 22
select select "2"
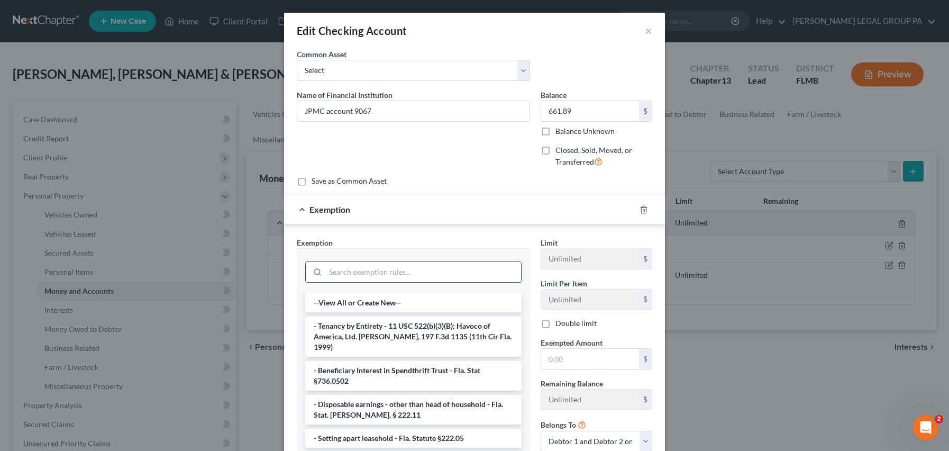
click at [363, 273] on input "search" at bounding box center [423, 272] width 196 height 20
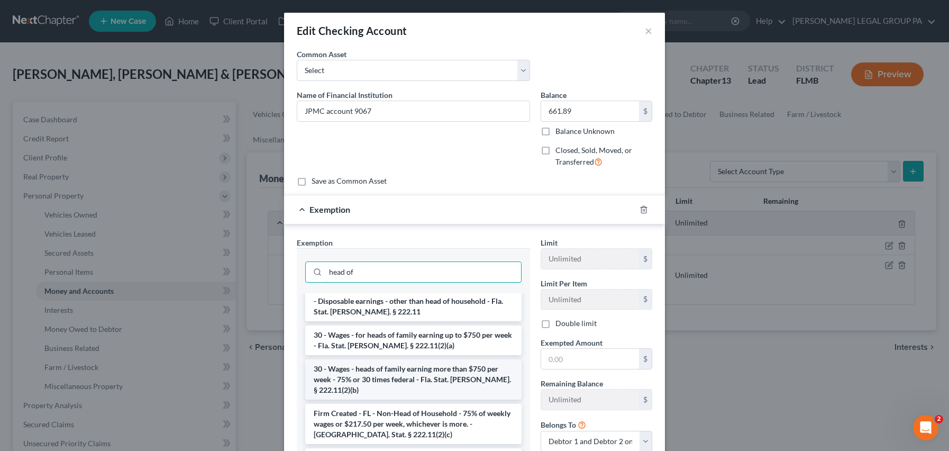
scroll to position [2, 0]
type input "head of"
click at [402, 339] on li "30 - Wages - for heads of family earning up to $750 per week - Fla. Stat. Ann. …" at bounding box center [413, 340] width 216 height 30
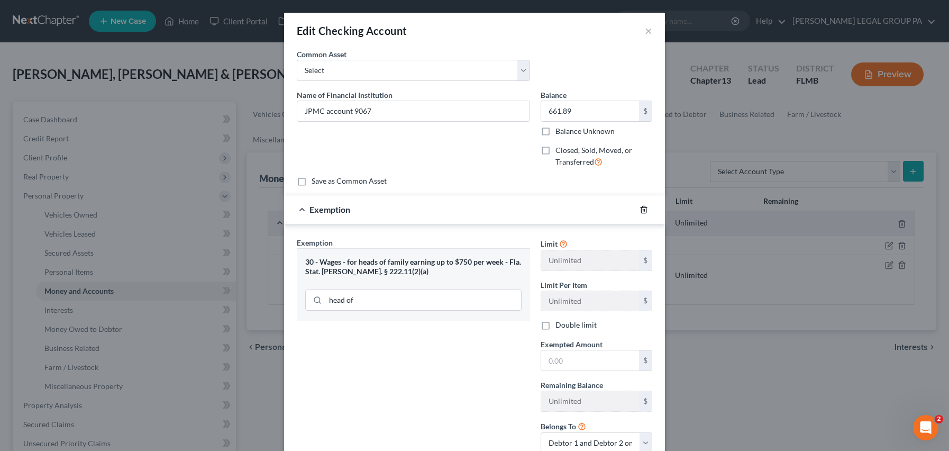
click at [644, 211] on line "button" at bounding box center [644, 210] width 0 height 2
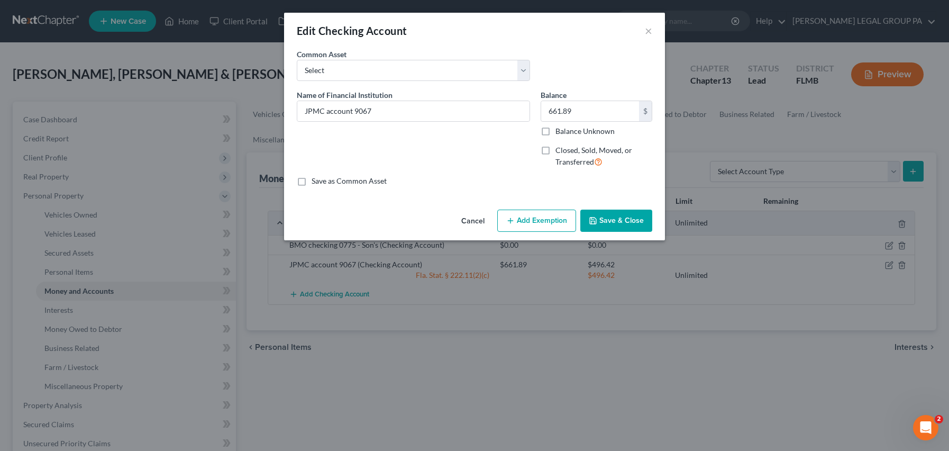
click at [516, 216] on button "Add Exemption" at bounding box center [536, 221] width 79 height 22
select select "2"
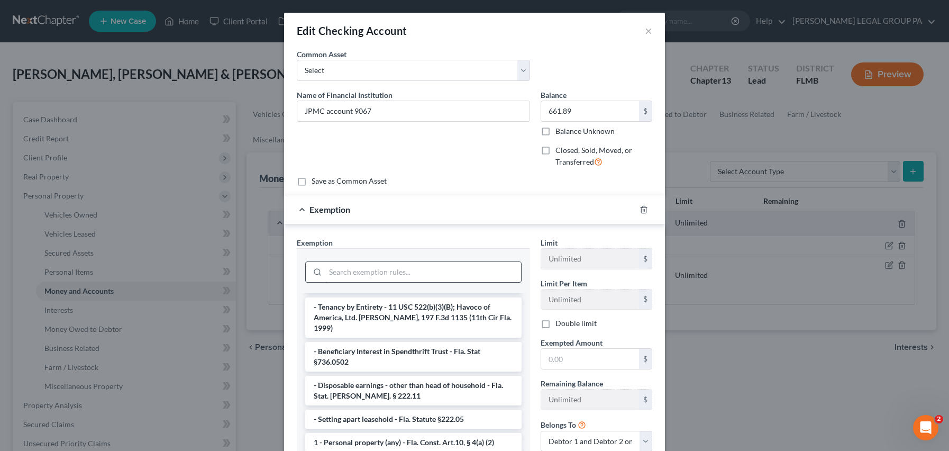
scroll to position [43, 0]
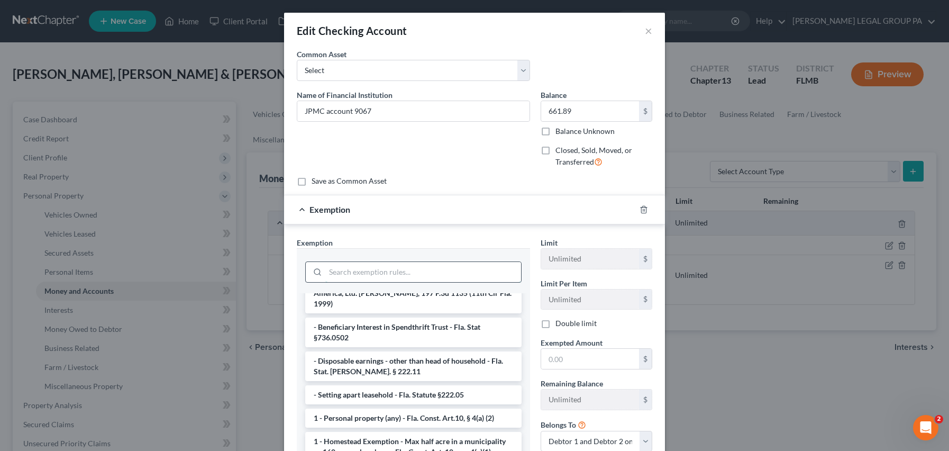
click at [374, 275] on input "search" at bounding box center [423, 272] width 196 height 20
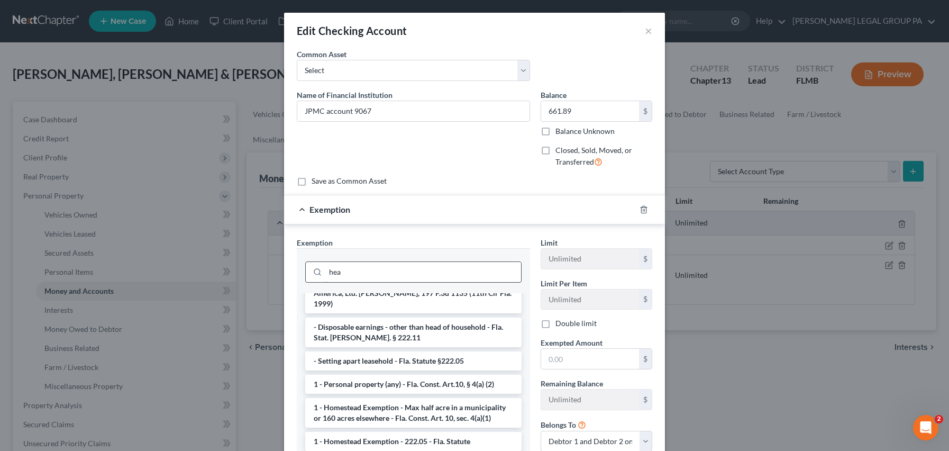
scroll to position [0, 0]
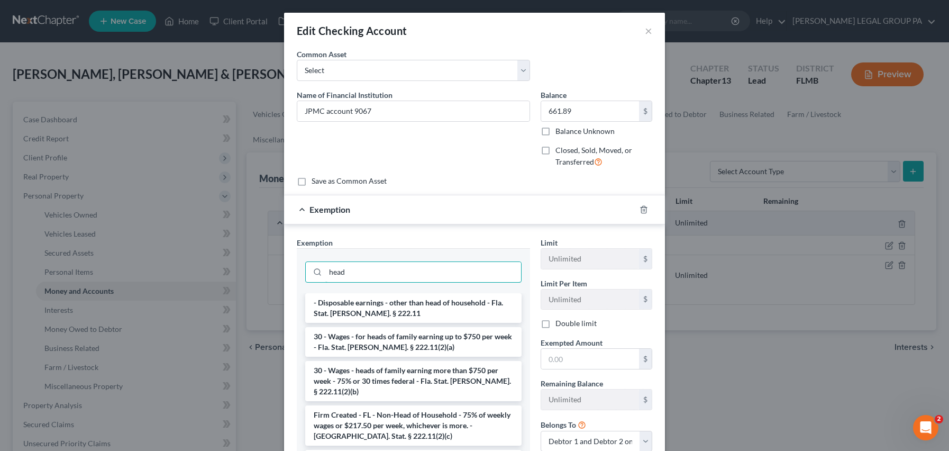
type input "head"
click at [431, 238] on div "Exemption * head - Disposable earnings - other than head of household - Fla. St…" at bounding box center [413, 349] width 233 height 225
click at [450, 384] on li "30 - Wages - heads of family earning more than $750 per week - 75% or 30 times …" at bounding box center [413, 381] width 216 height 40
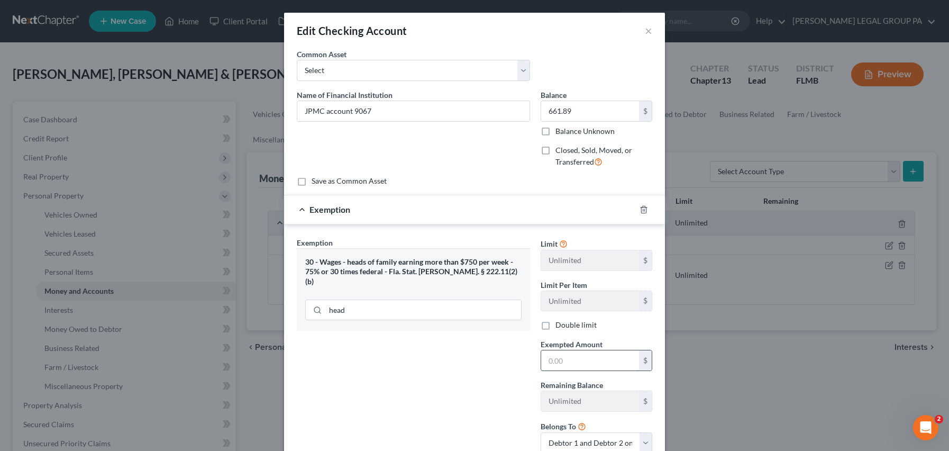
click at [572, 361] on input "text" at bounding box center [590, 360] width 98 height 20
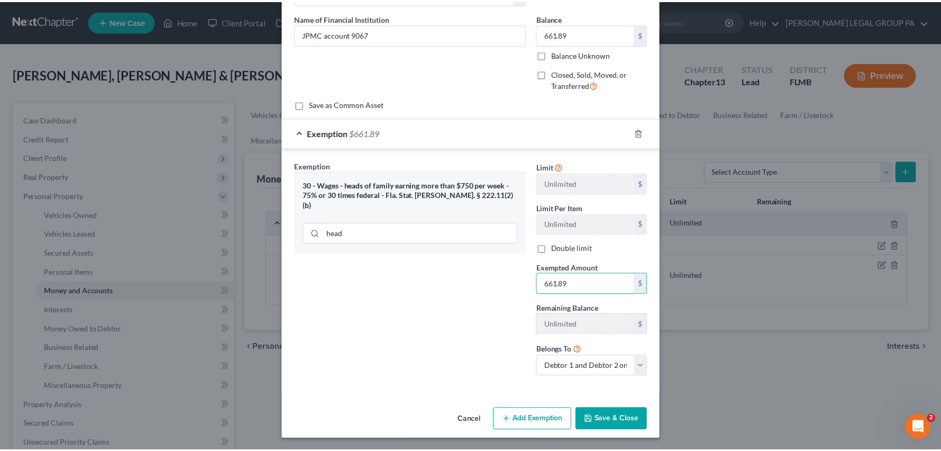
scroll to position [78, 0]
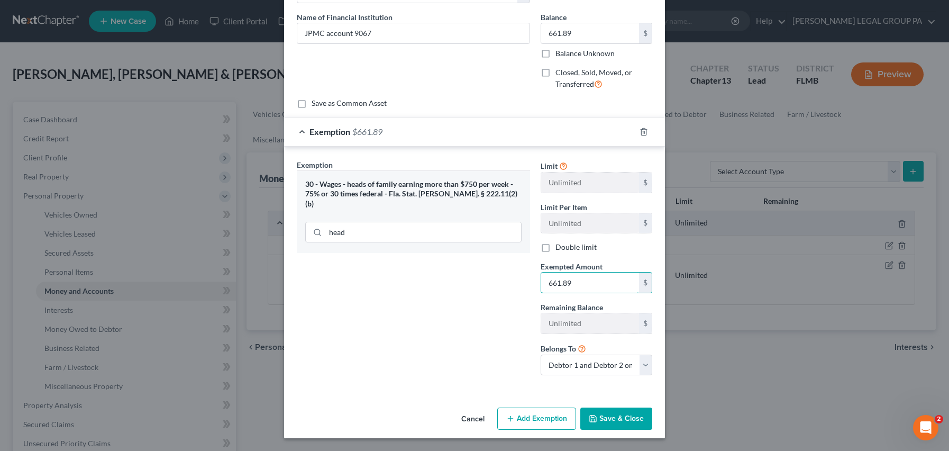
type input "661.89"
click at [613, 415] on button "Save & Close" at bounding box center [617, 418] width 72 height 22
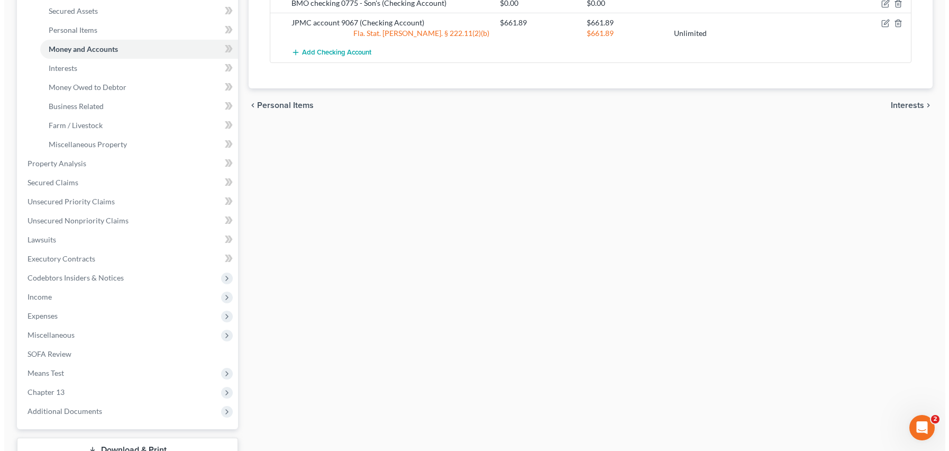
scroll to position [0, 0]
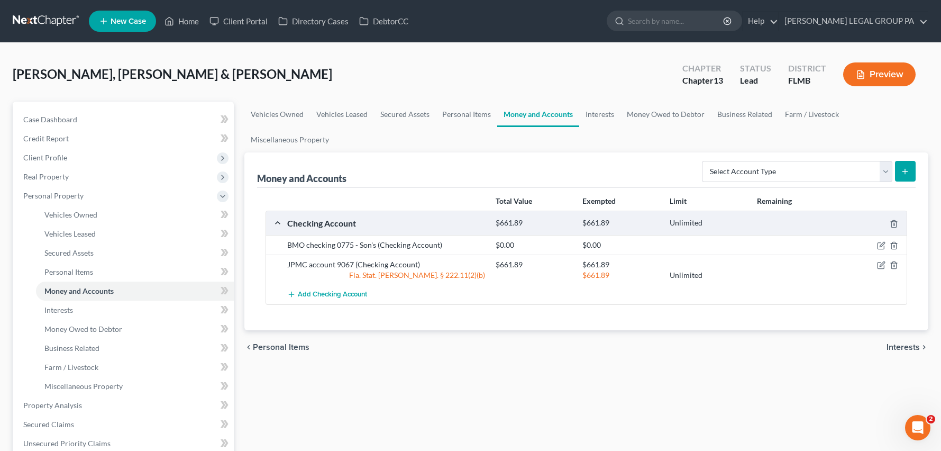
click at [877, 252] on div "BMO checking 0775 - Son's (Checking Account) $0.00 $0.00" at bounding box center [586, 245] width 641 height 20
click at [879, 246] on icon "button" at bounding box center [881, 245] width 8 height 8
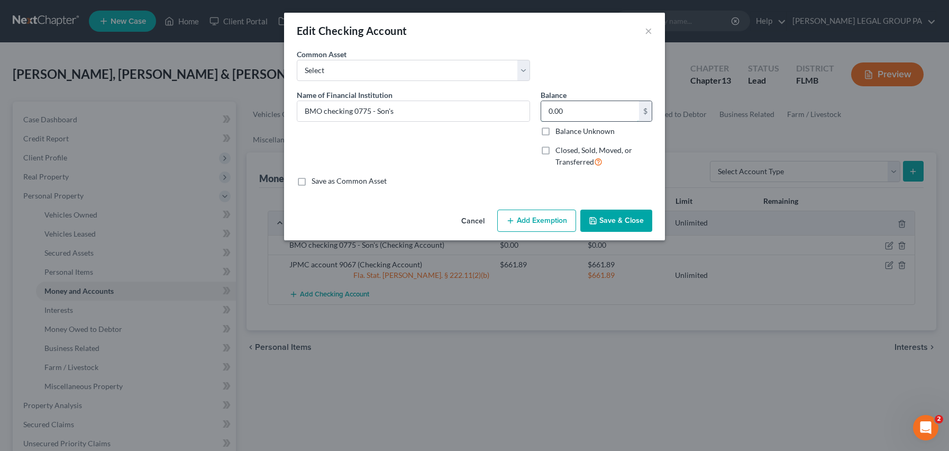
click at [579, 115] on input "0.00" at bounding box center [590, 111] width 98 height 20
type input "1,340.63"
click at [544, 223] on button "Add Exemption" at bounding box center [536, 221] width 79 height 22
select select "2"
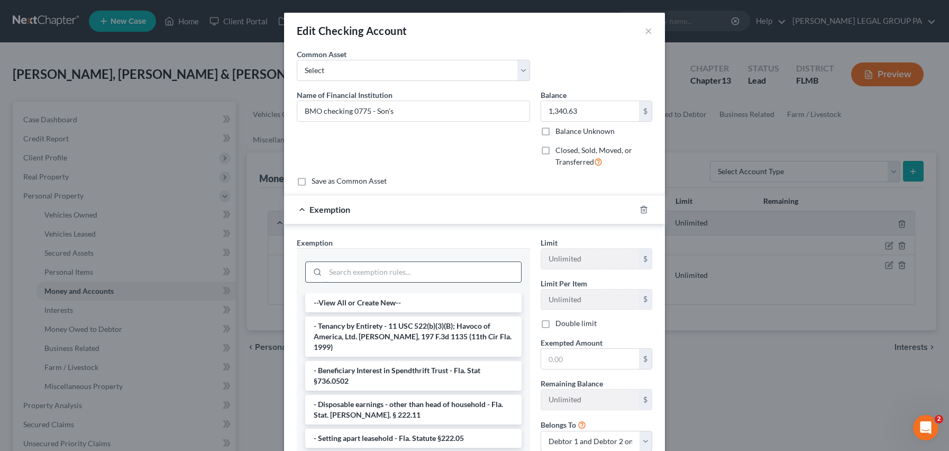
click at [388, 273] on input "search" at bounding box center [423, 272] width 196 height 20
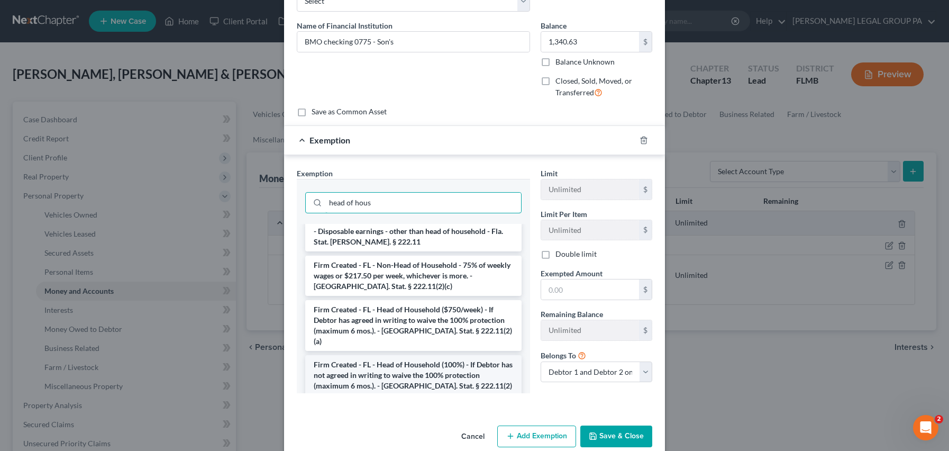
scroll to position [79, 0]
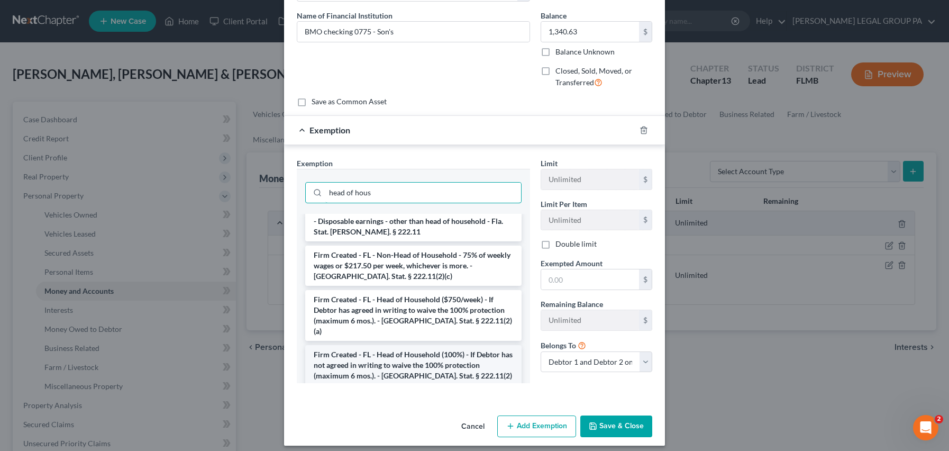
type input "head of hous"
click at [399, 355] on li "Firm Created - FL - Head of Household (100%) - If Debtor has not agreed in writ…" at bounding box center [413, 370] width 216 height 51
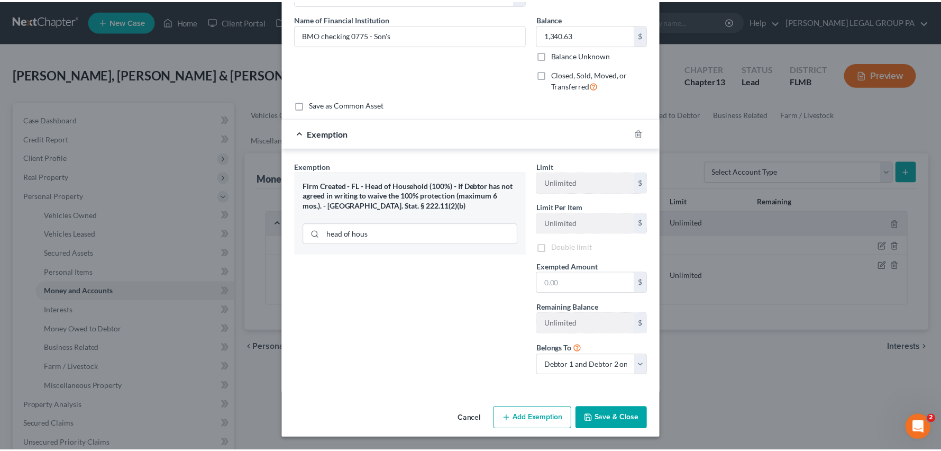
scroll to position [78, 0]
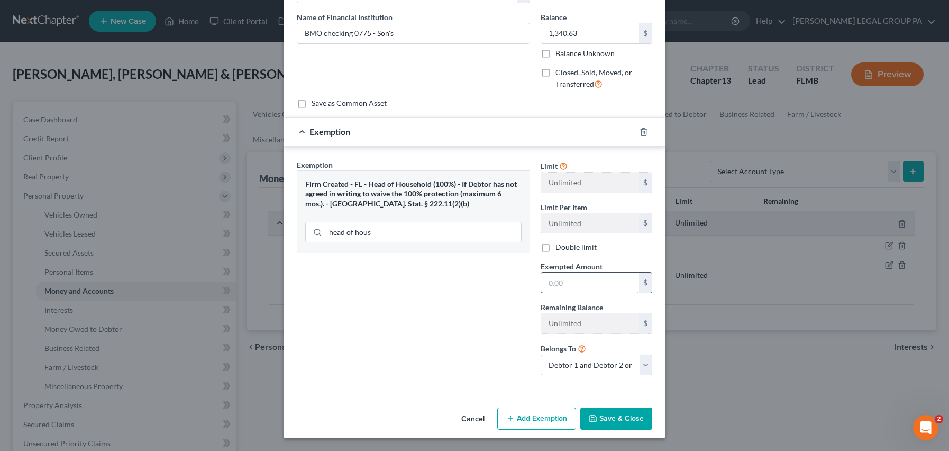
click at [550, 290] on input "text" at bounding box center [590, 283] width 98 height 20
type input "1,340.63"
click at [603, 418] on button "Save & Close" at bounding box center [617, 418] width 72 height 22
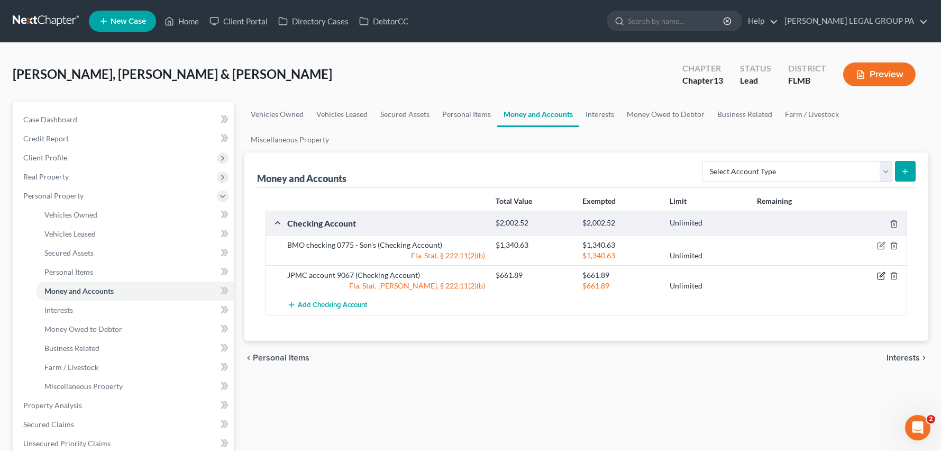
click at [878, 276] on icon "button" at bounding box center [881, 275] width 8 height 8
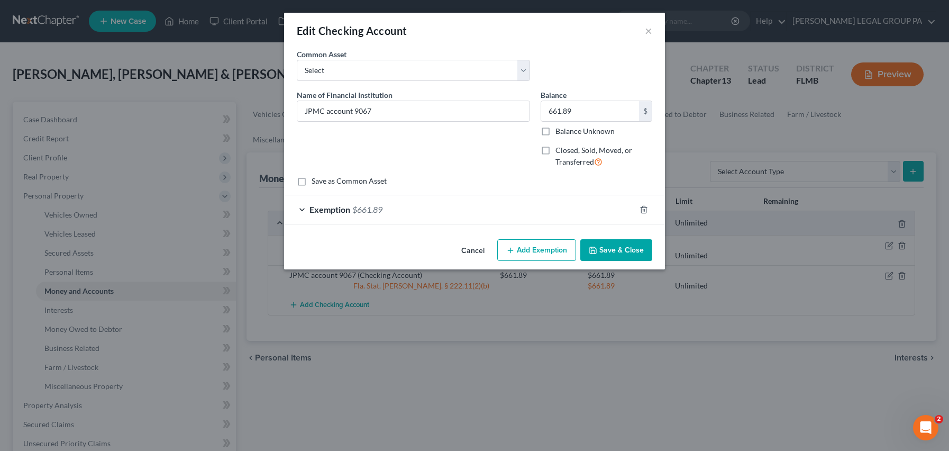
click at [620, 247] on button "Save & Close" at bounding box center [617, 250] width 72 height 22
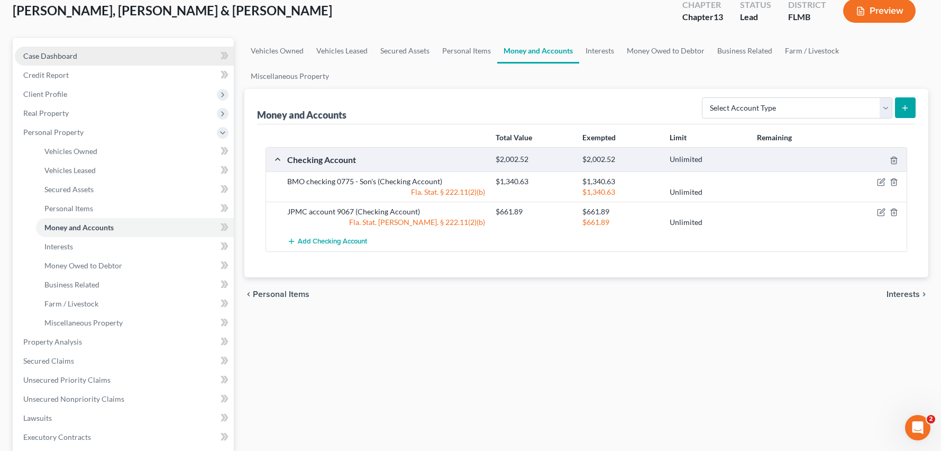
scroll to position [0, 0]
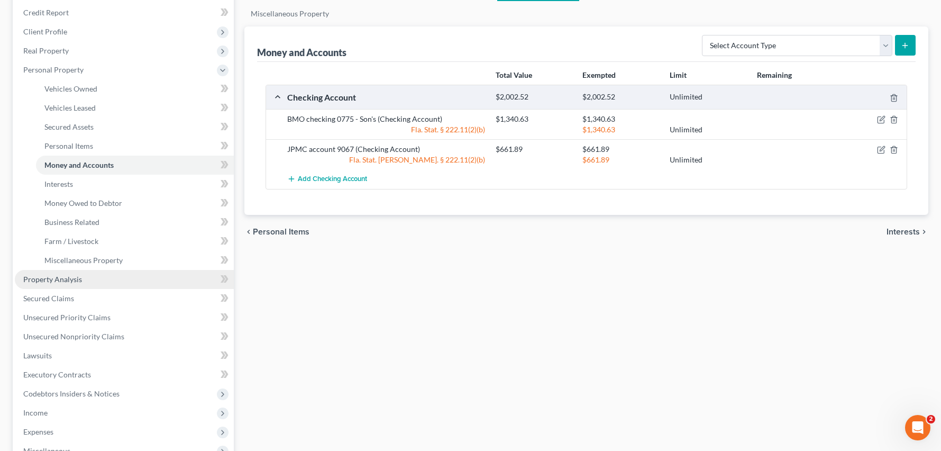
click at [85, 281] on link "Property Analysis" at bounding box center [124, 279] width 219 height 19
